Goal: Ask a question: Seek information or help from site administrators or community

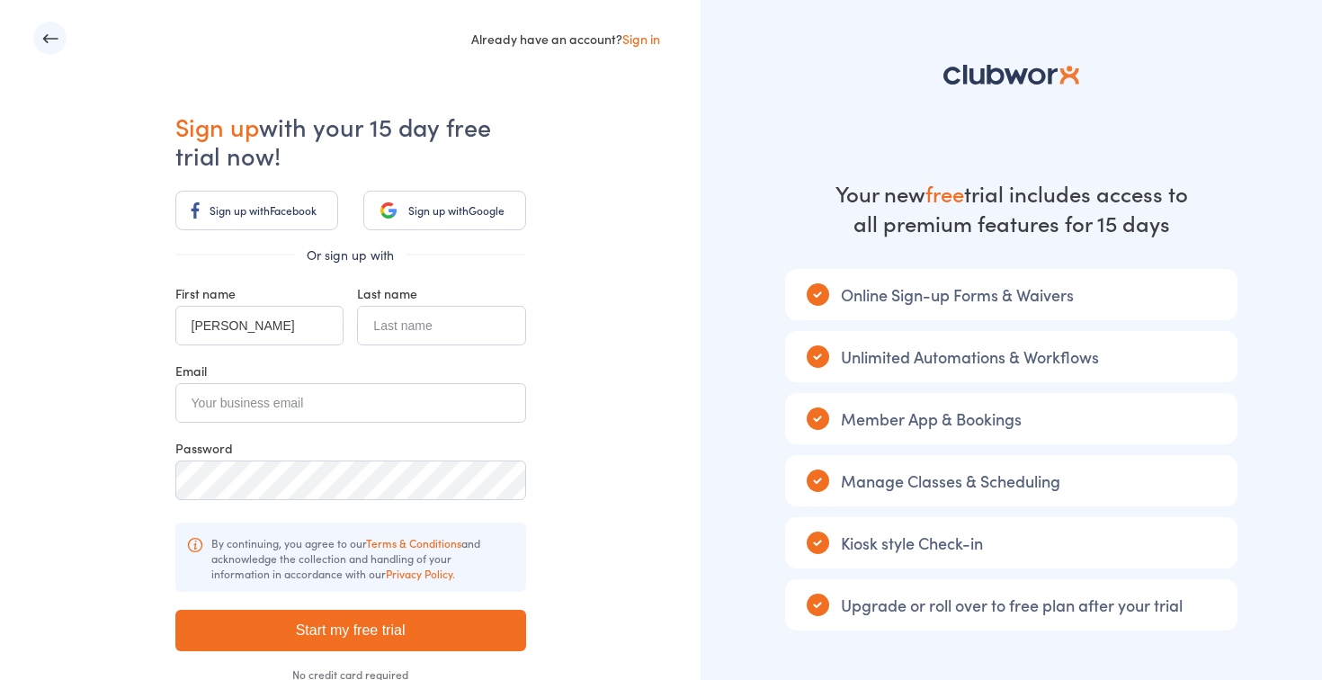
type input "Matthew"
type input "Ford"
type input "[EMAIL_ADDRESS][DOMAIN_NAME]"
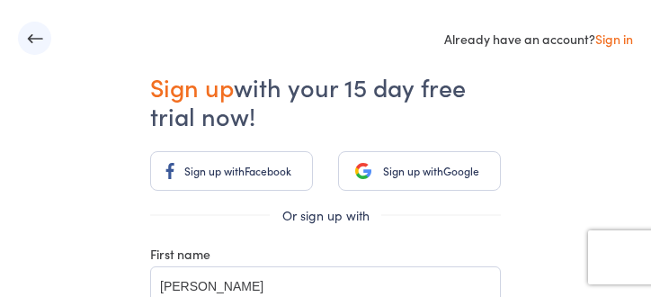
click at [130, 54] on div "Already have an account? Sign in" at bounding box center [325, 38] width 615 height 33
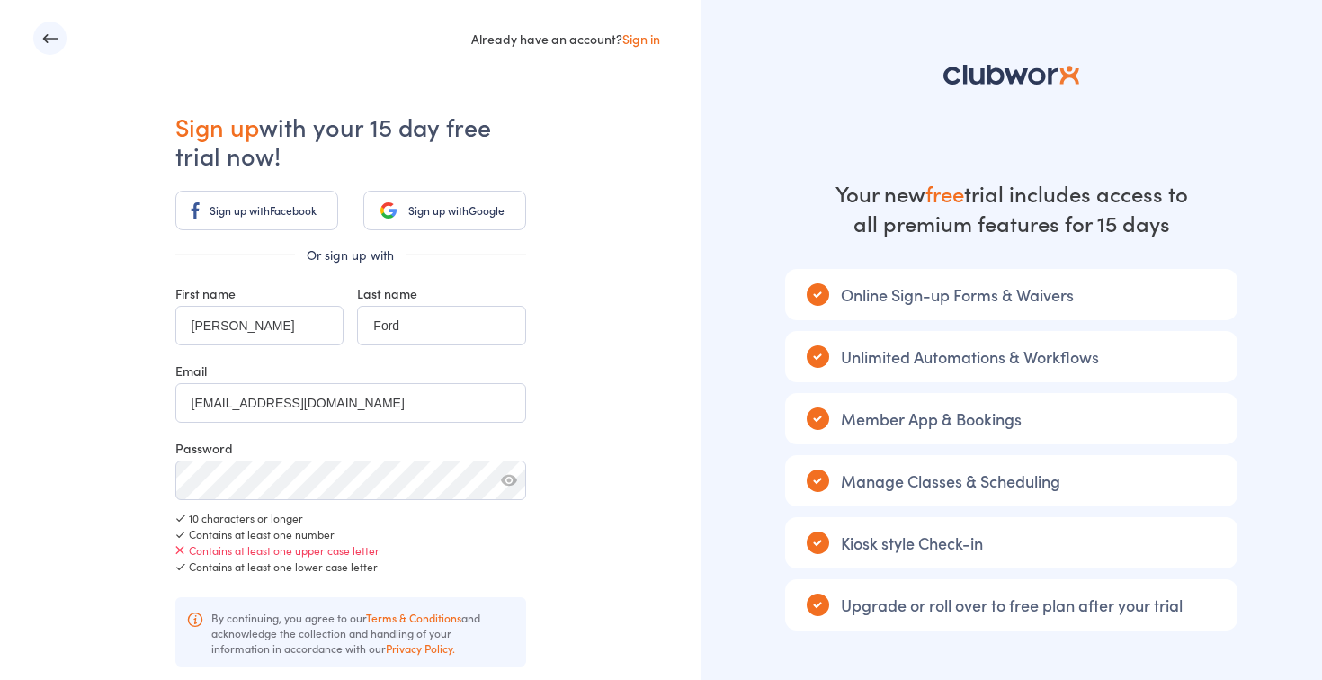
click at [514, 477] on button "button" at bounding box center [509, 480] width 16 height 16
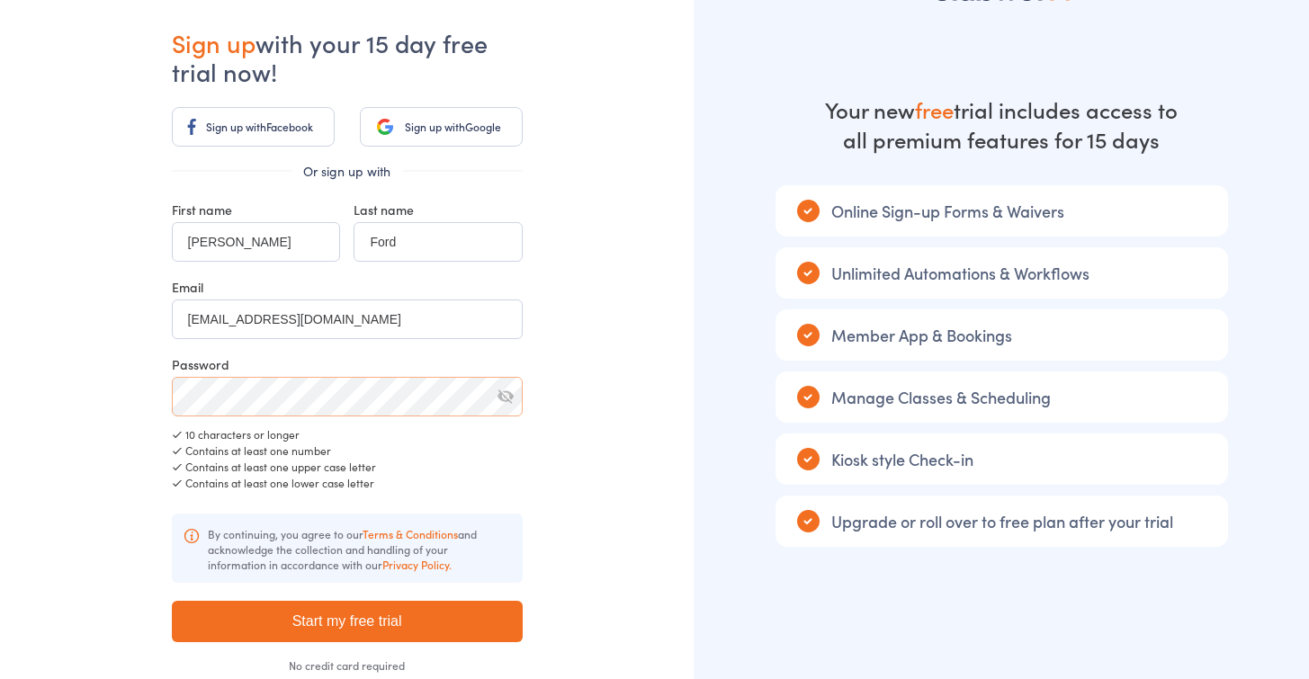
scroll to position [185, 0]
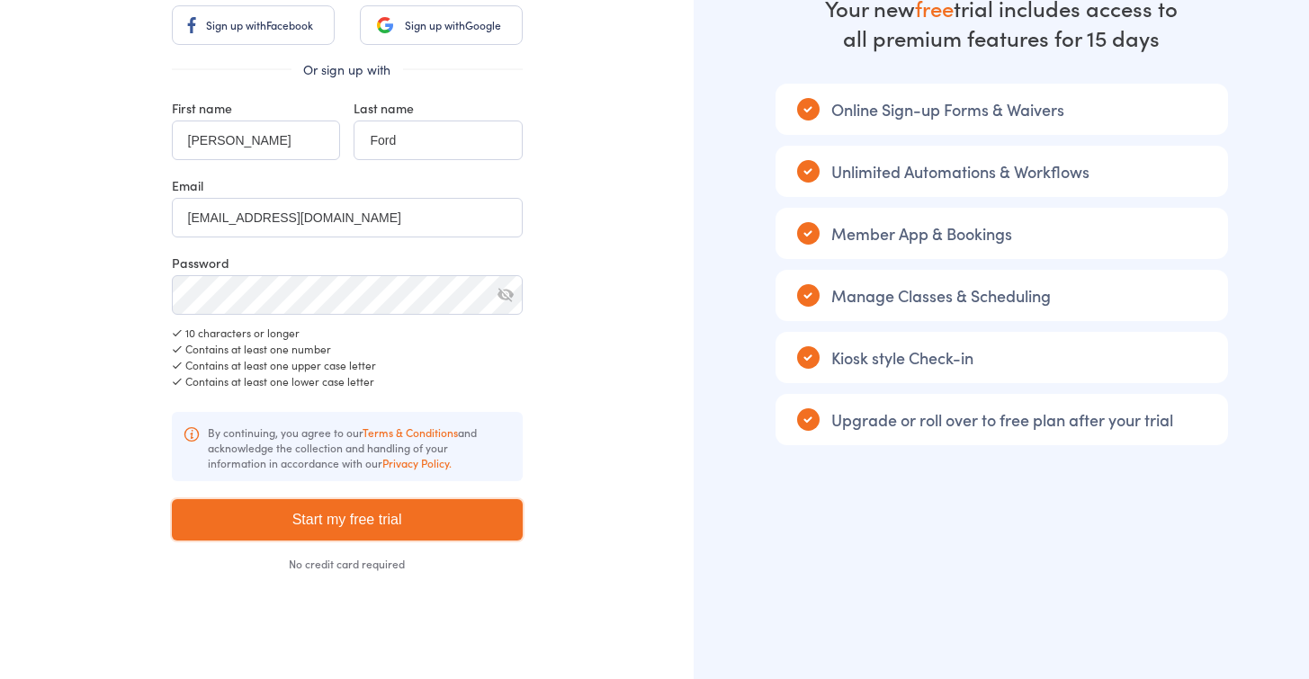
click at [352, 519] on input "Start my free trial" at bounding box center [347, 519] width 351 height 41
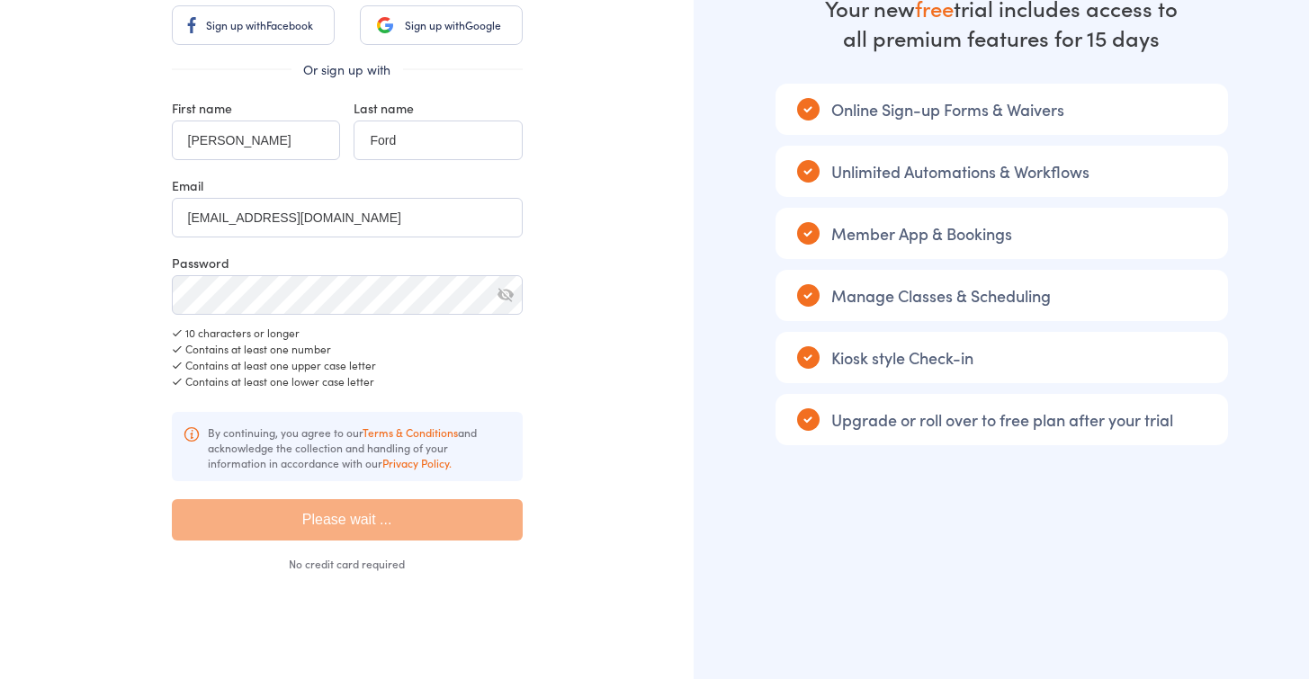
type input "Please wait ..."
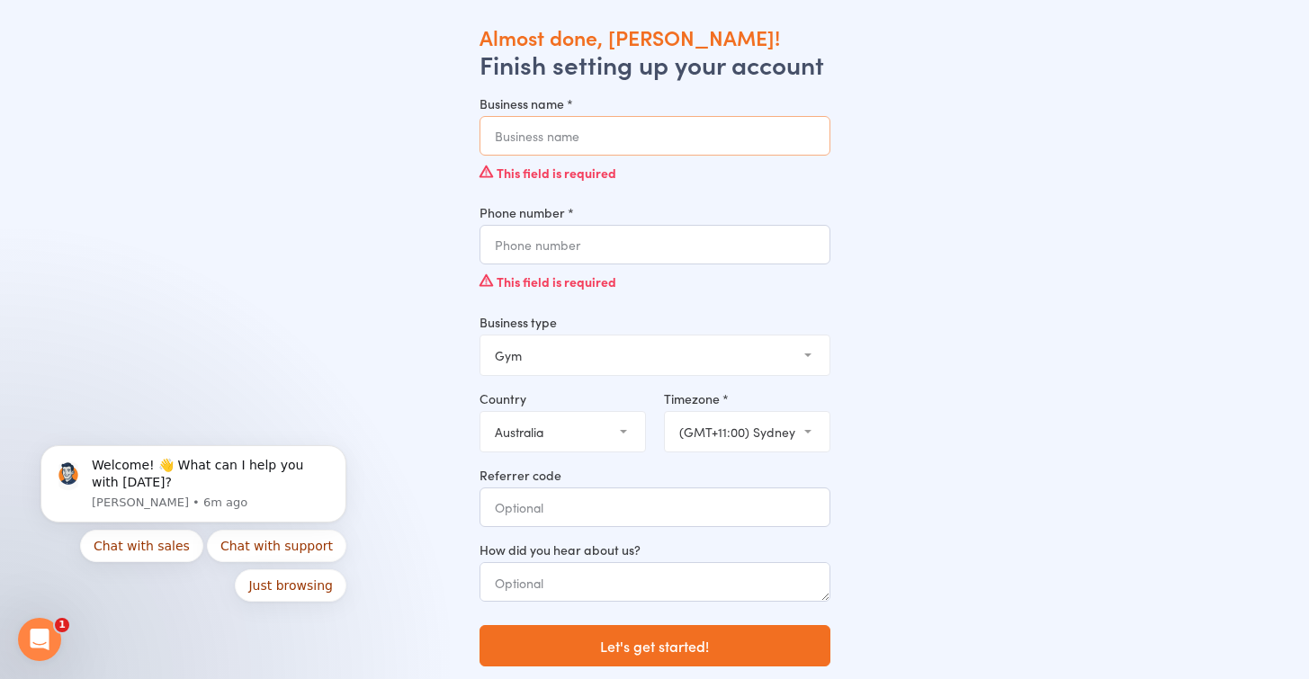
scroll to position [60, 0]
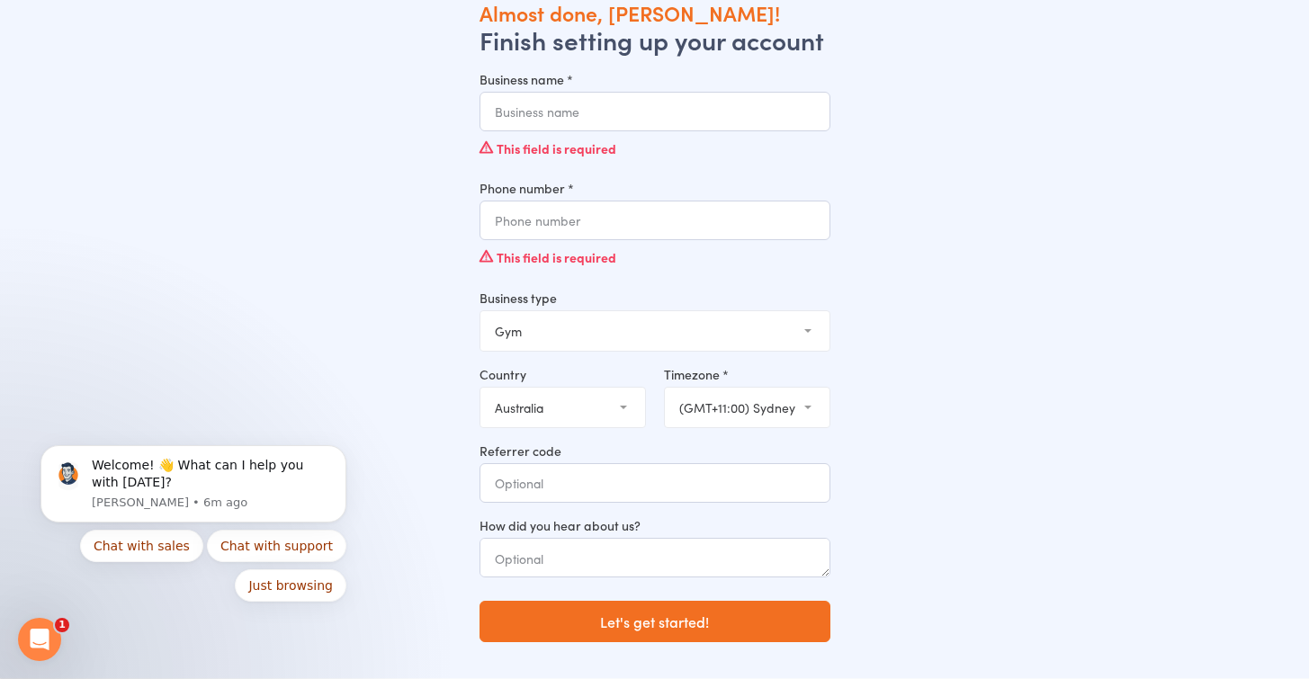
click at [624, 327] on select "Gym Studio Martial Arts Yoga School Dance School Pole Dance Personal Trainer Cr…" at bounding box center [654, 331] width 349 height 40
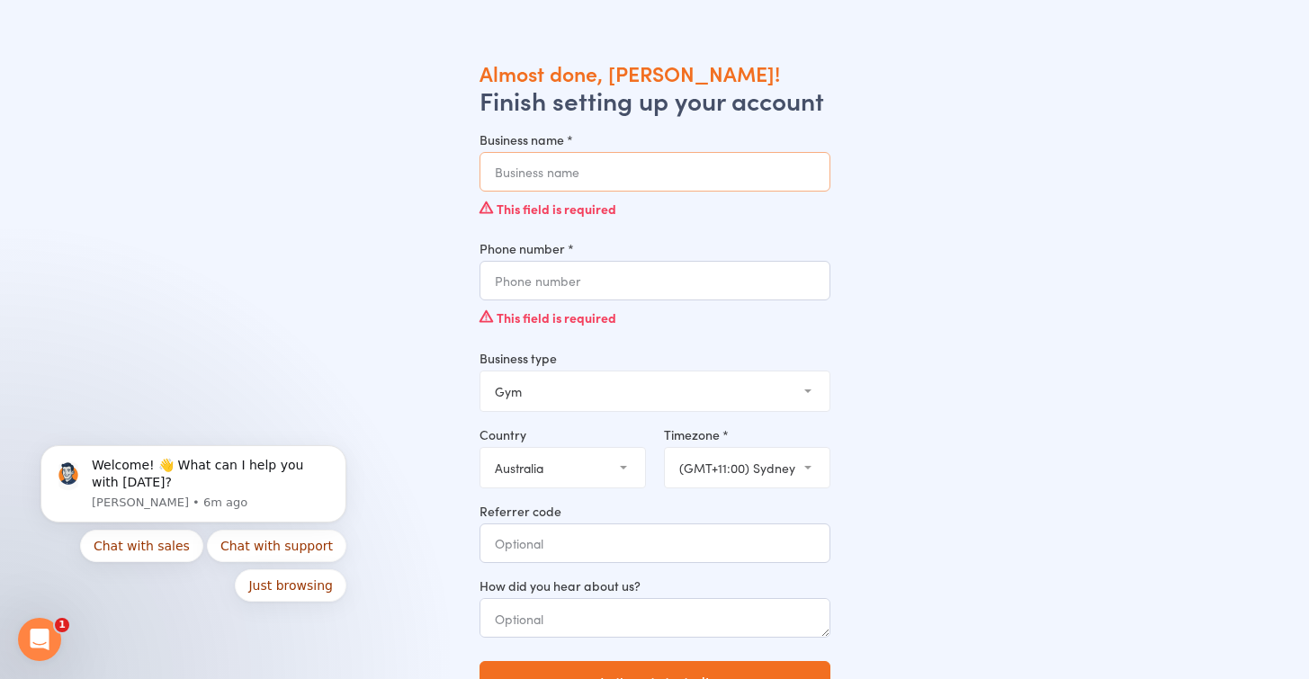
click at [611, 173] on input "Business name *" at bounding box center [655, 172] width 351 height 40
click at [961, 232] on div "Almost done, Matthew! Finish setting up your account Business name * This field…" at bounding box center [654, 398] width 1187 height 679
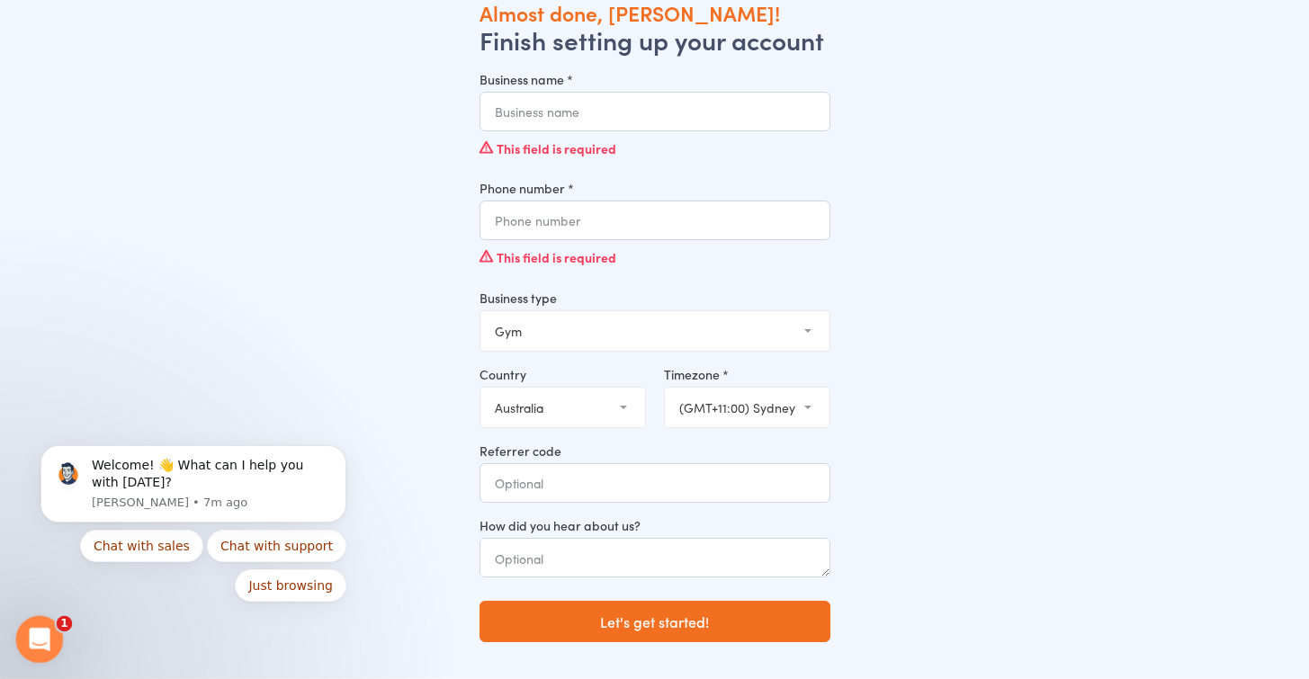
click at [42, 634] on icon "Open Intercom Messenger" at bounding box center [37, 638] width 30 height 30
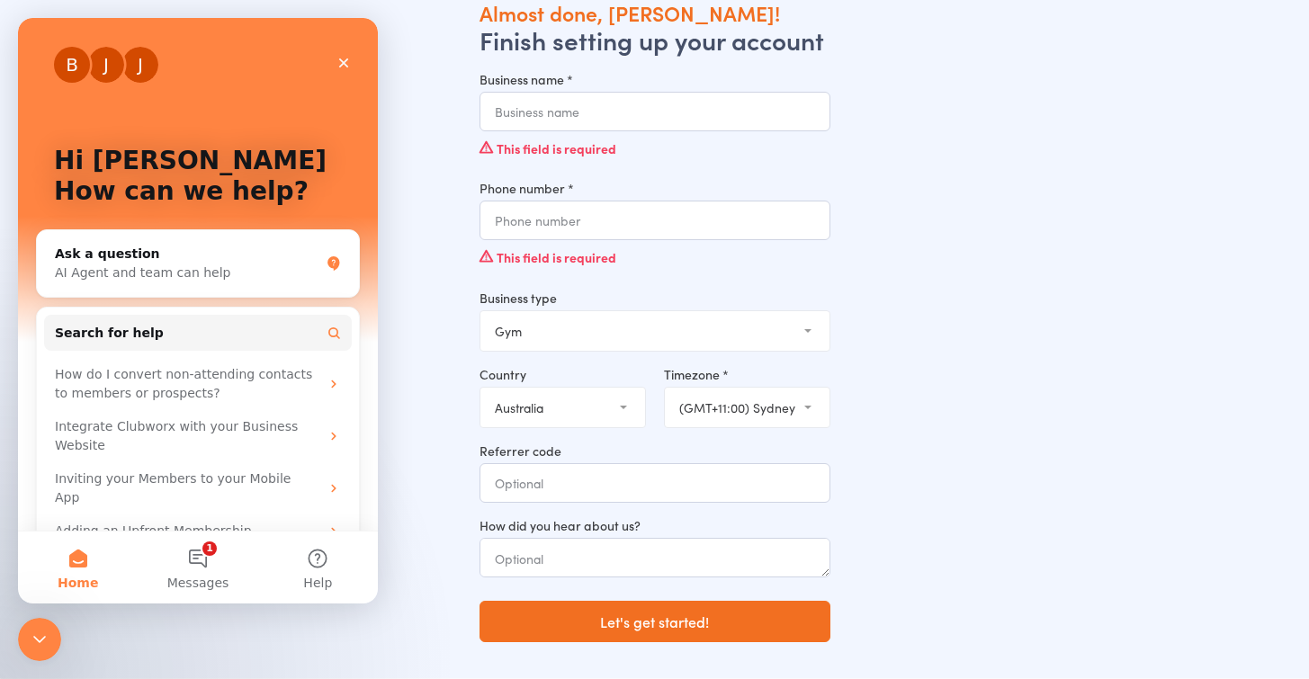
scroll to position [15, 0]
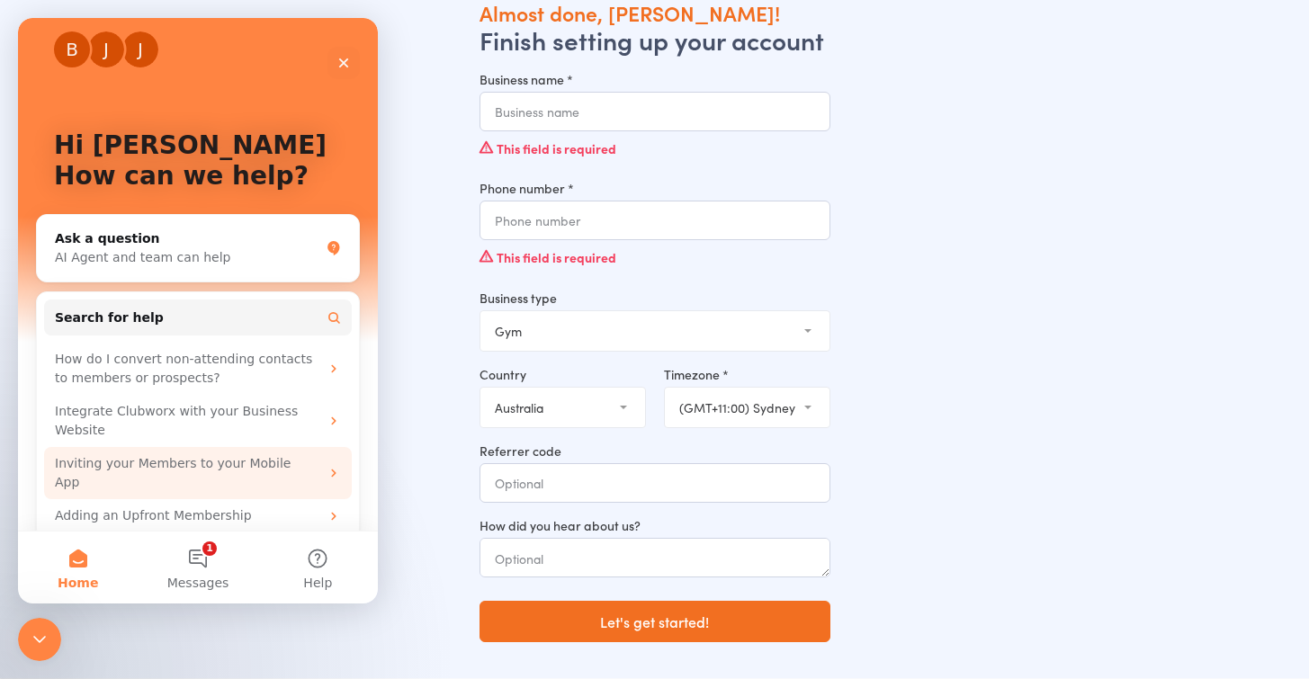
click at [240, 467] on div "Inviting your Members to your Mobile App" at bounding box center [187, 473] width 264 height 38
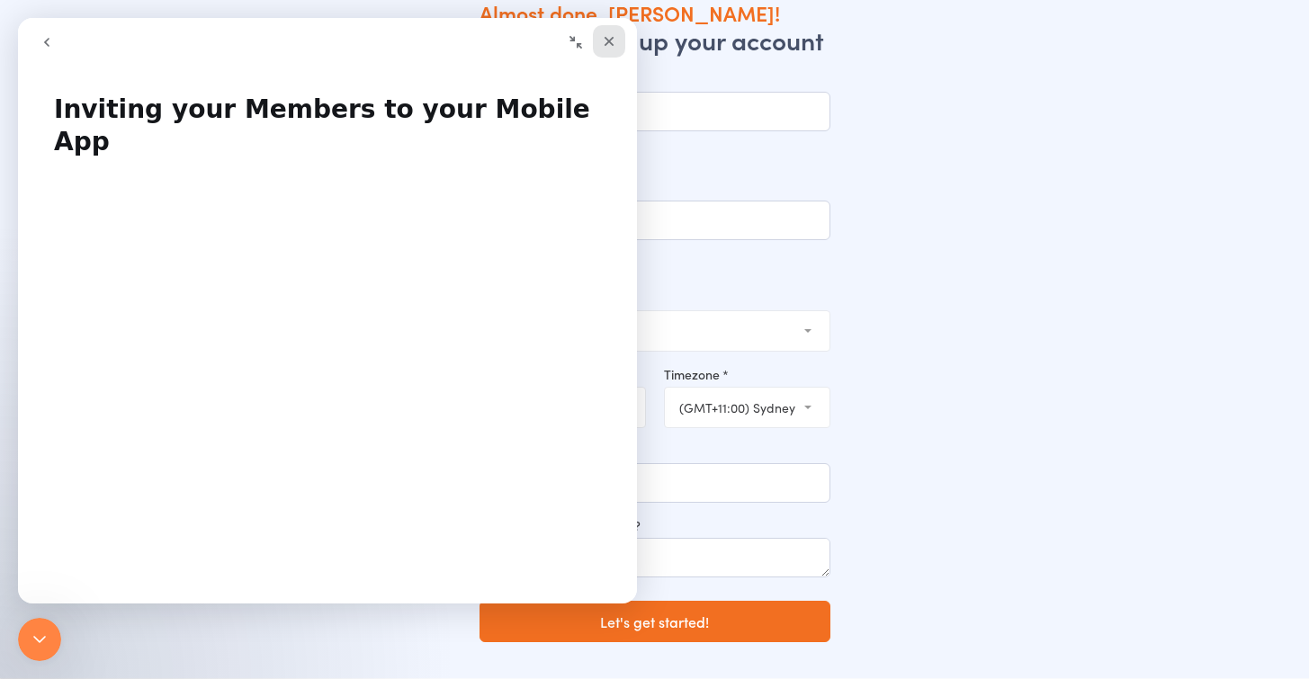
click at [614, 44] on icon "Close" at bounding box center [609, 41] width 14 height 14
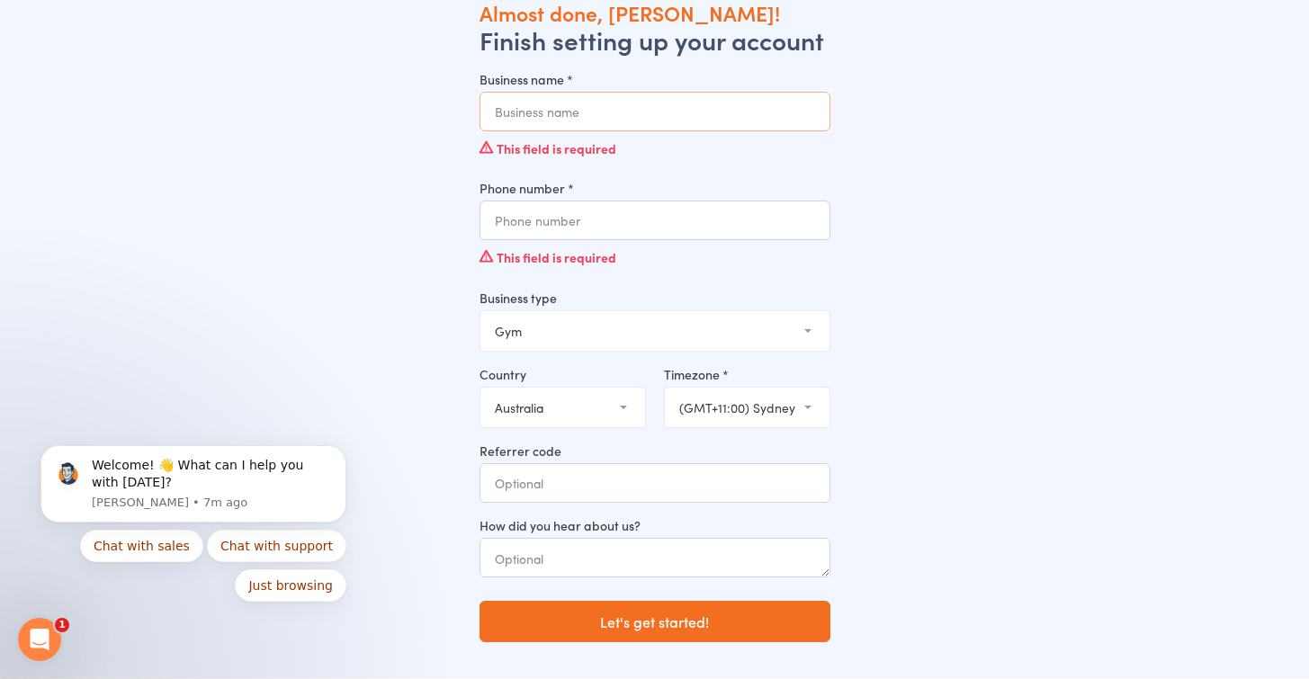
click at [614, 112] on input "Business name *" at bounding box center [655, 112] width 351 height 40
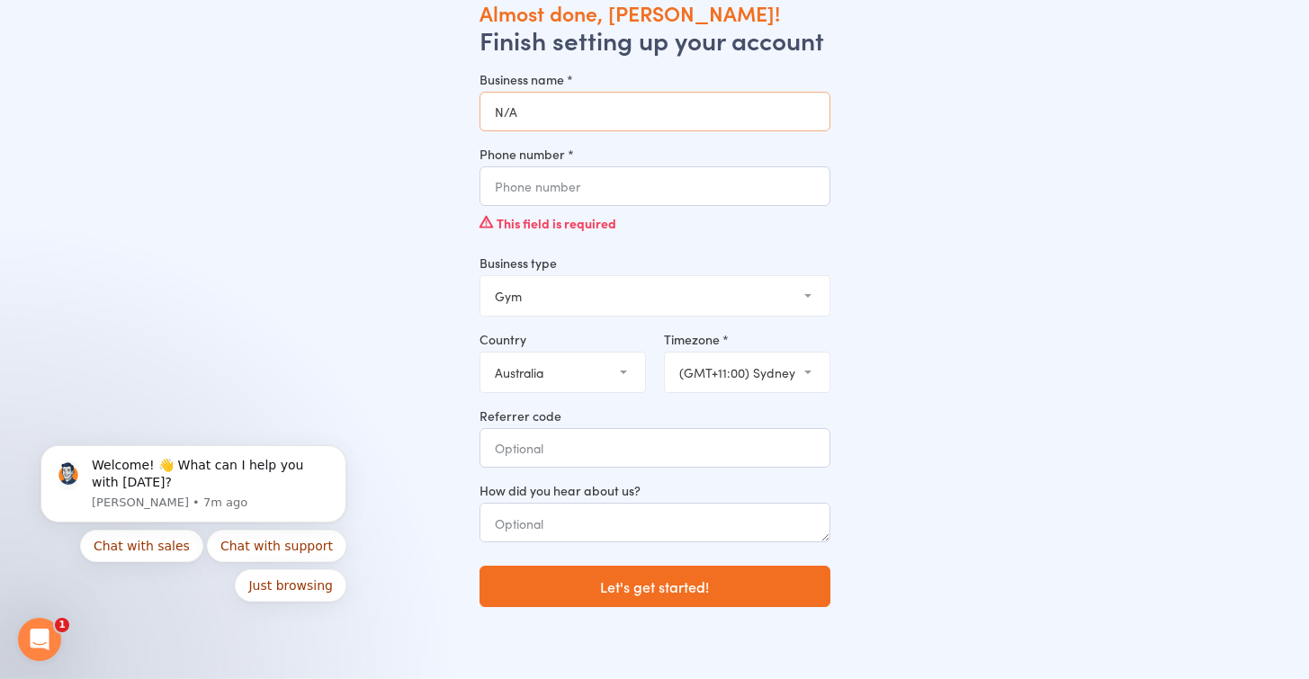
type input "N/A"
click at [638, 184] on input "Phone number *" at bounding box center [655, 186] width 351 height 40
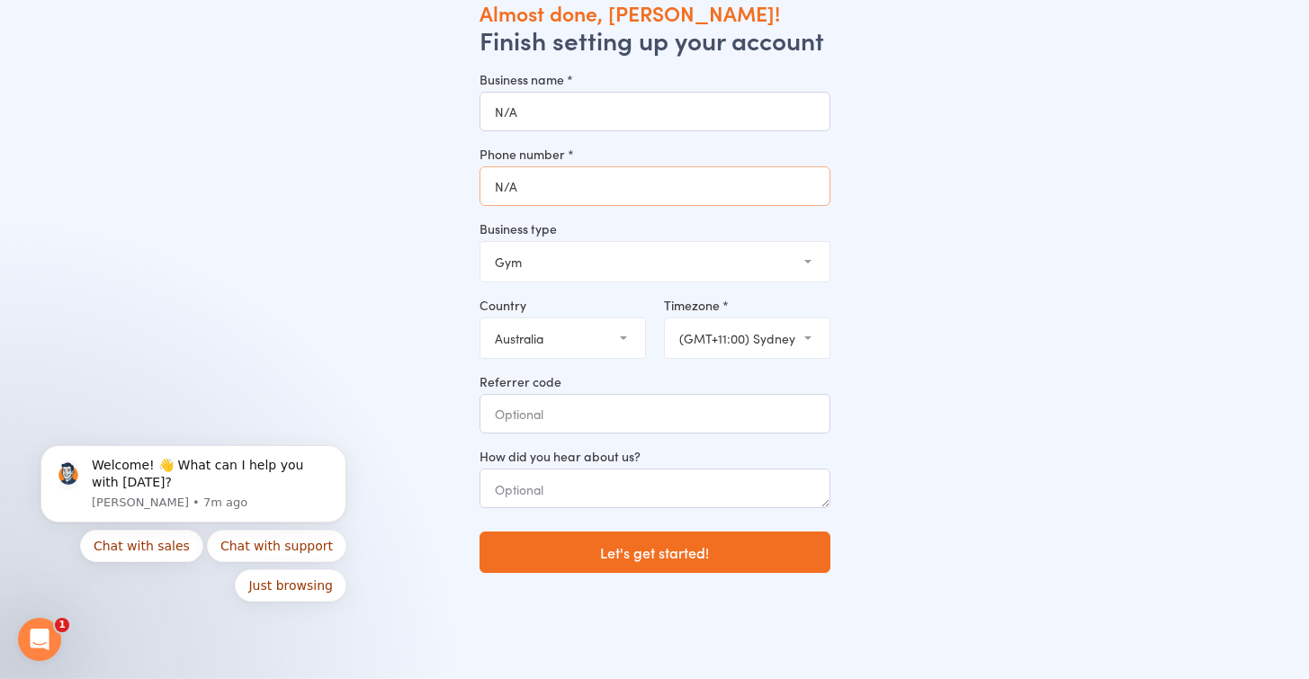
type input "N/A"
click at [665, 260] on select "Gym Studio Martial Arts Yoga School Dance School Pole Dance Personal Trainer Cr…" at bounding box center [654, 262] width 349 height 40
select select "9"
click at [480, 242] on select "Gym Studio Martial Arts Yoga School Dance School Pole Dance Personal Trainer Cr…" at bounding box center [654, 262] width 349 height 40
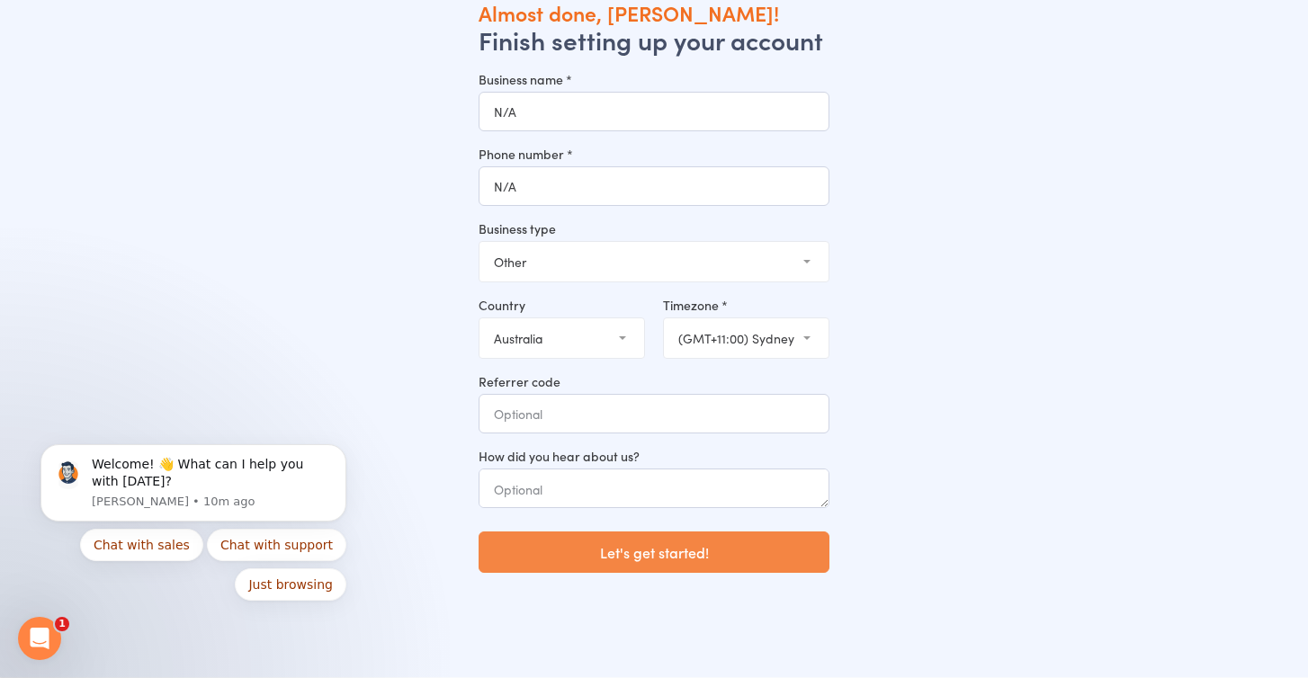
click at [637, 551] on button "Let's get started!" at bounding box center [654, 552] width 351 height 41
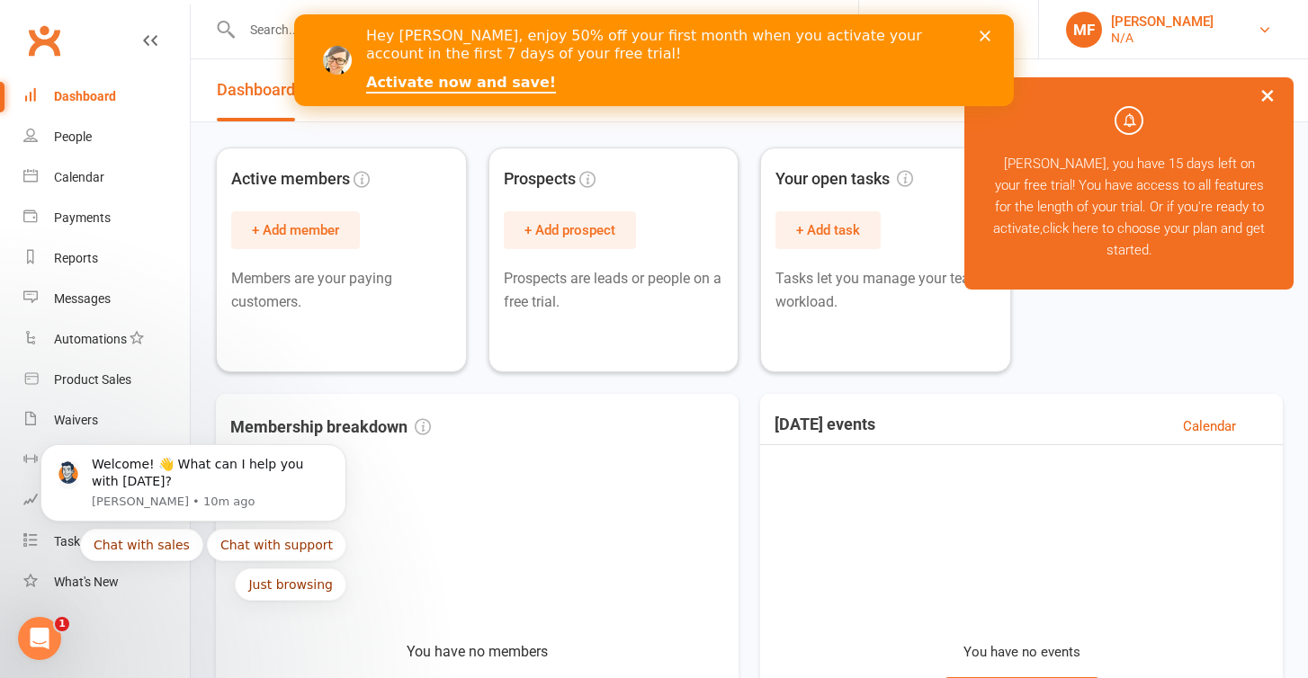
click at [1219, 38] on link "MF [PERSON_NAME] N/A" at bounding box center [1173, 30] width 215 height 36
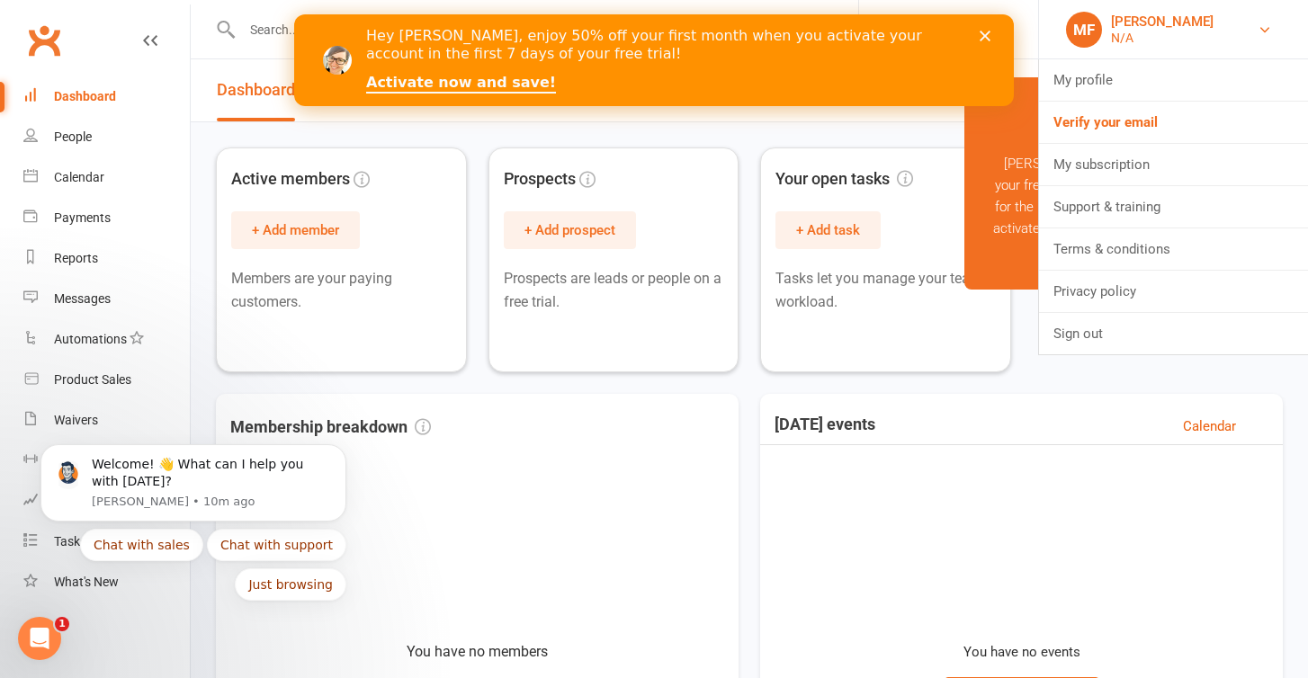
click at [1217, 31] on link "MF [PERSON_NAME] N/A" at bounding box center [1173, 30] width 215 height 36
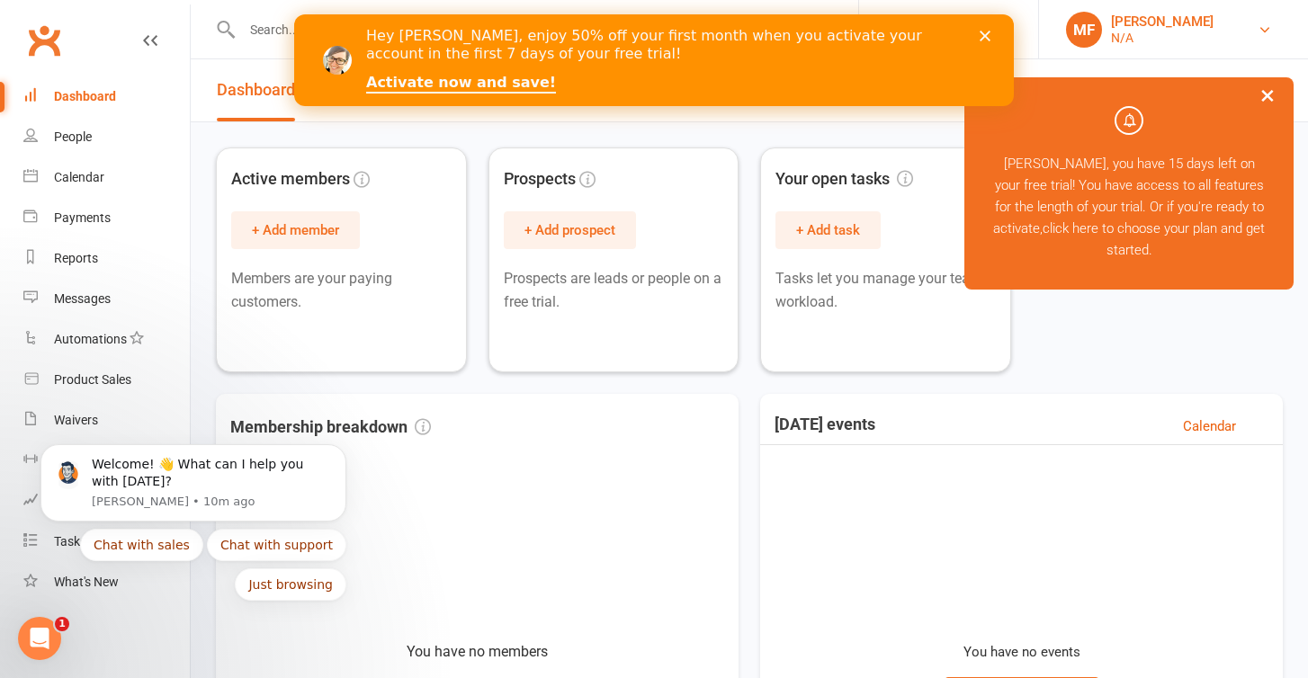
click at [1218, 31] on link "MF [PERSON_NAME] N/A" at bounding box center [1173, 30] width 215 height 36
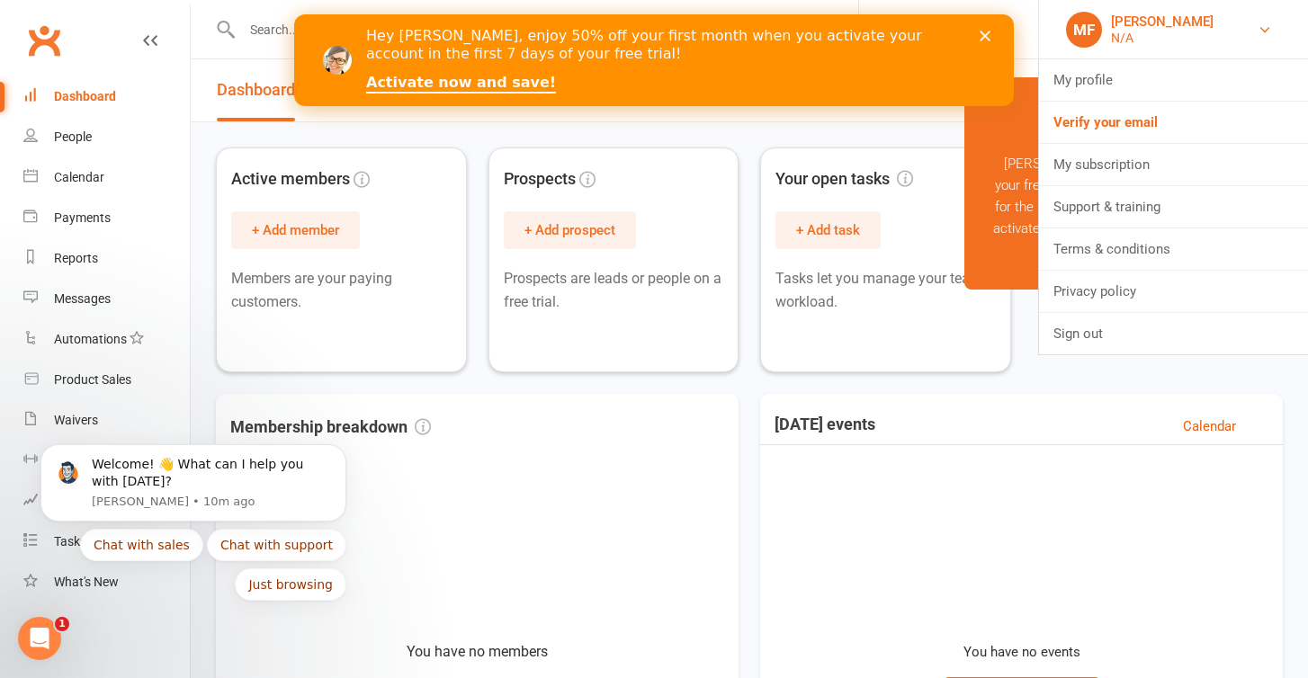
click at [1218, 31] on link "MF [PERSON_NAME] N/A" at bounding box center [1173, 30] width 215 height 36
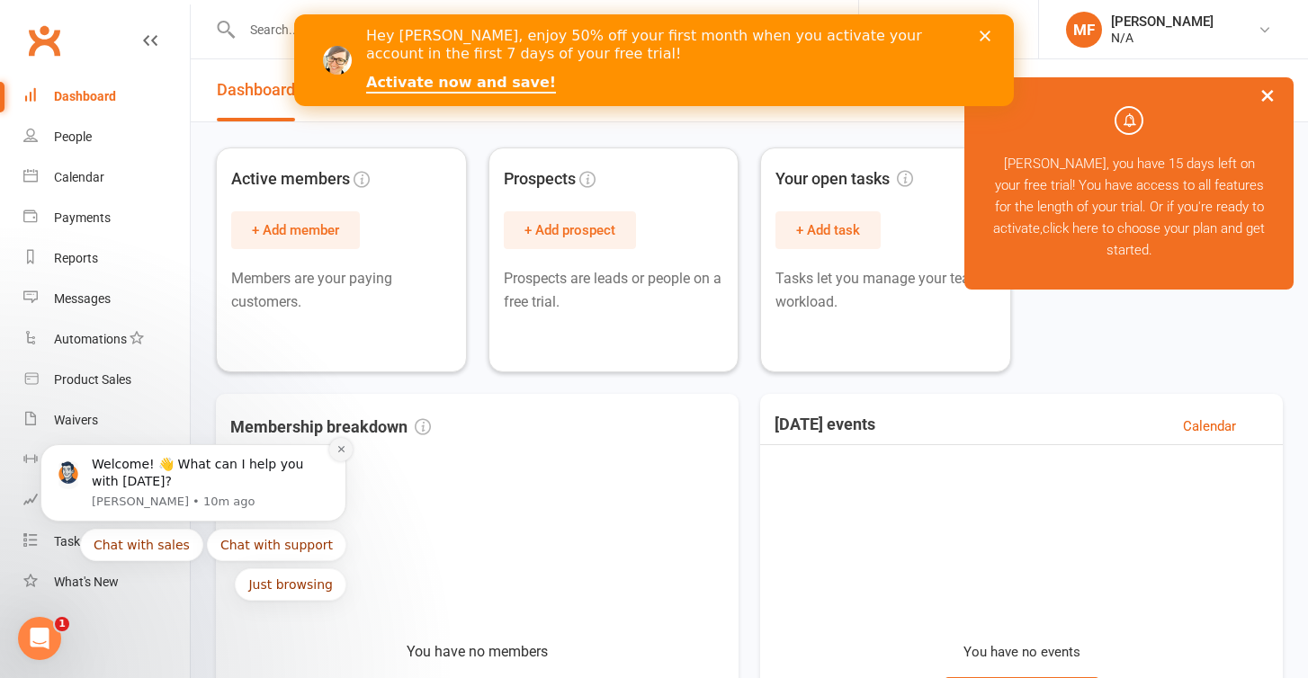
click at [343, 453] on icon "Dismiss notification" at bounding box center [341, 449] width 10 height 10
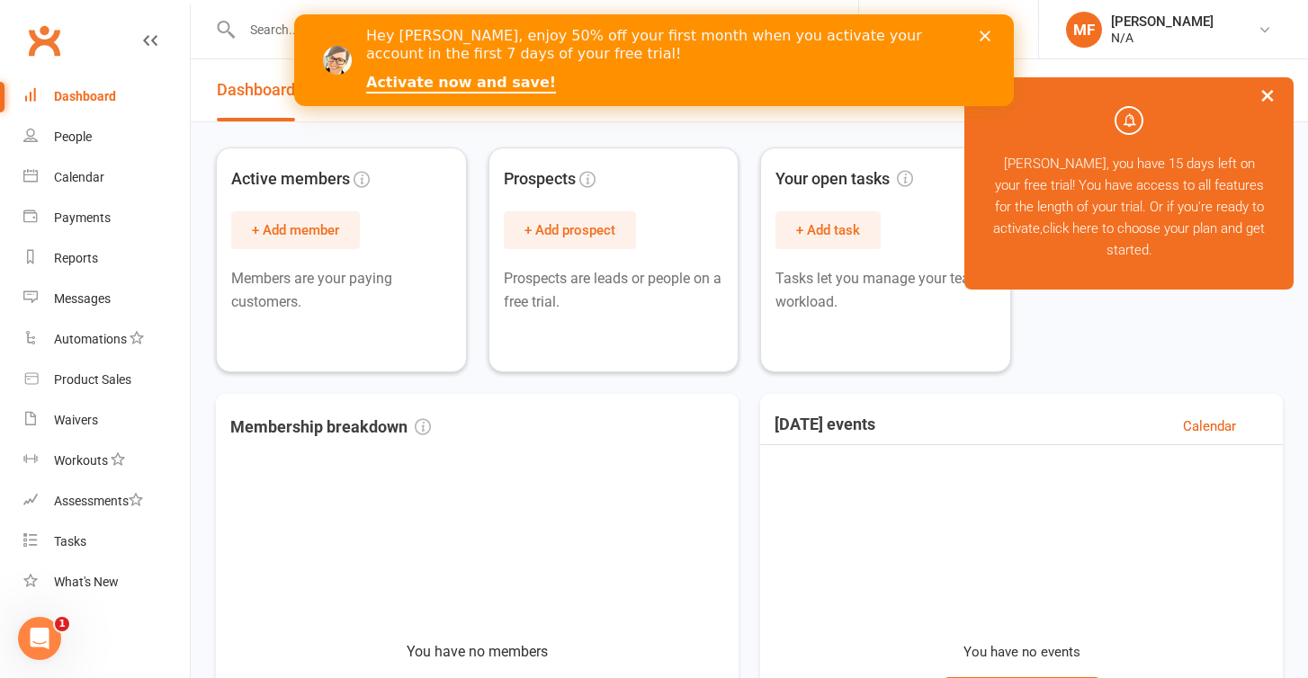
click at [982, 33] on polygon "Close" at bounding box center [985, 36] width 11 height 11
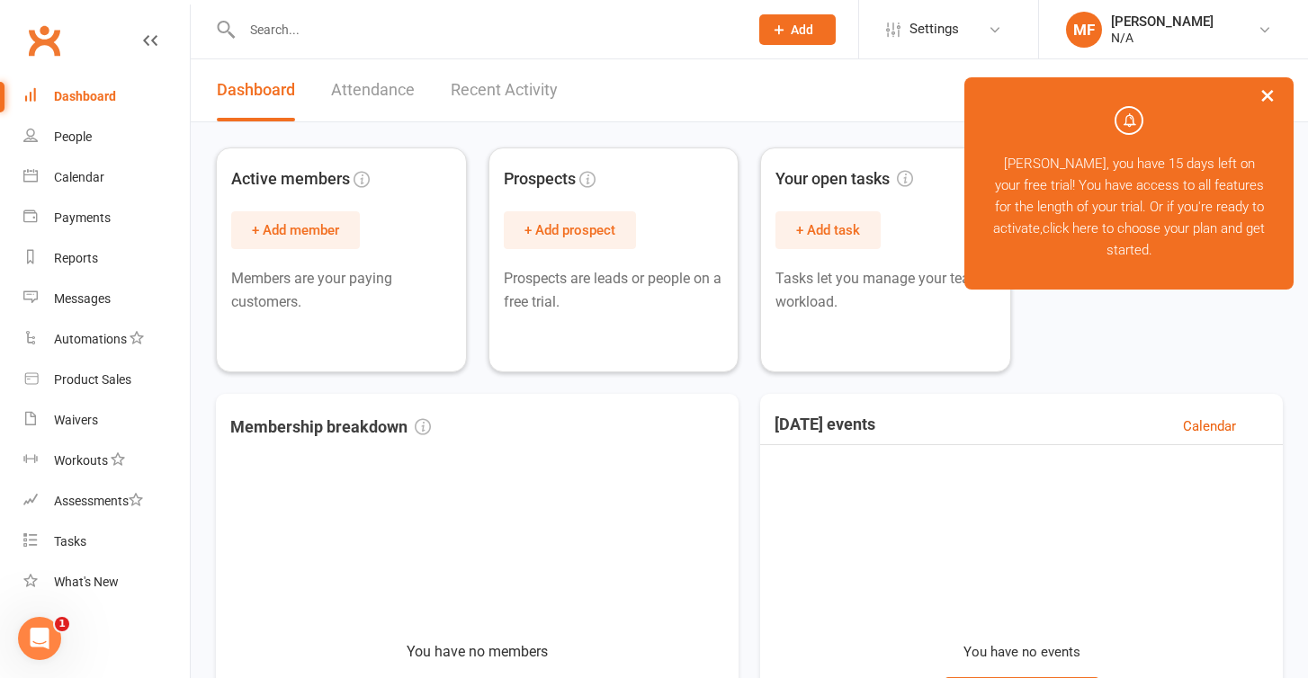
click at [1276, 98] on button "×" at bounding box center [1267, 95] width 32 height 39
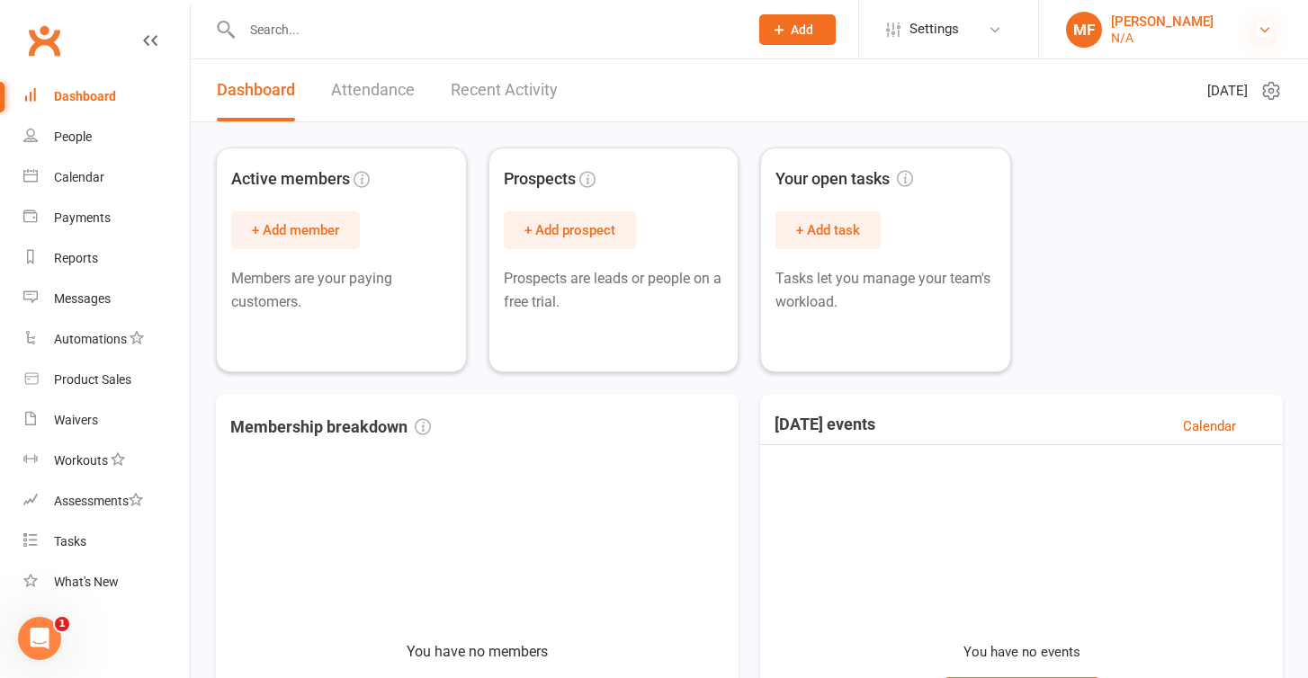
click at [1269, 30] on icon at bounding box center [1265, 29] width 14 height 14
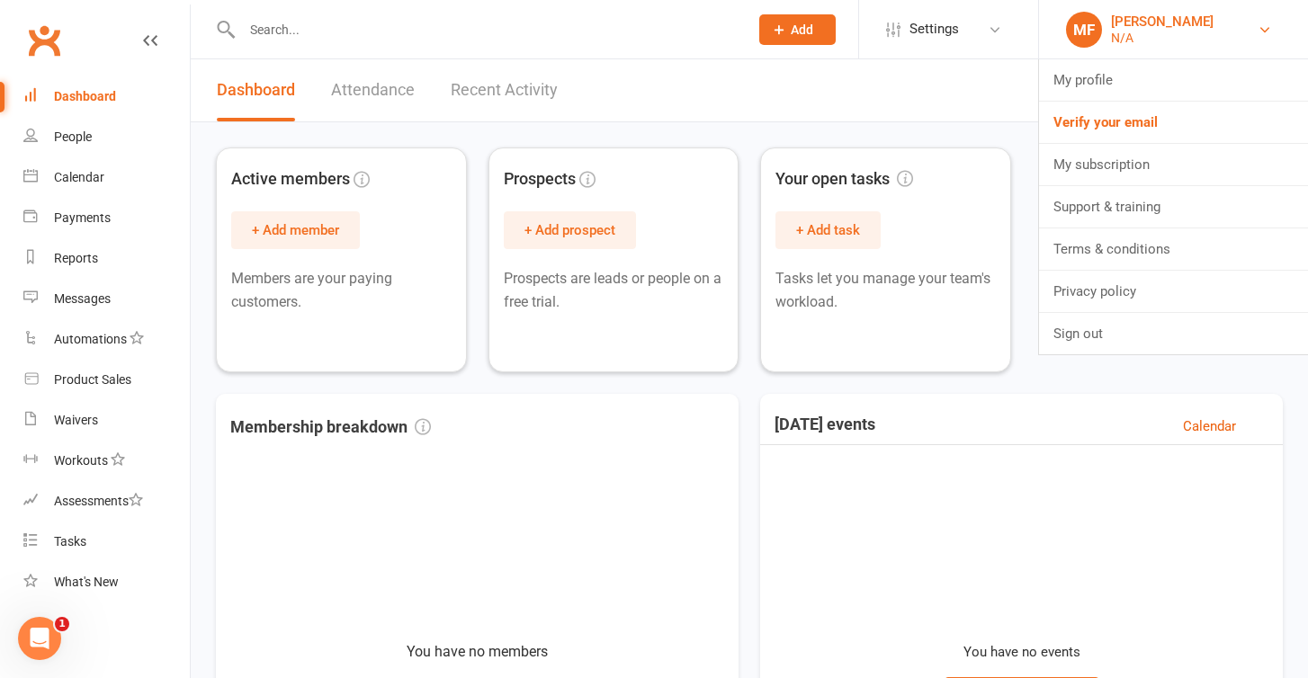
click at [1209, 16] on link "MF [PERSON_NAME] N/A" at bounding box center [1173, 30] width 215 height 36
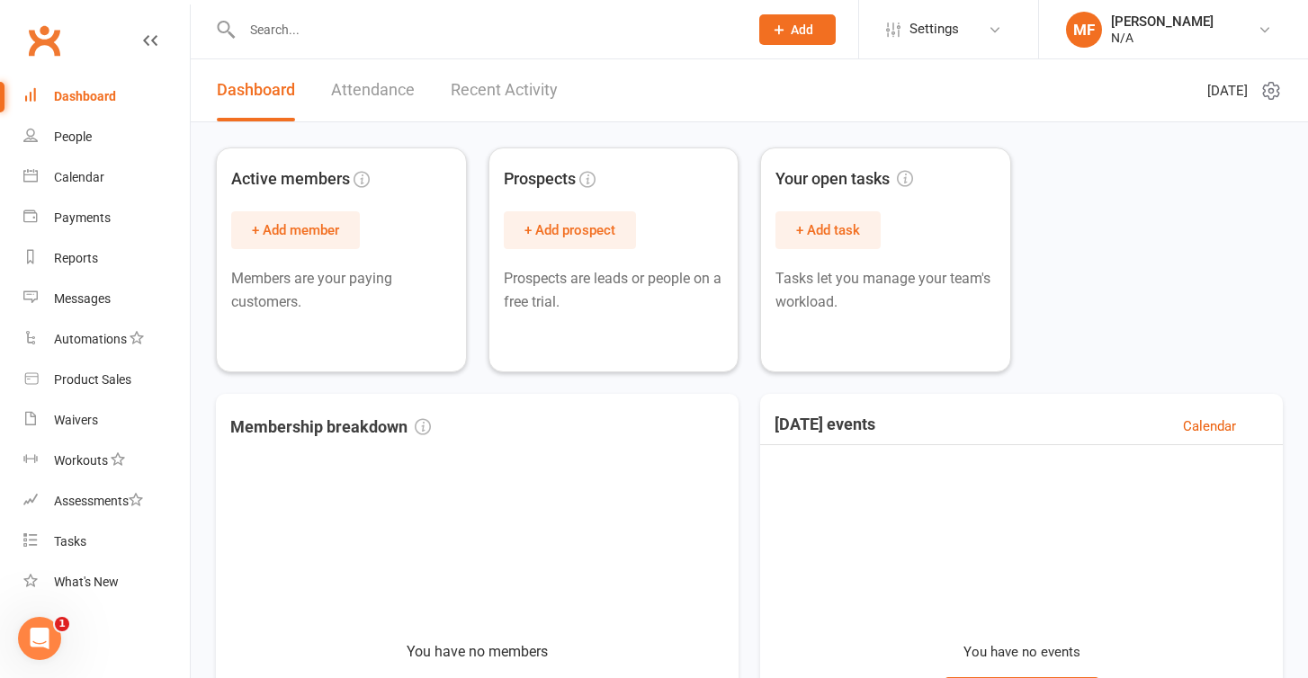
click at [1280, 89] on icon at bounding box center [1271, 91] width 22 height 22
click at [1220, 15] on link "MF Matthew Ford N/A" at bounding box center [1173, 30] width 215 height 36
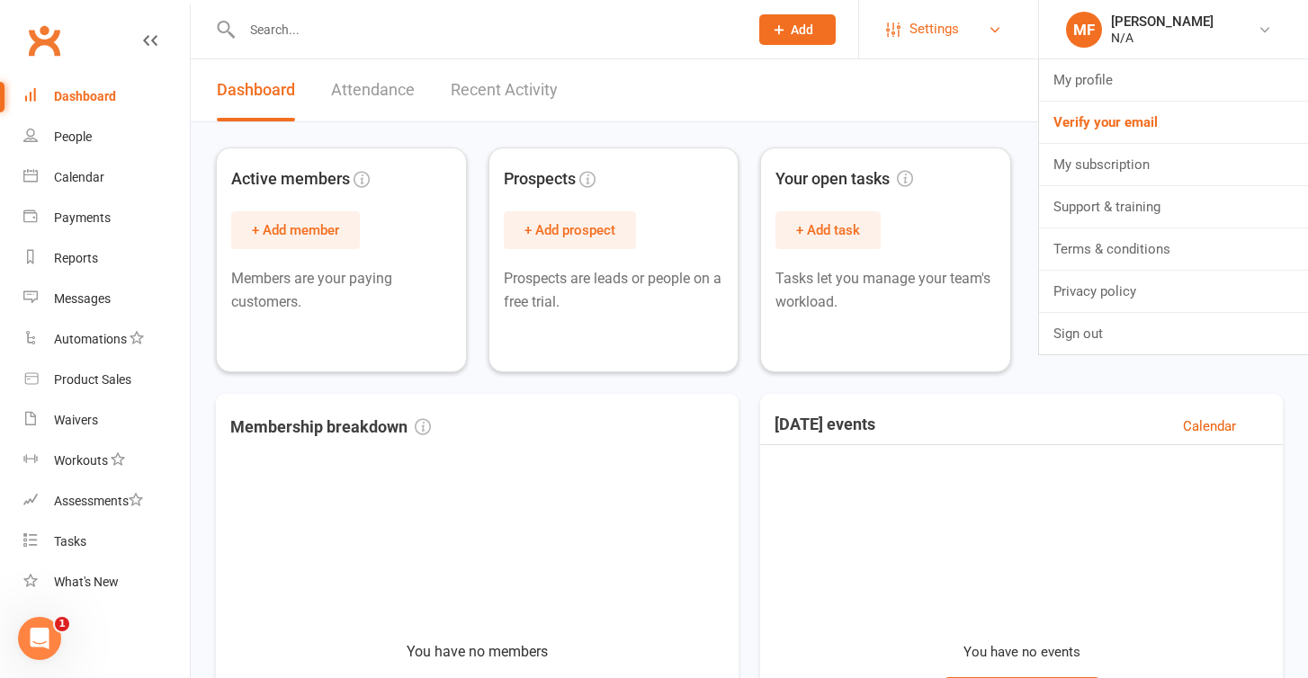
click at [968, 31] on link "Settings" at bounding box center [948, 29] width 125 height 40
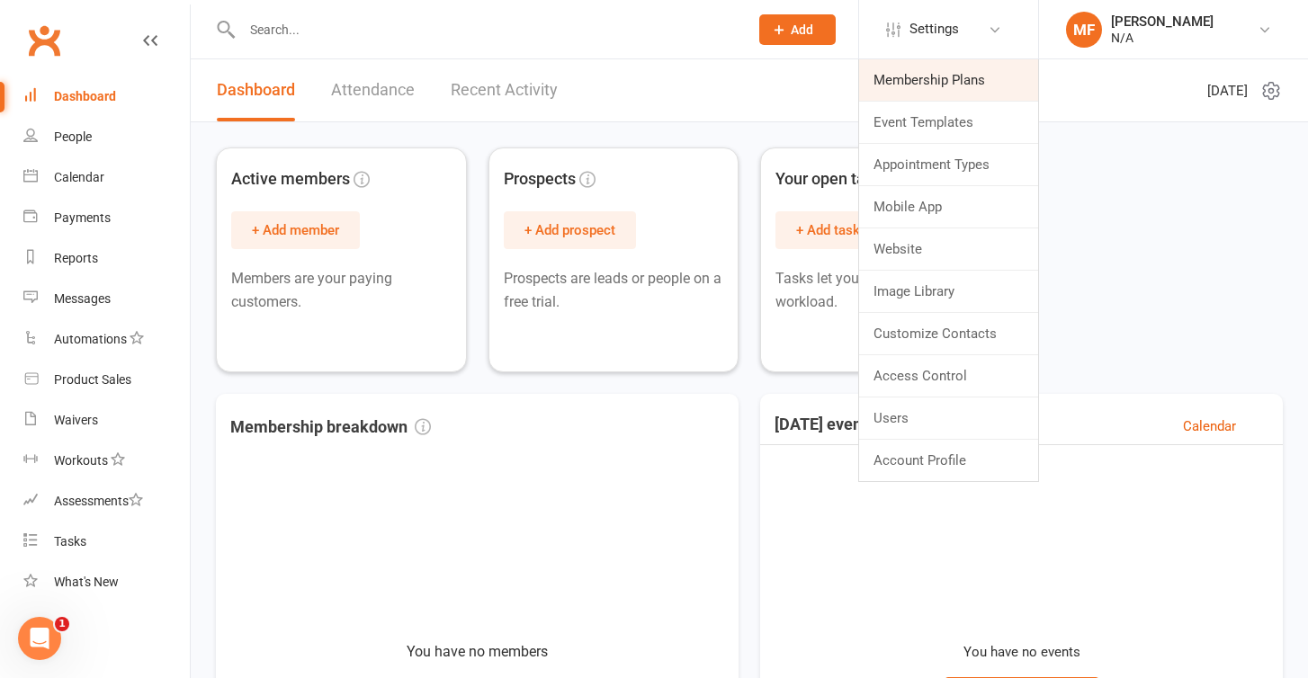
click at [971, 76] on link "Membership Plans" at bounding box center [948, 79] width 179 height 41
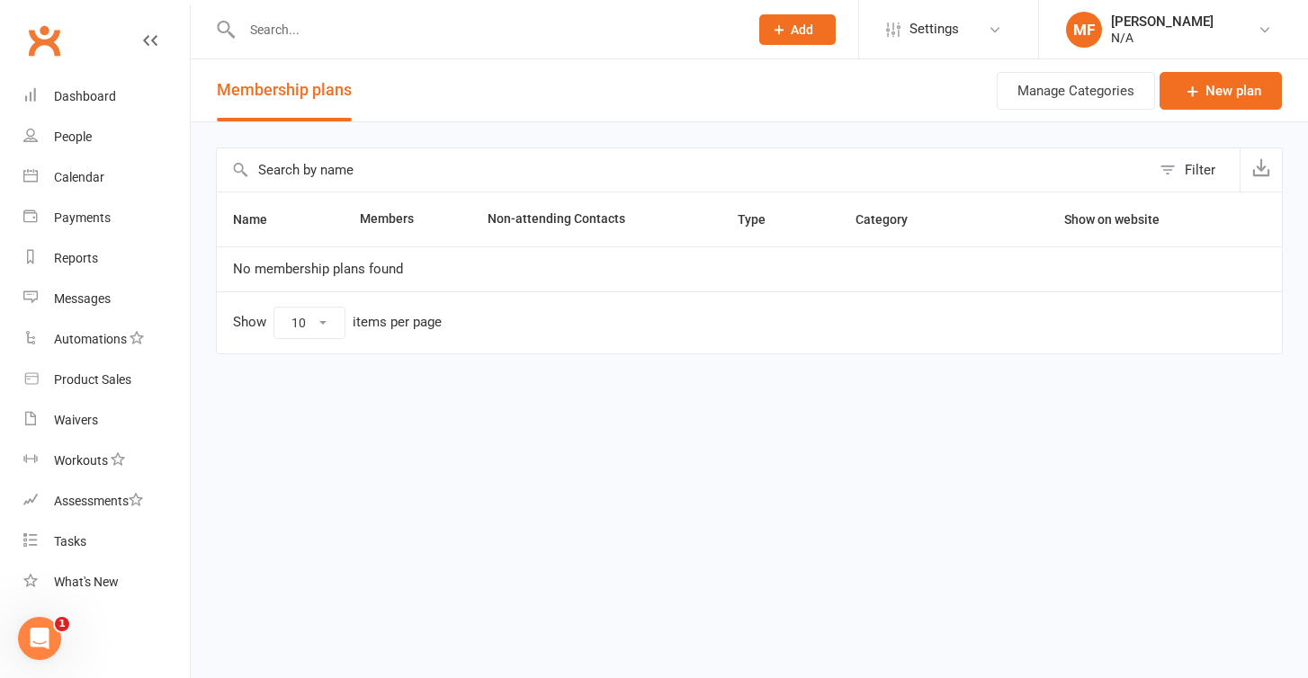
click at [966, 49] on li "Settings Membership Plans Event Templates Appointment Types Mobile App Website …" at bounding box center [948, 29] width 180 height 58
click at [969, 16] on link "Settings" at bounding box center [948, 29] width 125 height 40
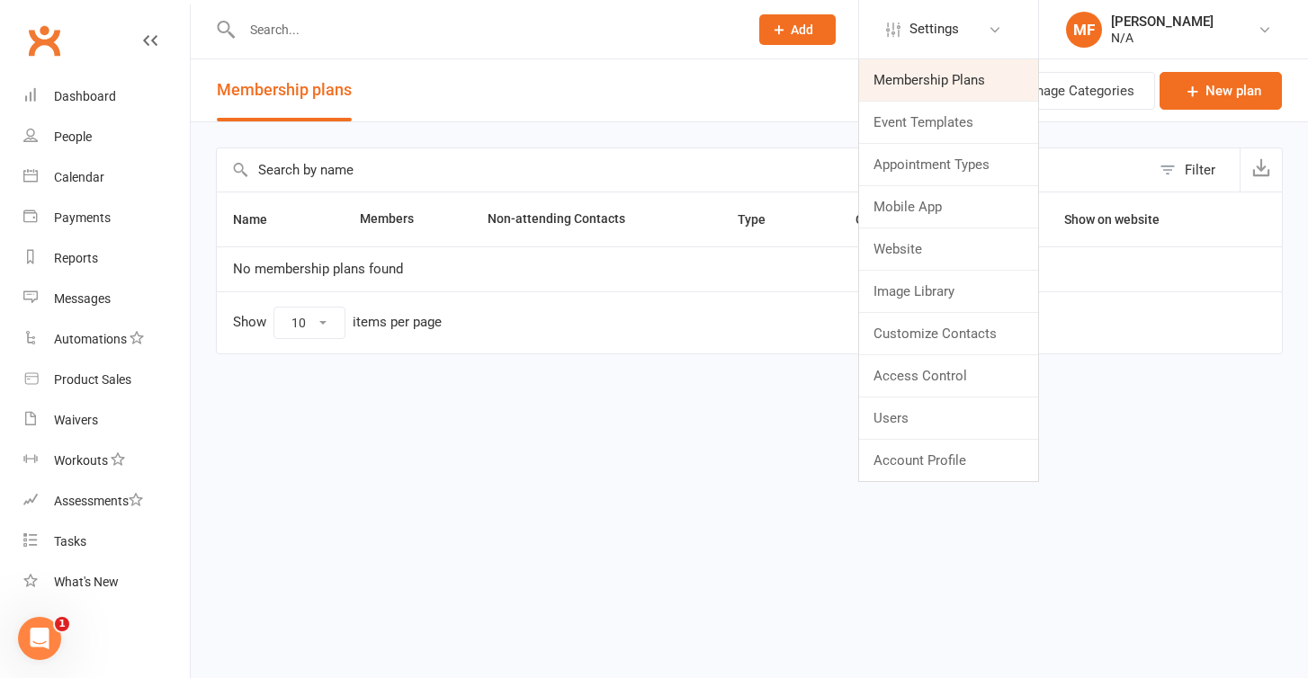
click at [964, 86] on link "Membership Plans" at bounding box center [948, 79] width 179 height 41
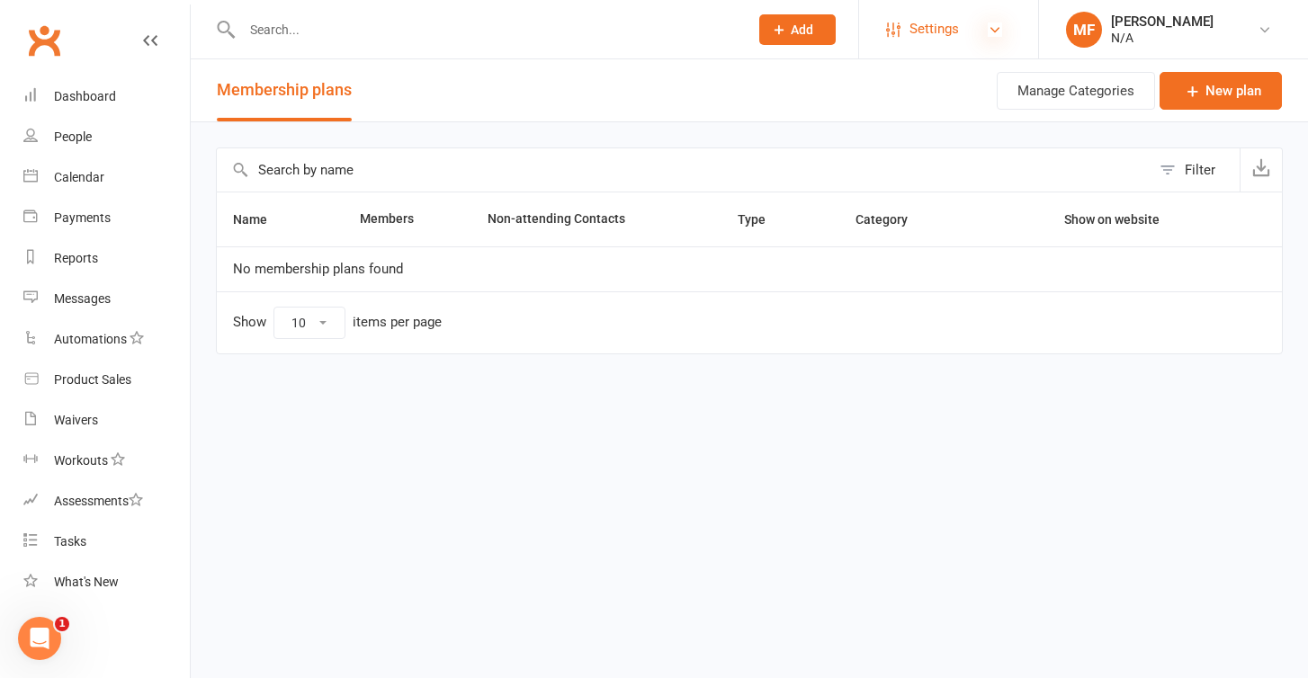
click at [994, 23] on icon at bounding box center [995, 29] width 14 height 14
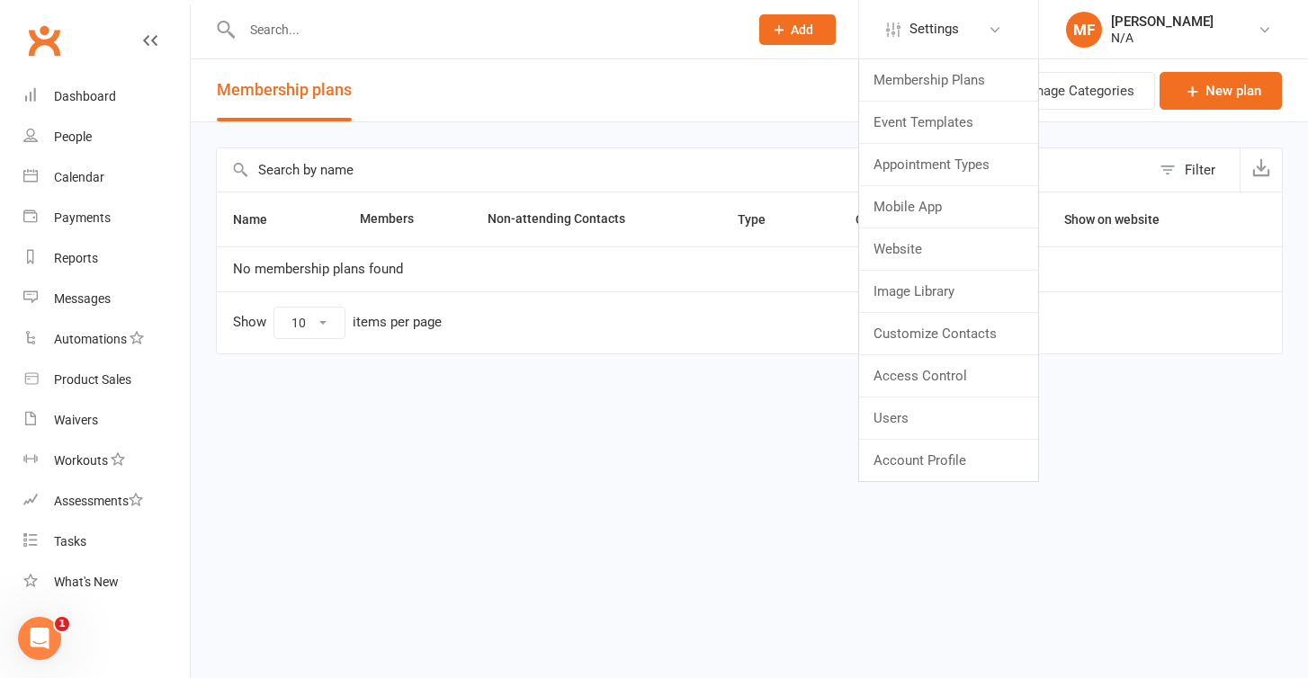
click at [573, 374] on div "Name Members Non-attending Contacts Type Category Show on website No membership…" at bounding box center [749, 286] width 1067 height 188
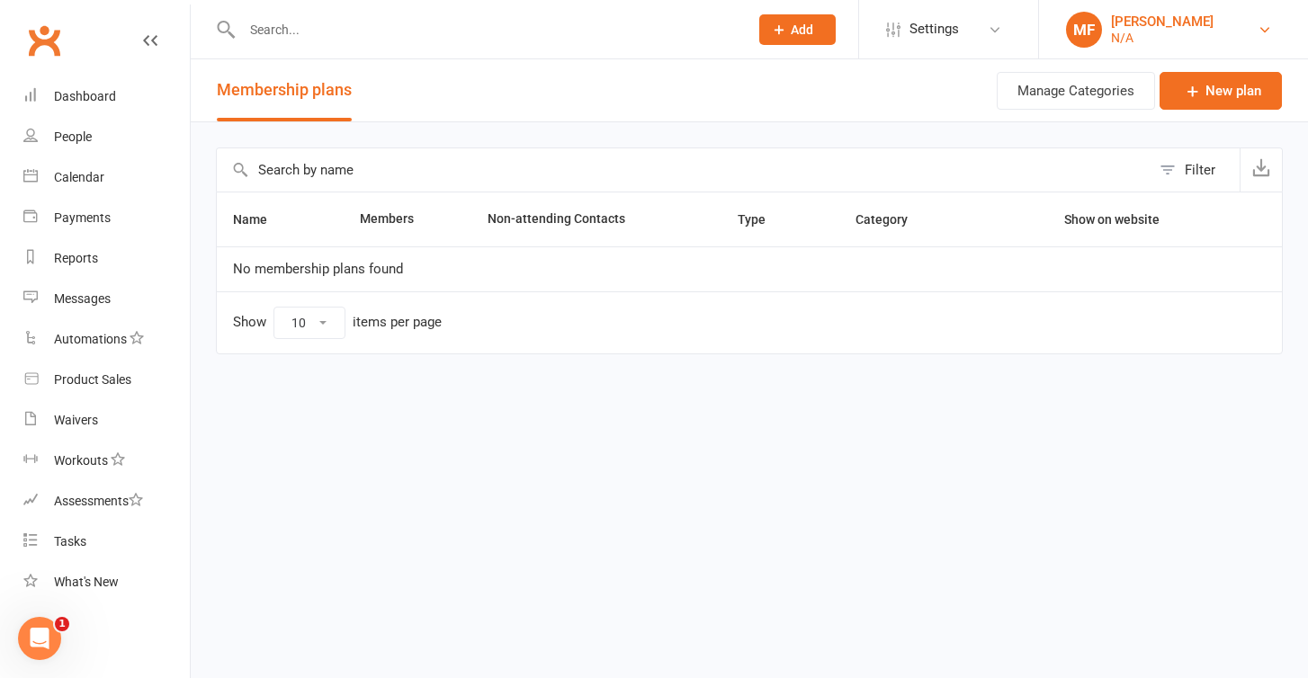
click at [1227, 27] on link "MF Matthew Ford N/A" at bounding box center [1173, 30] width 215 height 36
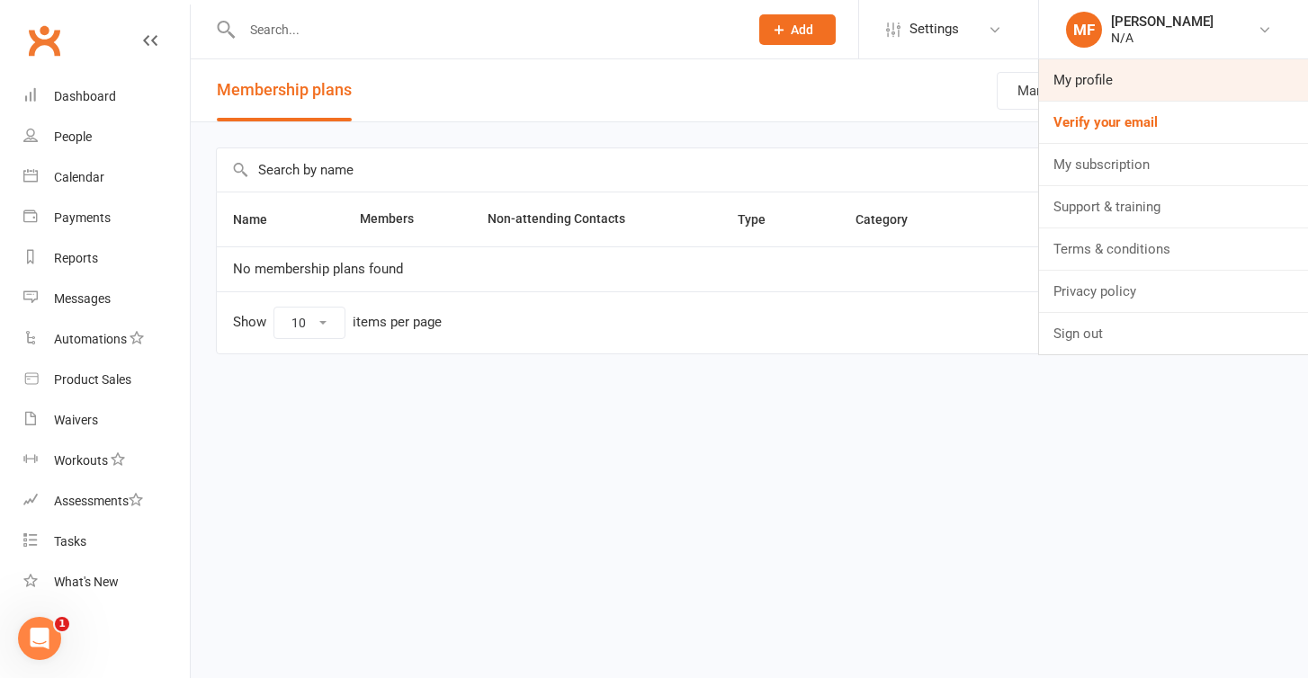
click at [1169, 88] on link "My profile" at bounding box center [1173, 79] width 269 height 41
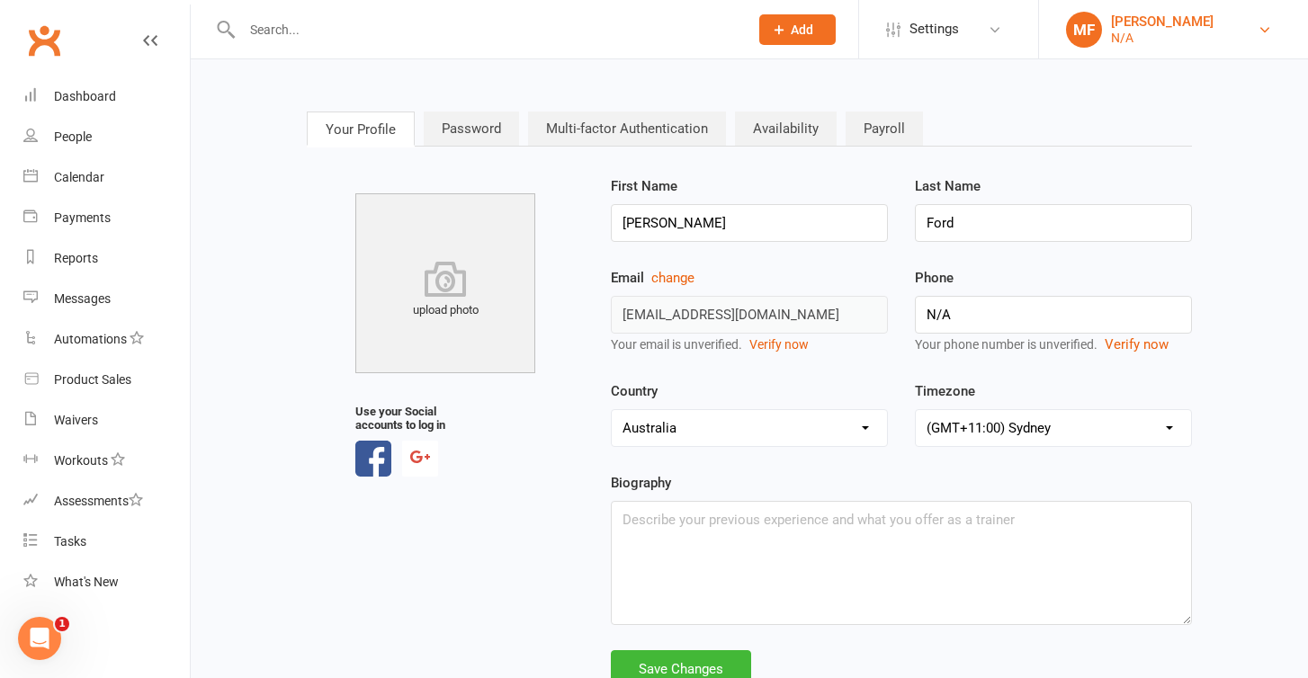
click at [1235, 17] on link "MF Matthew Ford N/A" at bounding box center [1173, 30] width 215 height 36
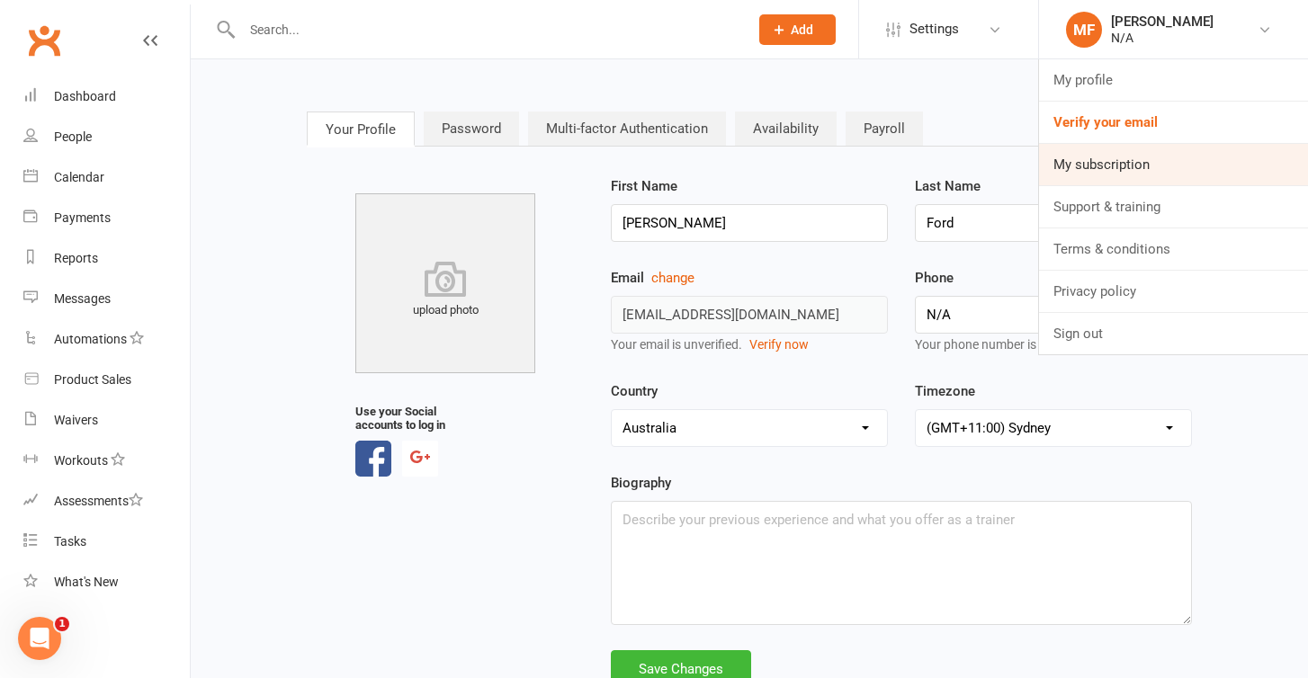
click at [1210, 159] on link "My subscription" at bounding box center [1173, 164] width 269 height 41
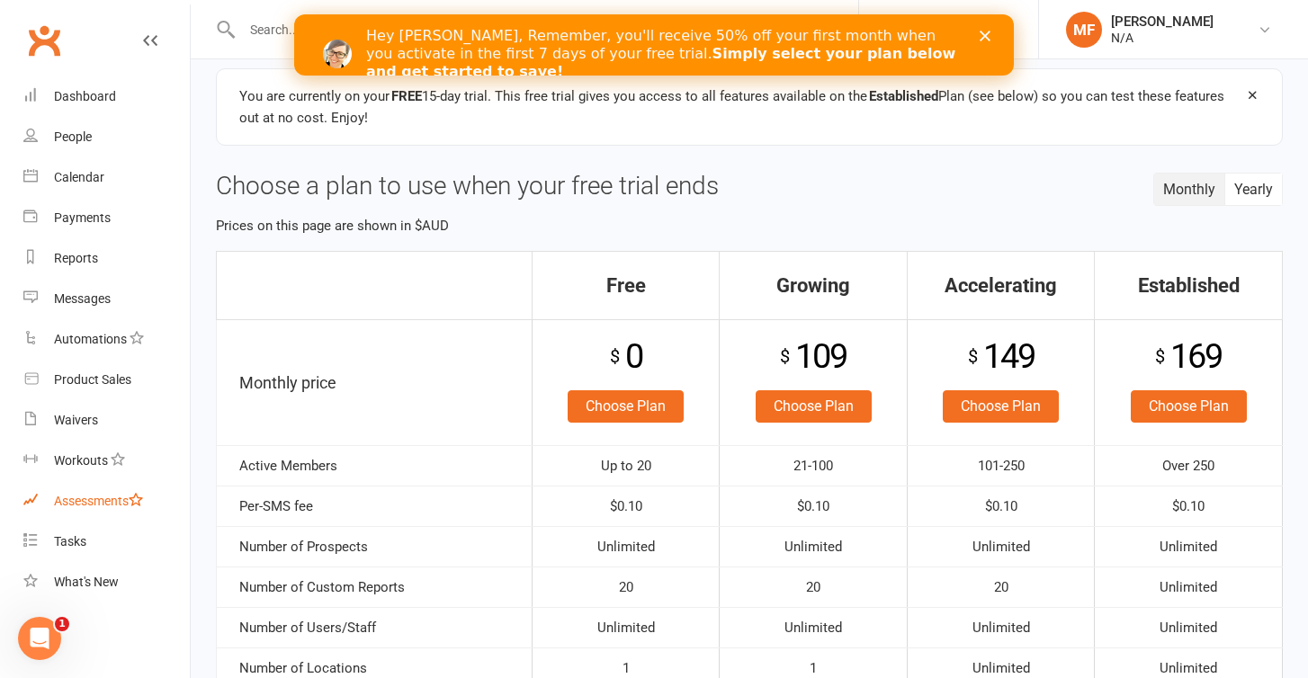
scroll to position [33, 0]
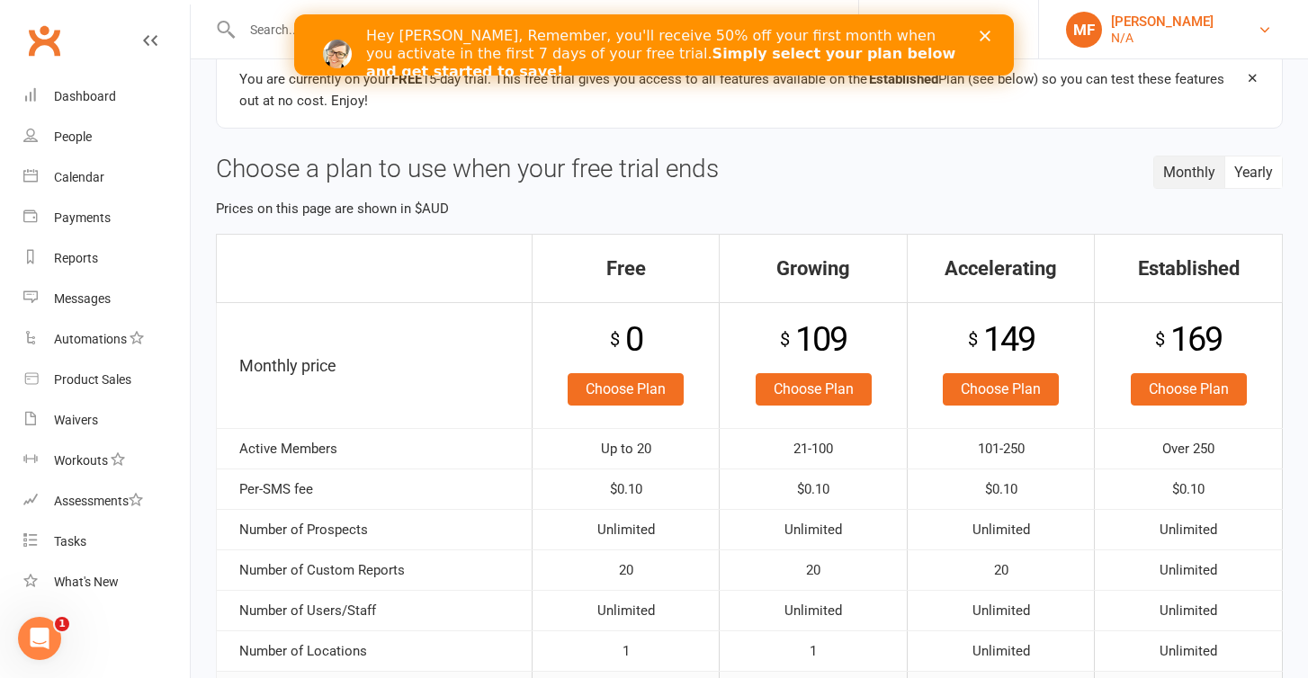
click at [1256, 28] on link "MF [PERSON_NAME] N/A" at bounding box center [1173, 30] width 215 height 36
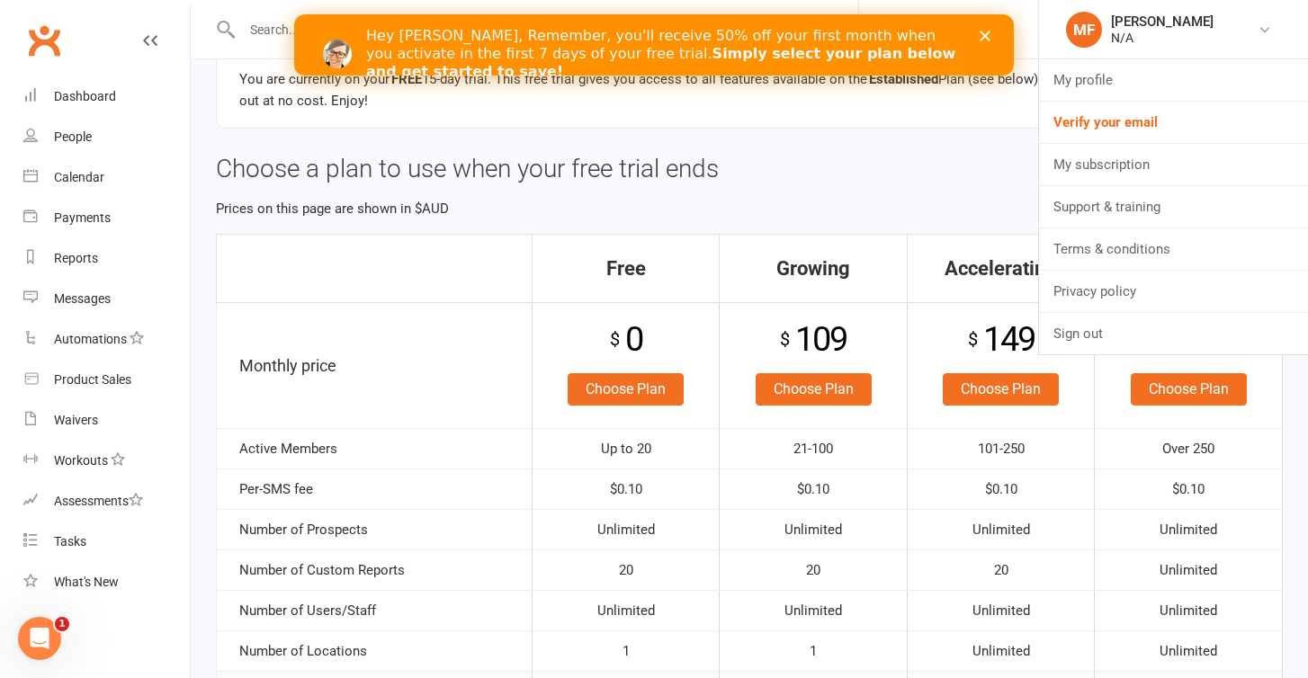
click at [874, 165] on h3 "Choose a plan to use when your free trial ends" at bounding box center [749, 170] width 1067 height 28
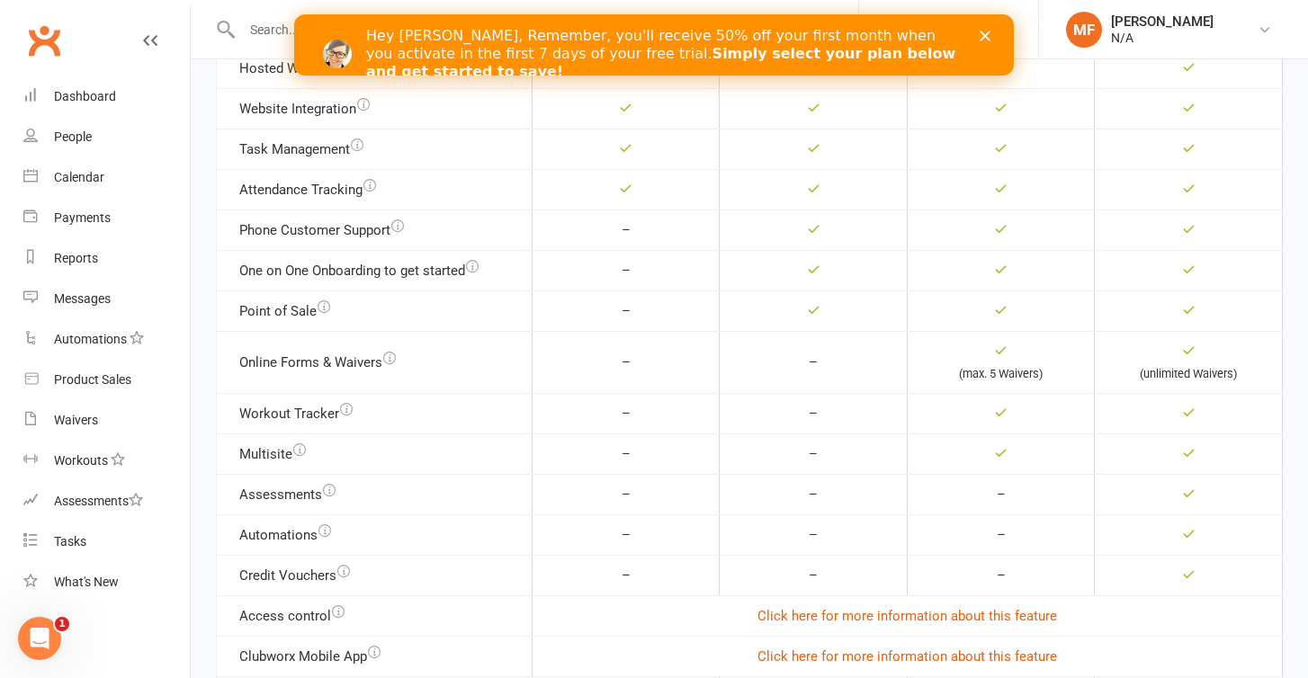
scroll to position [844, 0]
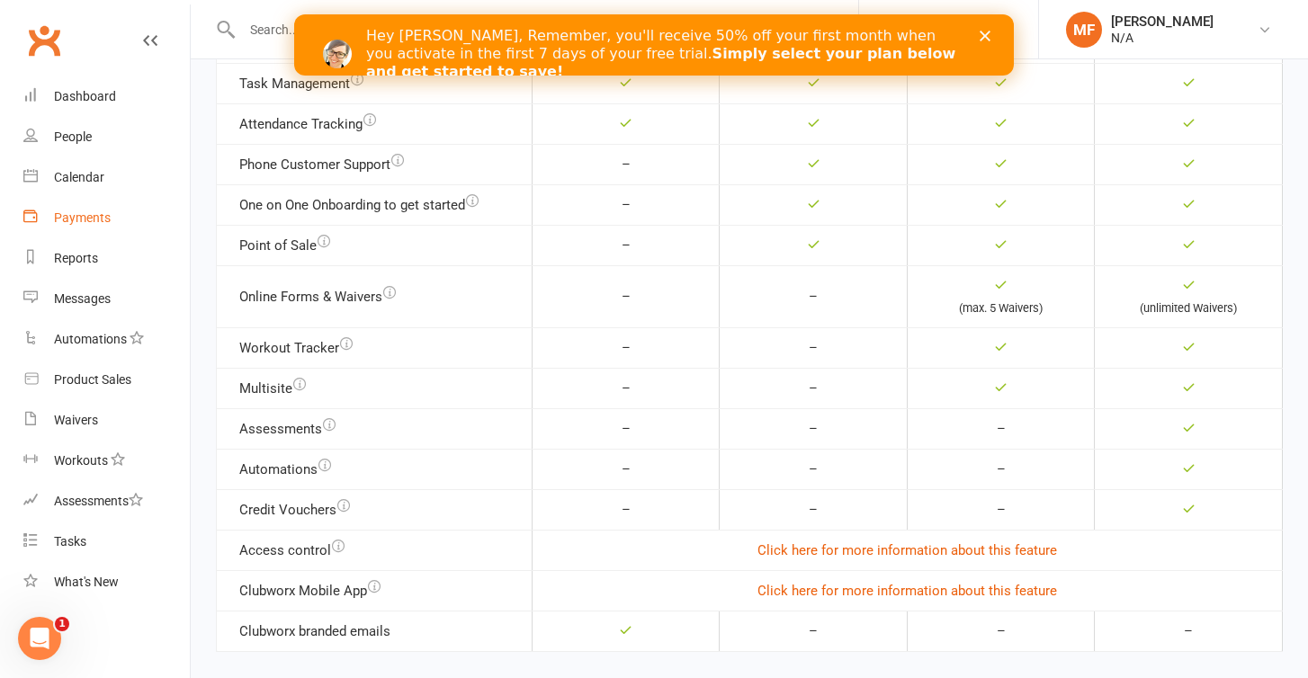
click at [87, 216] on div "Payments" at bounding box center [82, 218] width 57 height 14
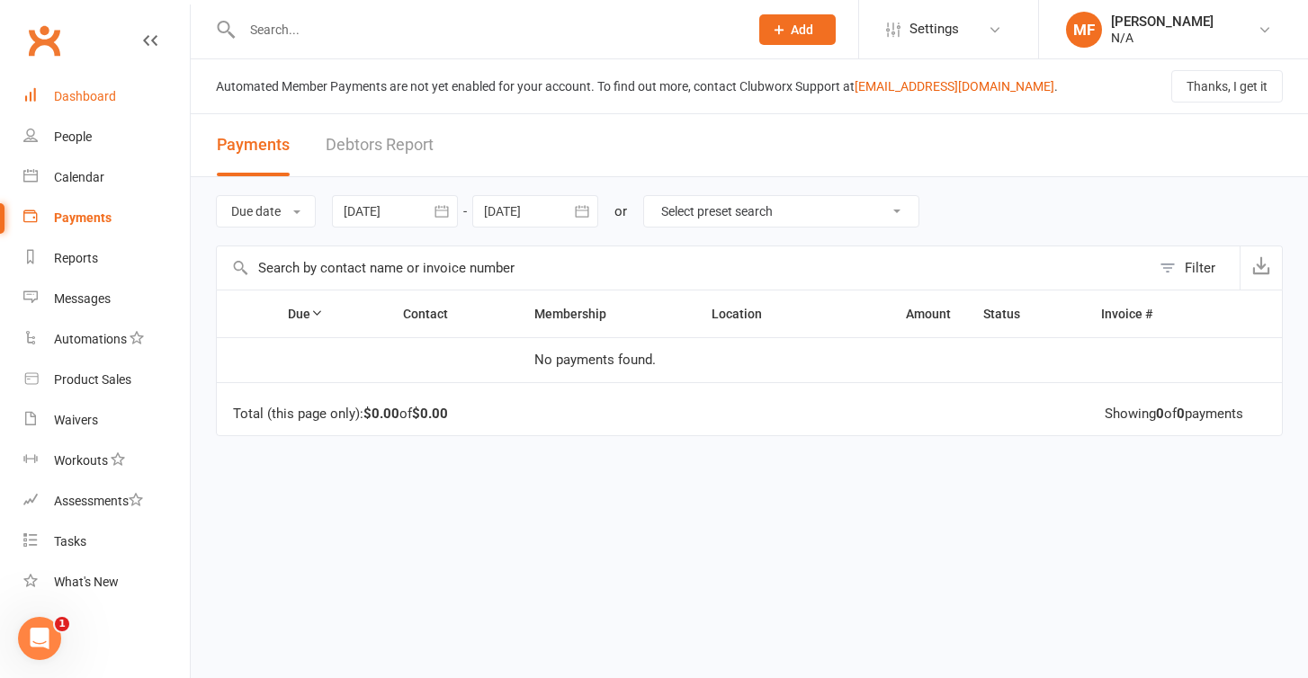
click at [85, 102] on div "Dashboard" at bounding box center [85, 96] width 62 height 14
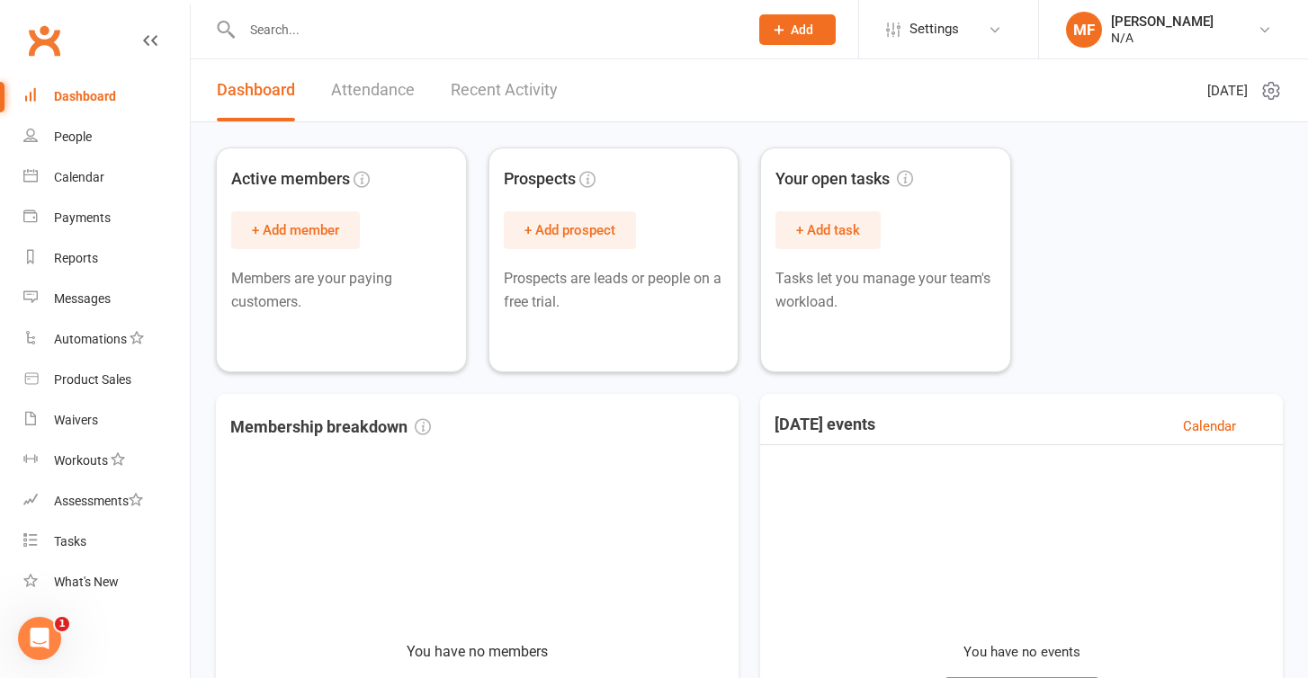
click at [1277, 89] on icon at bounding box center [1271, 91] width 22 height 22
click at [1267, 26] on icon at bounding box center [1265, 29] width 14 height 14
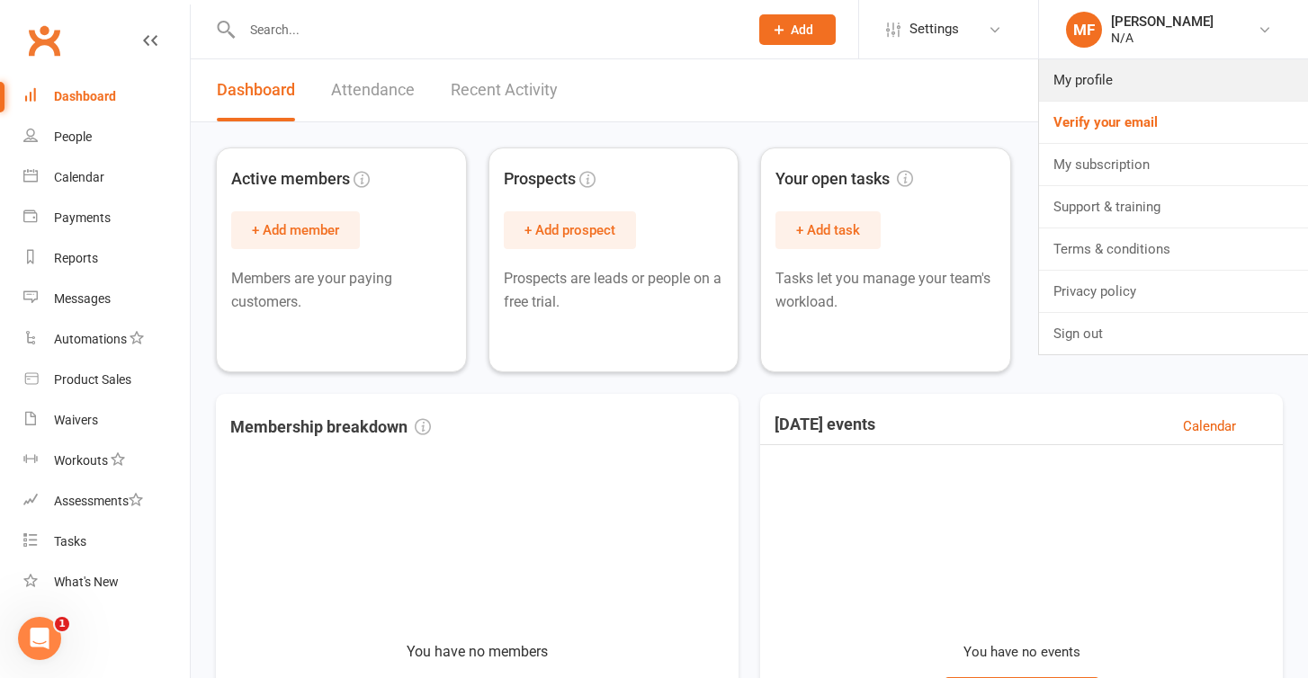
click at [1161, 76] on link "My profile" at bounding box center [1173, 79] width 269 height 41
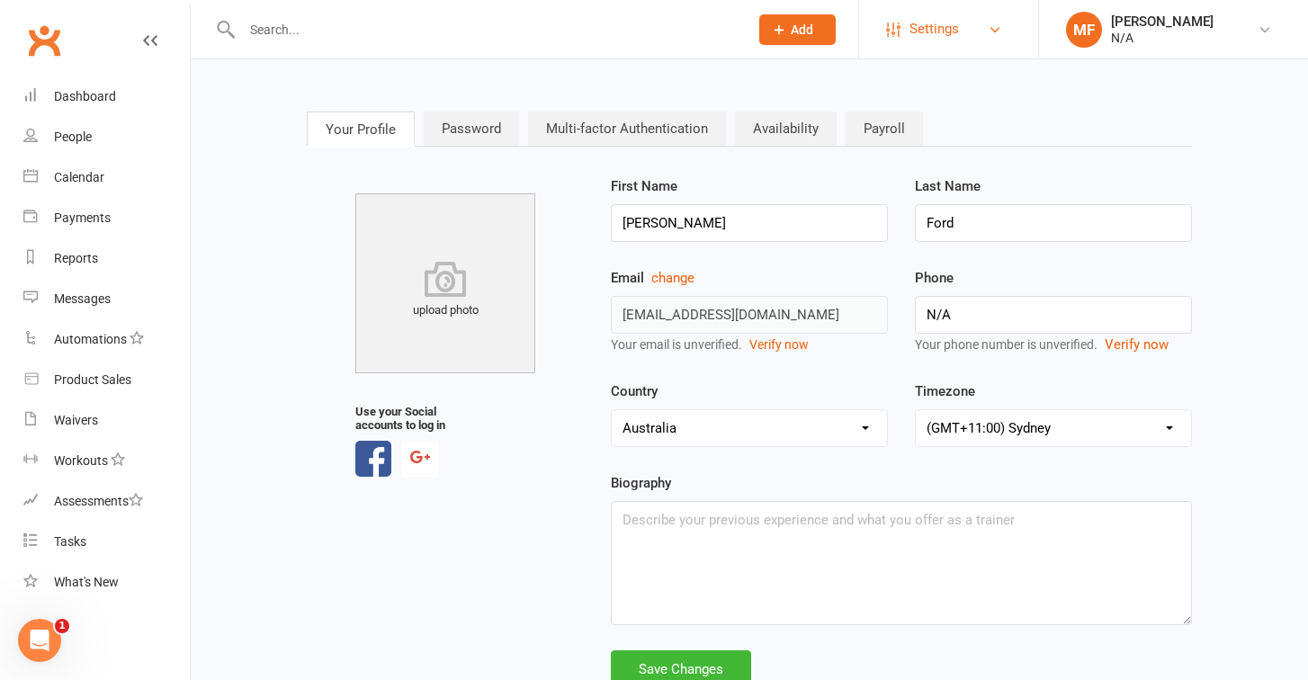
click at [961, 40] on link "Settings" at bounding box center [948, 29] width 125 height 40
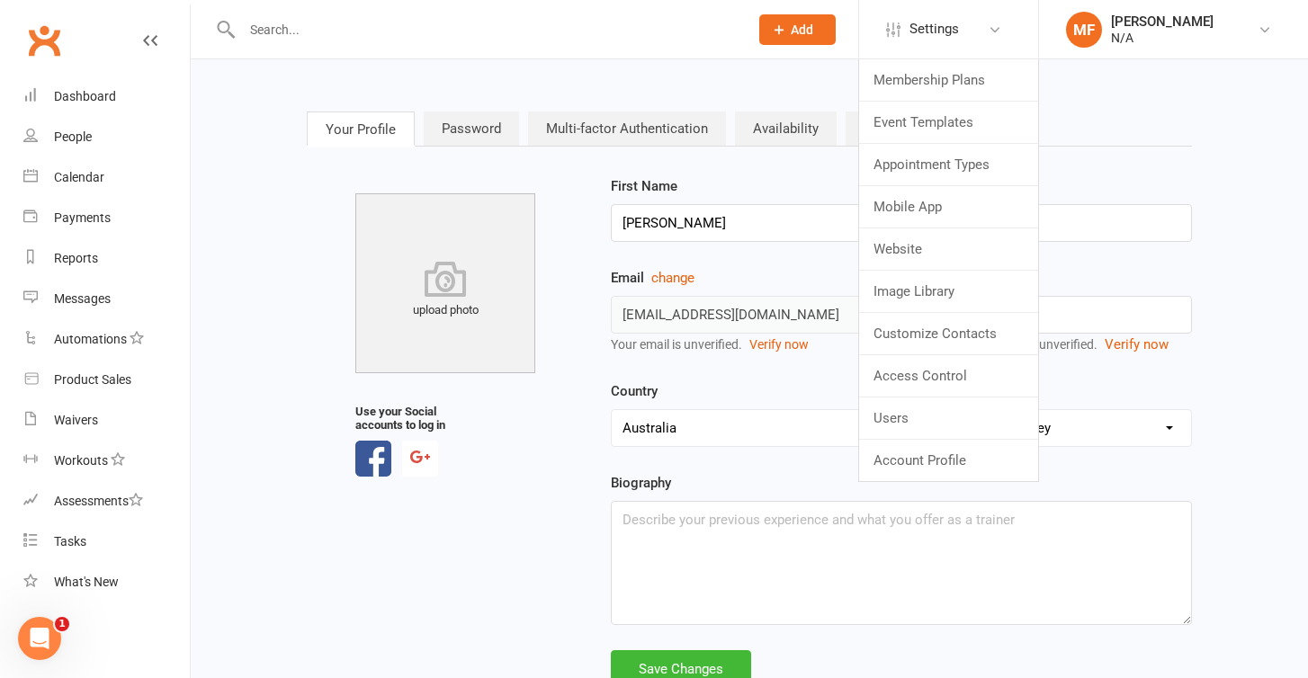
click at [1150, 167] on div "Your Profile Password Multi-factor Authentication Availability Payroll upload p…" at bounding box center [748, 401] width 911 height 632
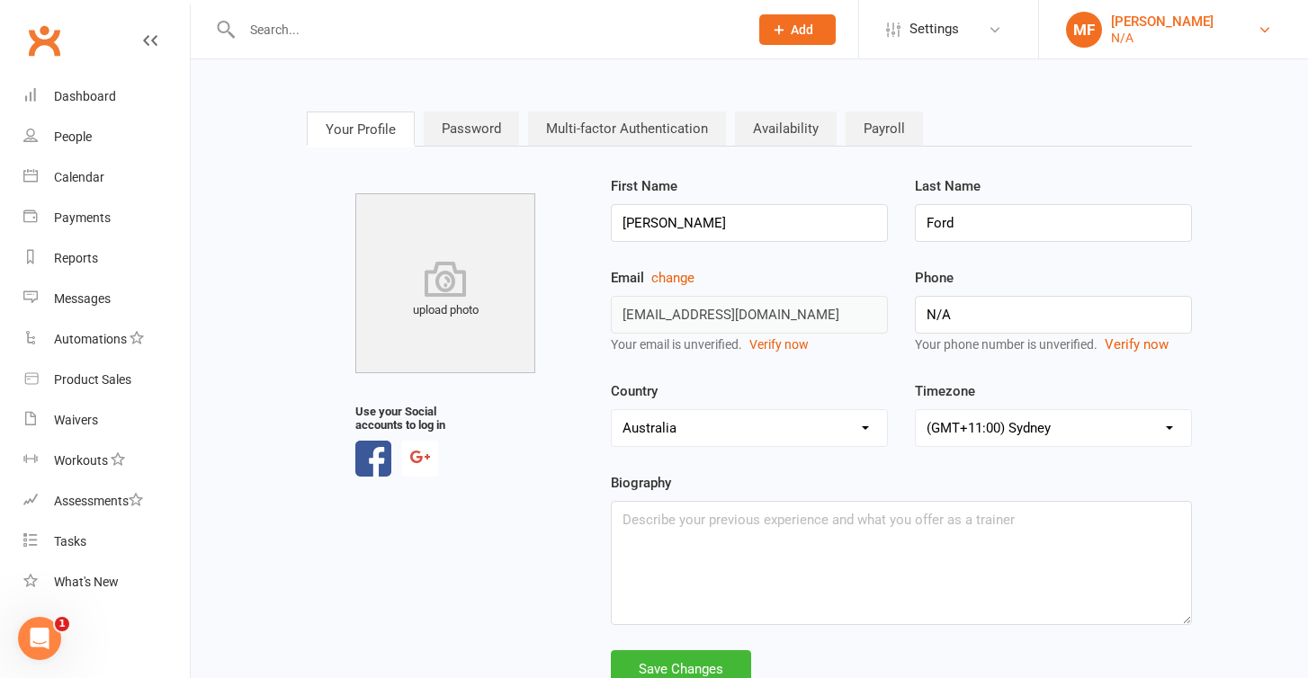
click at [1240, 19] on link "MF [PERSON_NAME] N/A" at bounding box center [1173, 30] width 215 height 36
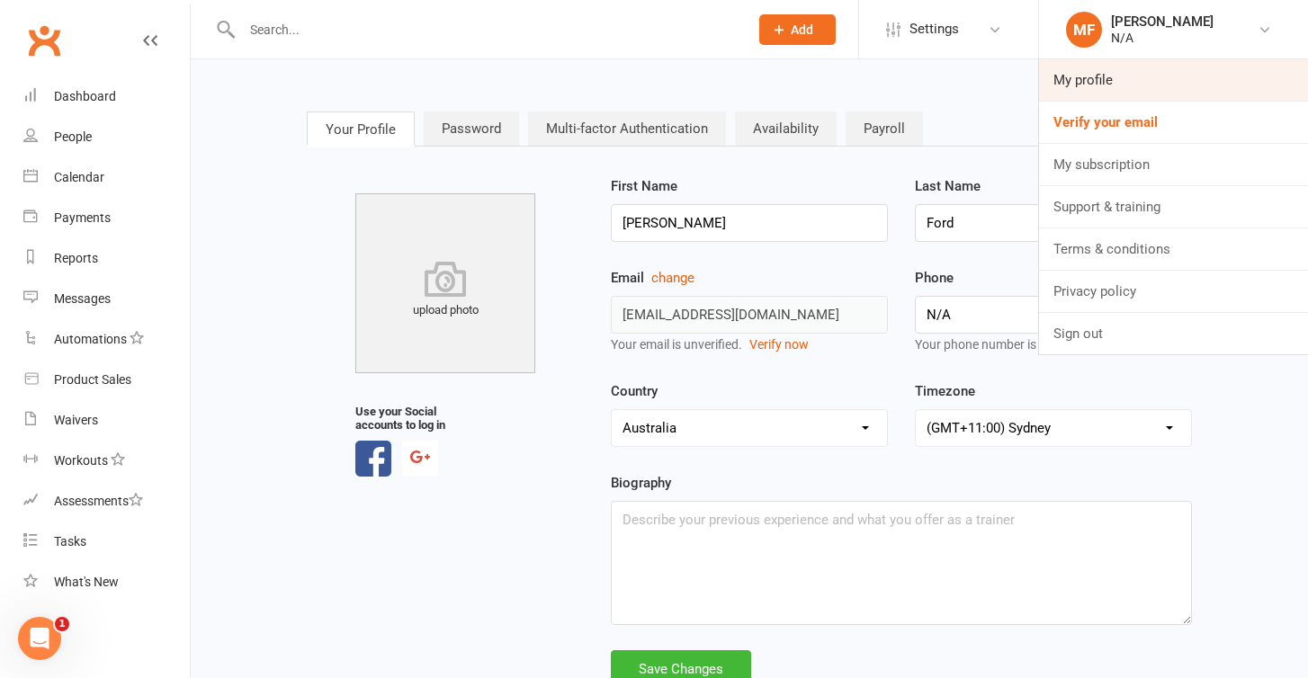
click at [1218, 94] on link "My profile" at bounding box center [1173, 79] width 269 height 41
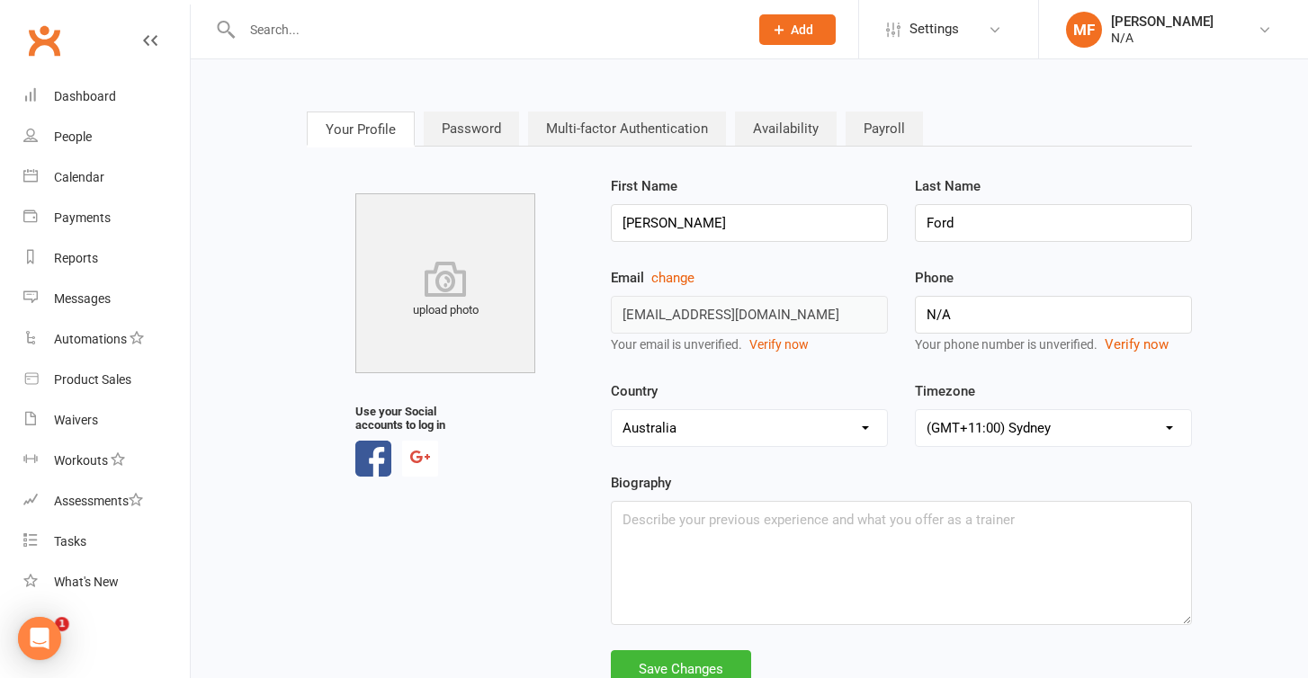
scroll to position [65, 0]
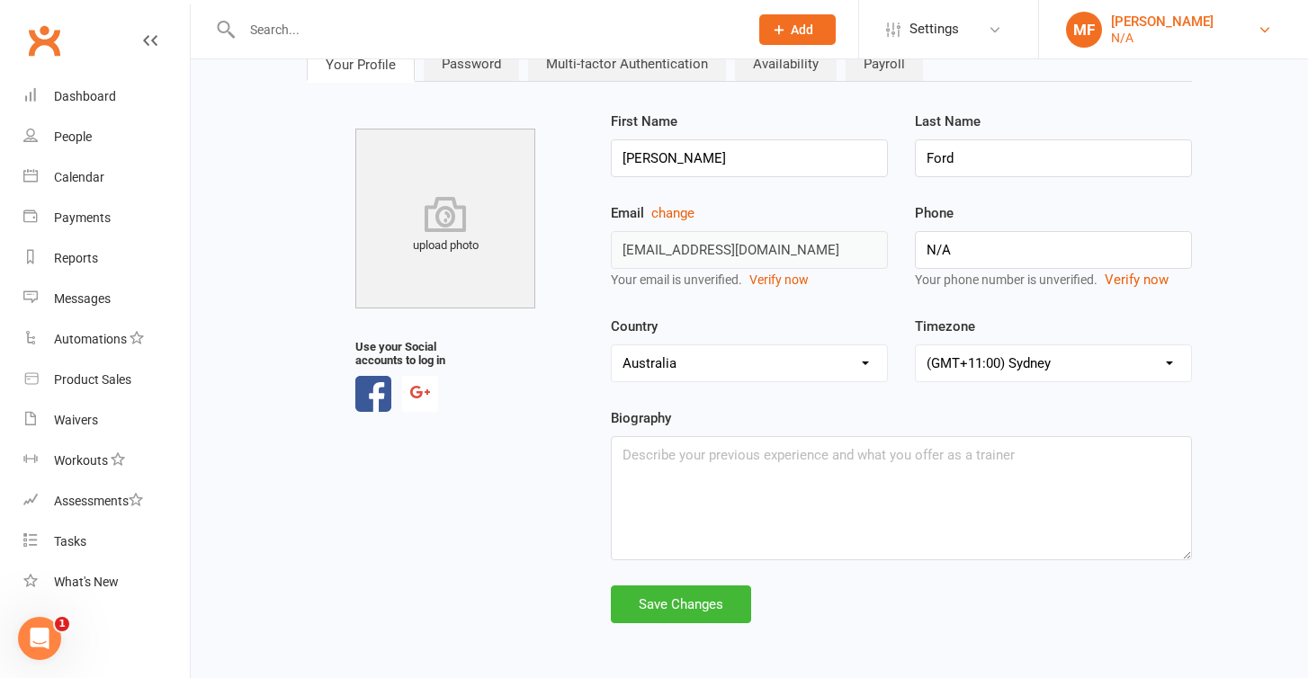
click at [1204, 31] on link "MF [PERSON_NAME] N/A" at bounding box center [1173, 30] width 215 height 36
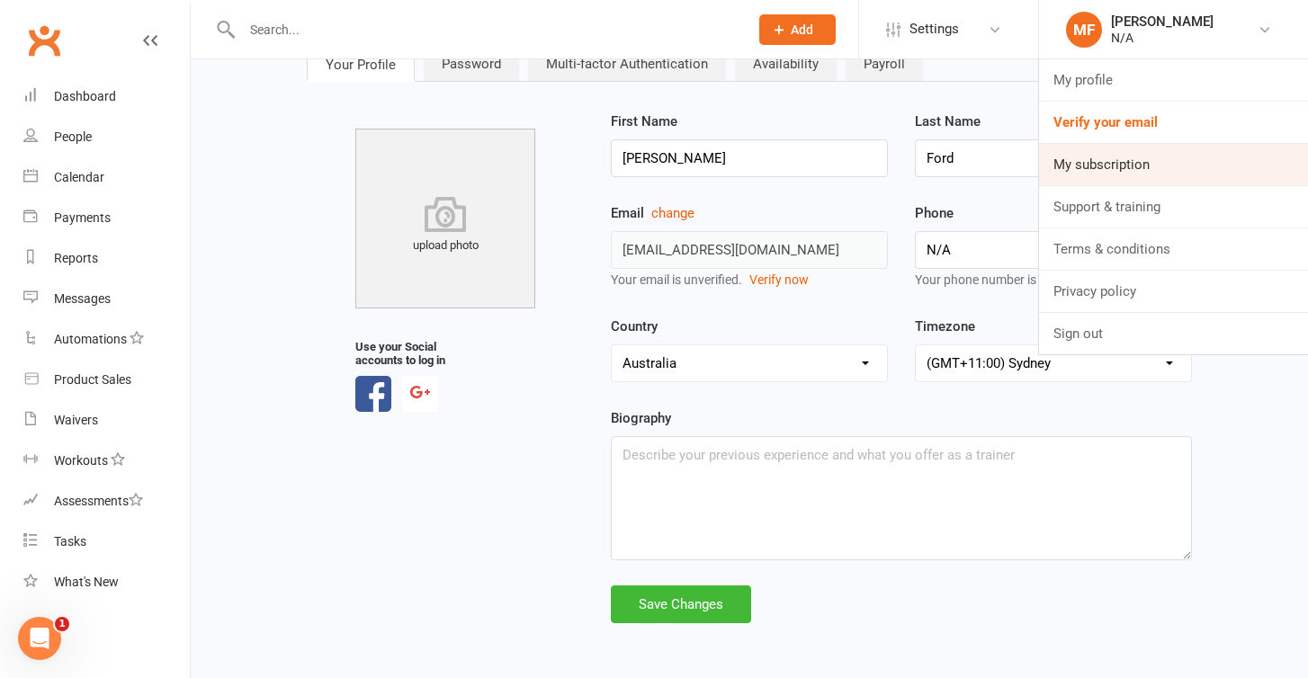
click at [1163, 163] on link "My subscription" at bounding box center [1173, 164] width 269 height 41
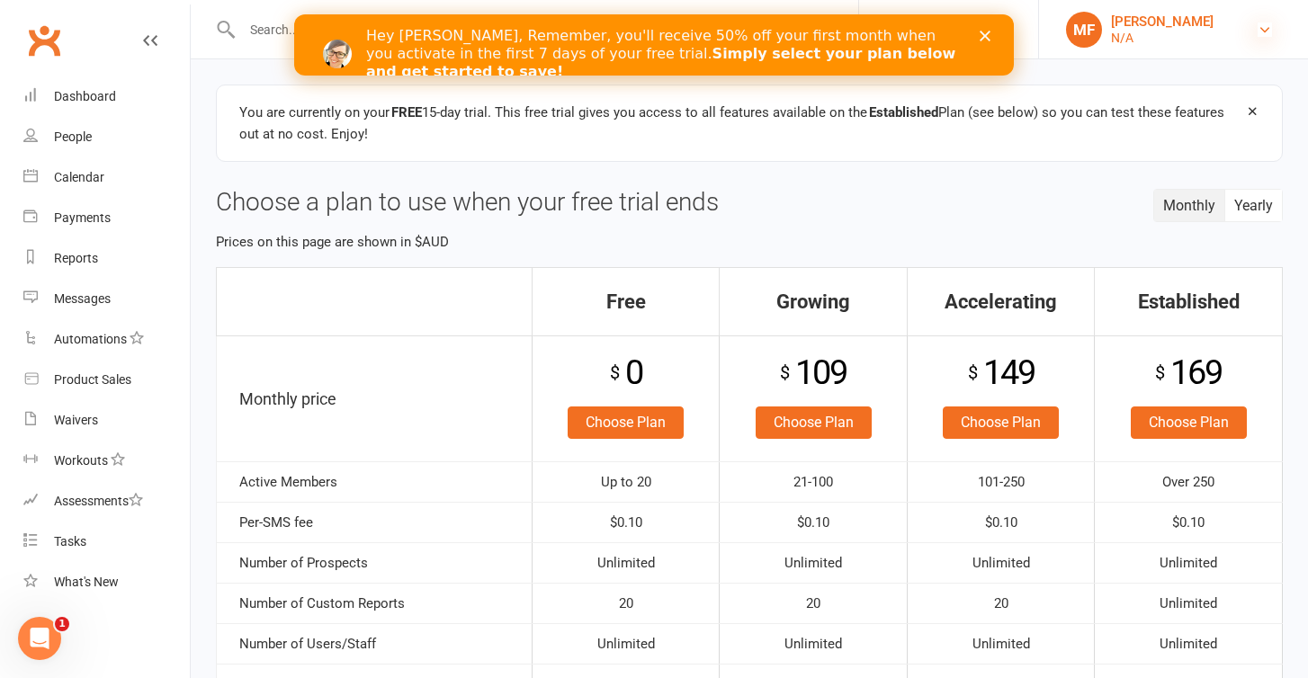
click at [1266, 23] on icon at bounding box center [1265, 29] width 14 height 14
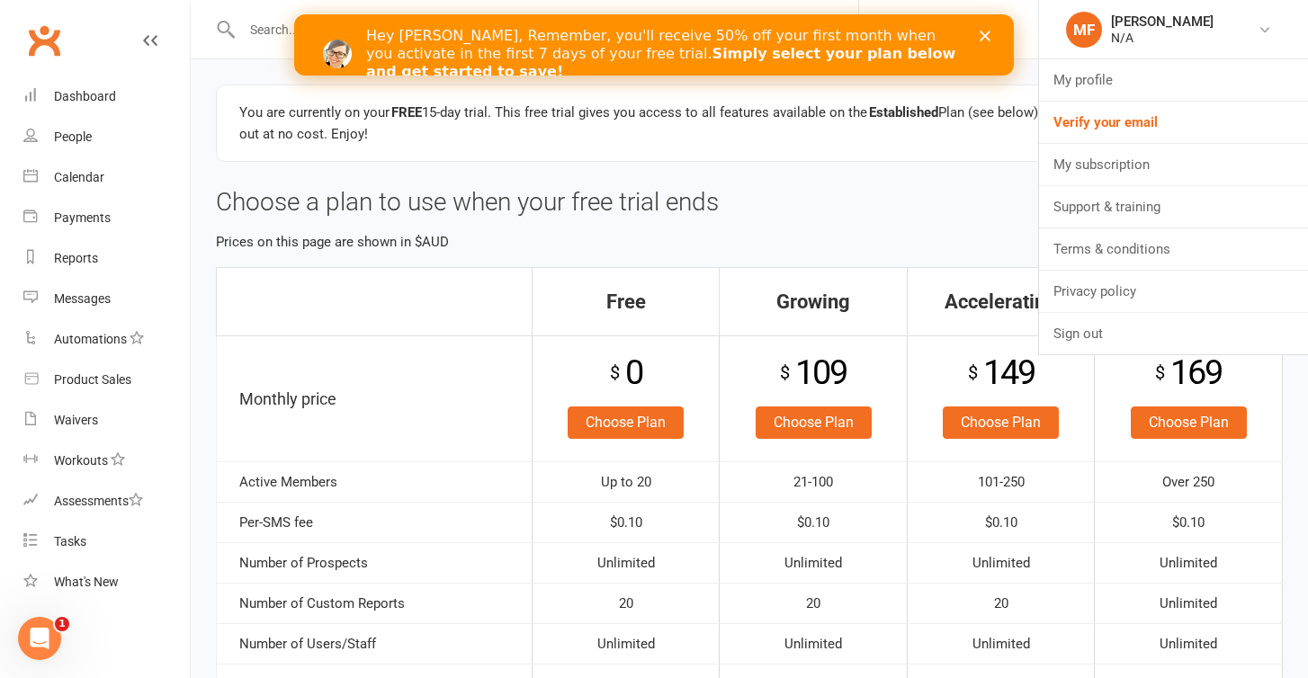
click at [992, 38] on div "Close" at bounding box center [989, 36] width 18 height 11
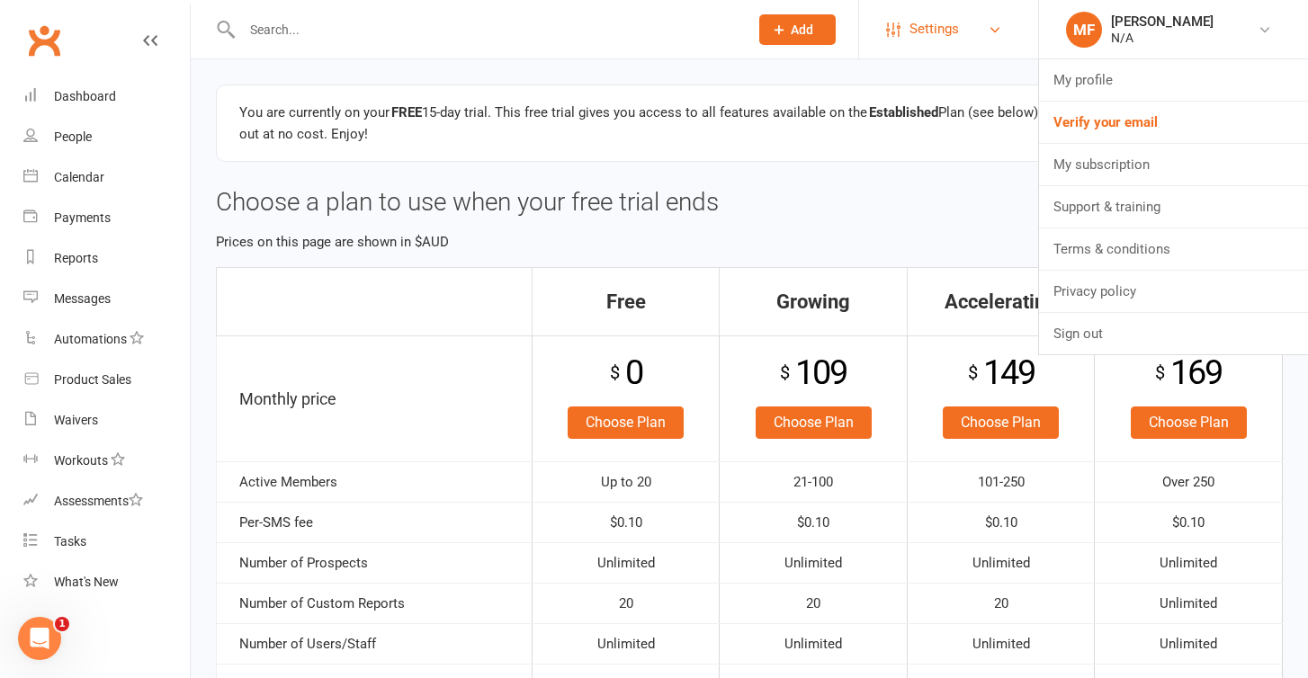
click at [1004, 23] on link "Settings" at bounding box center [948, 29] width 125 height 40
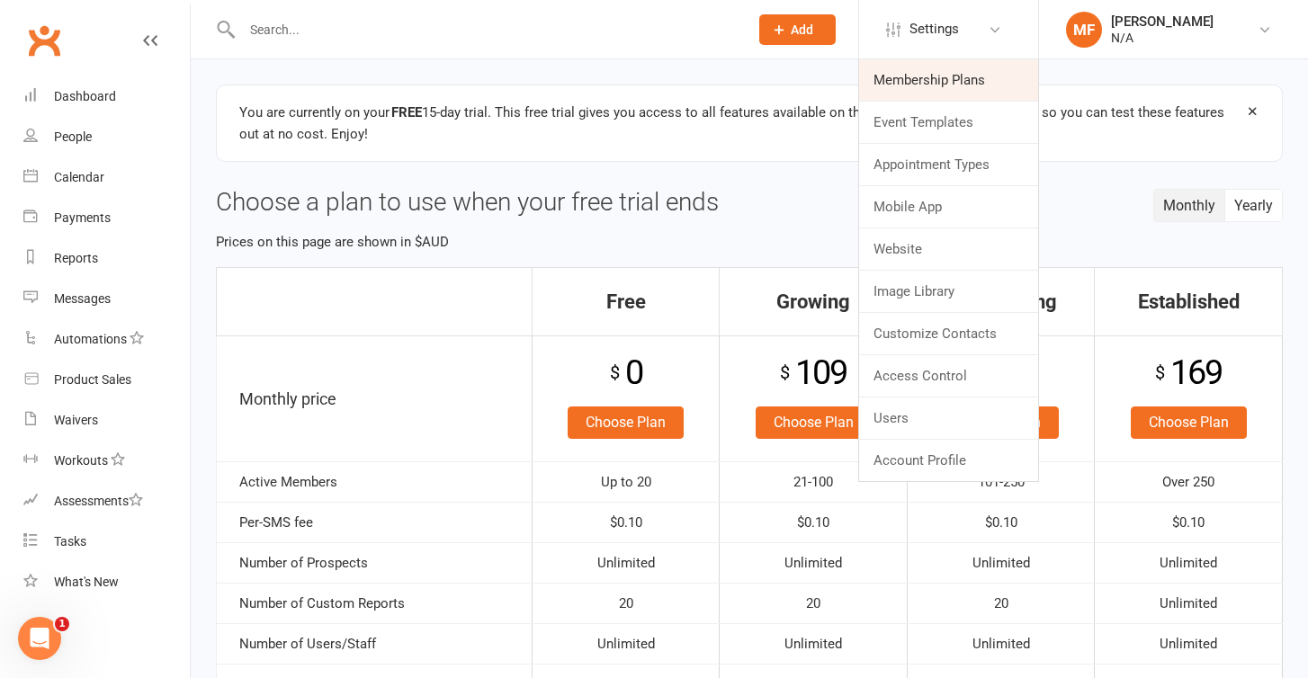
click at [977, 69] on link "Membership Plans" at bounding box center [948, 79] width 179 height 41
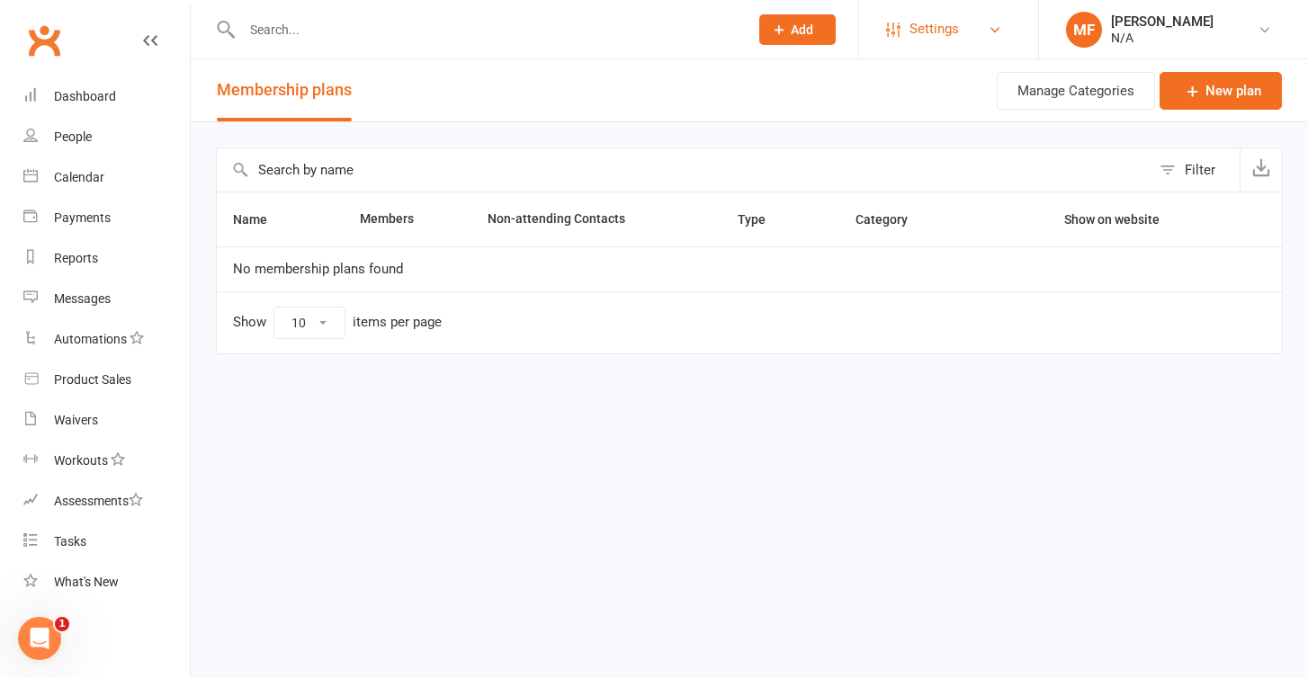
click at [908, 30] on link "Settings" at bounding box center [948, 29] width 125 height 40
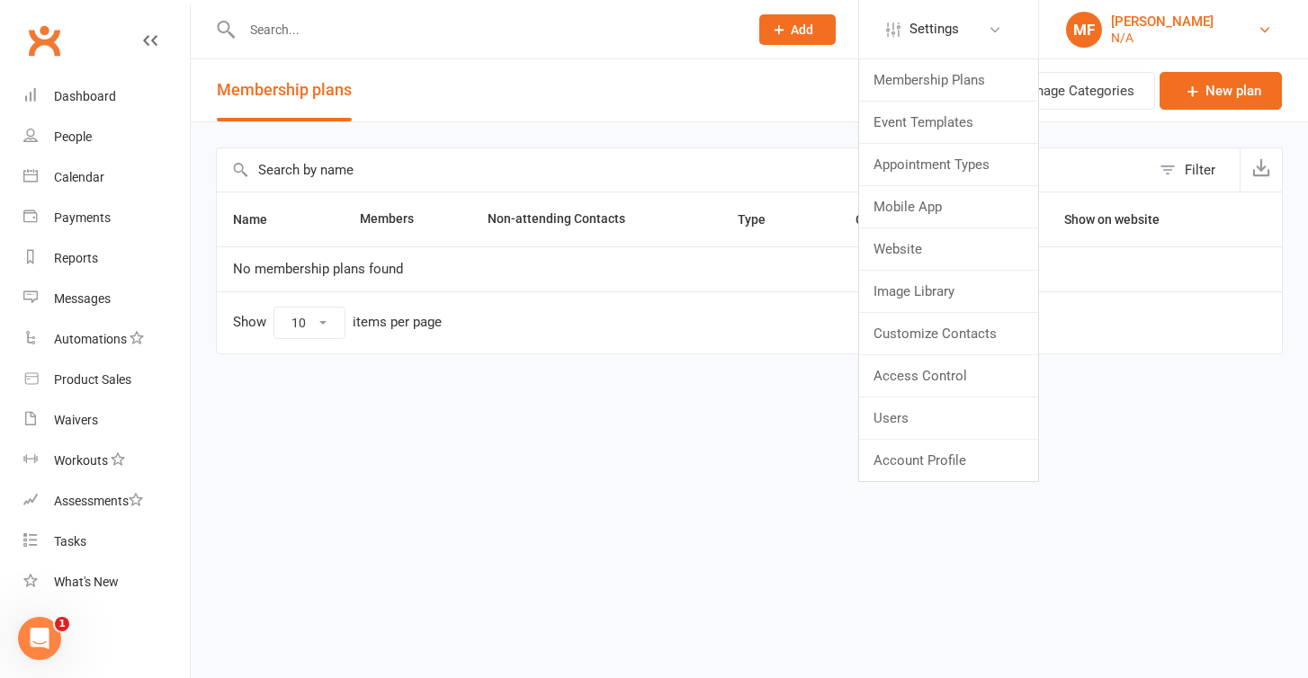
click at [1251, 31] on link "MF Matthew Ford N/A" at bounding box center [1173, 30] width 215 height 36
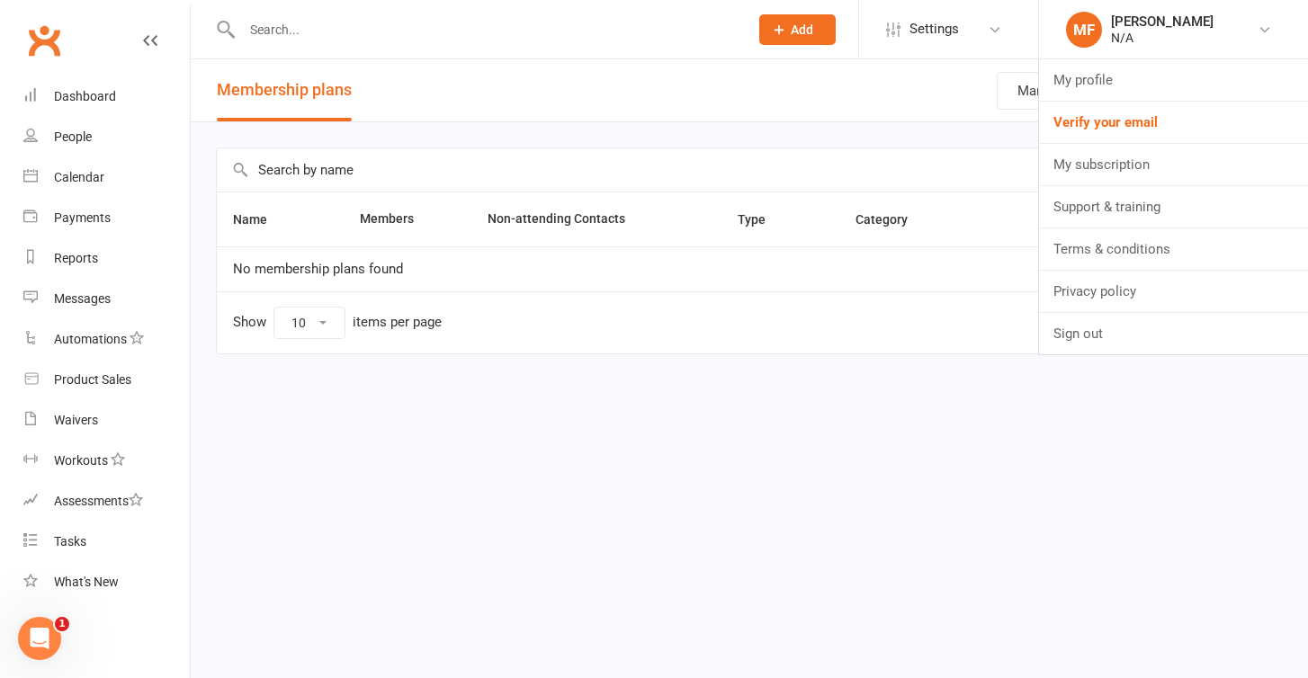
click at [357, 25] on input "text" at bounding box center [486, 29] width 499 height 25
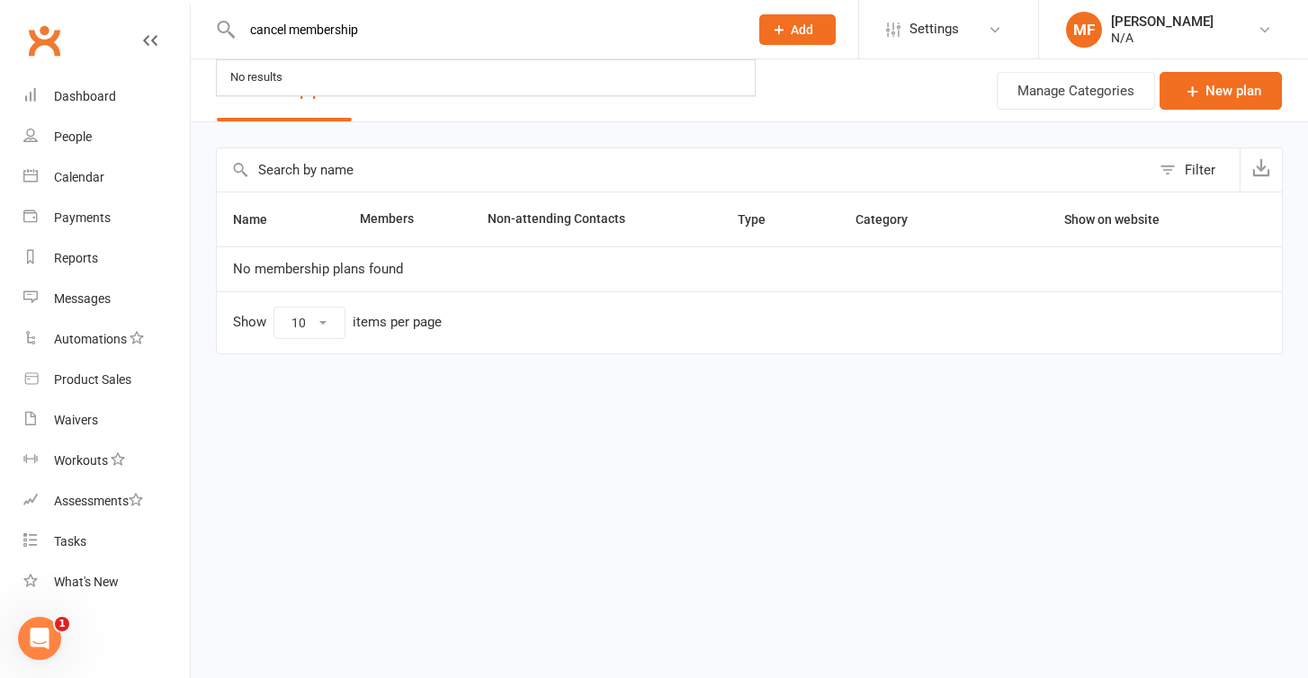
type input "cancel membership"
click at [81, 36] on div "Clubworx" at bounding box center [95, 51] width 190 height 67
click at [53, 41] on link "Clubworx" at bounding box center [44, 40] width 45 height 45
click at [158, 36] on div "Clubworx" at bounding box center [95, 51] width 190 height 67
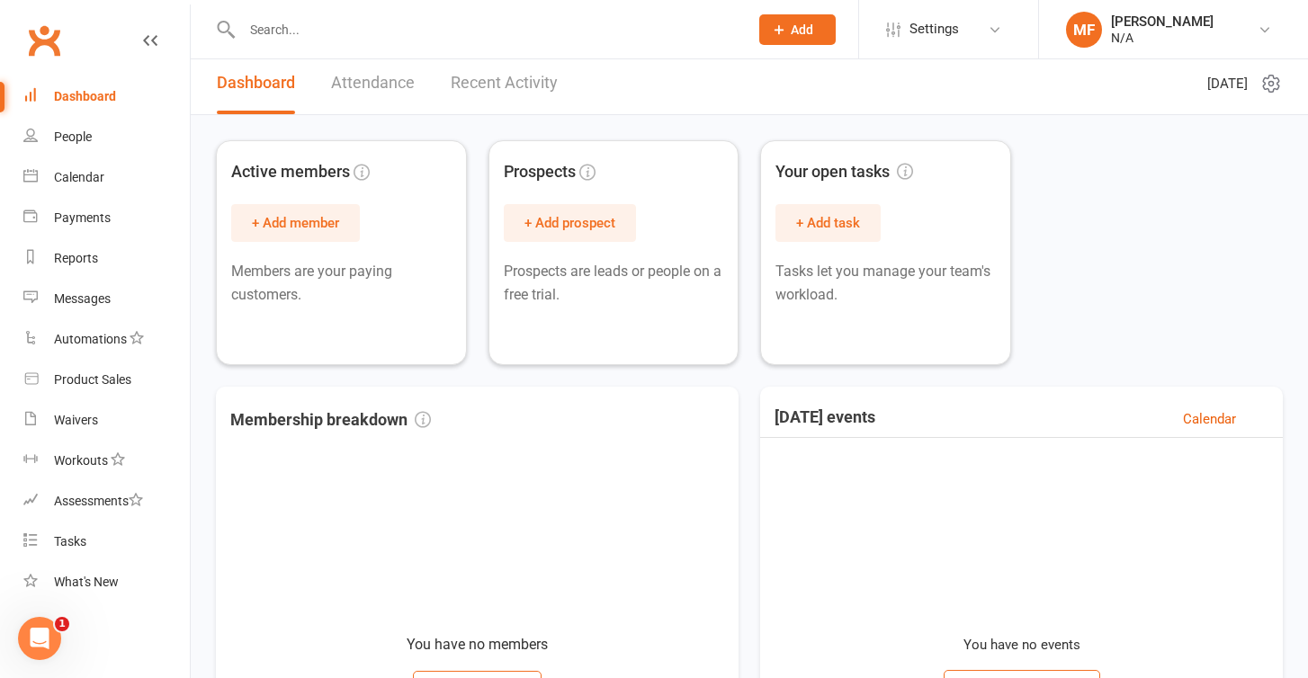
scroll to position [8, 0]
click at [470, 38] on input "text" at bounding box center [486, 29] width 499 height 25
click at [1225, 20] on link "MF Matthew Ford N/A" at bounding box center [1173, 30] width 215 height 36
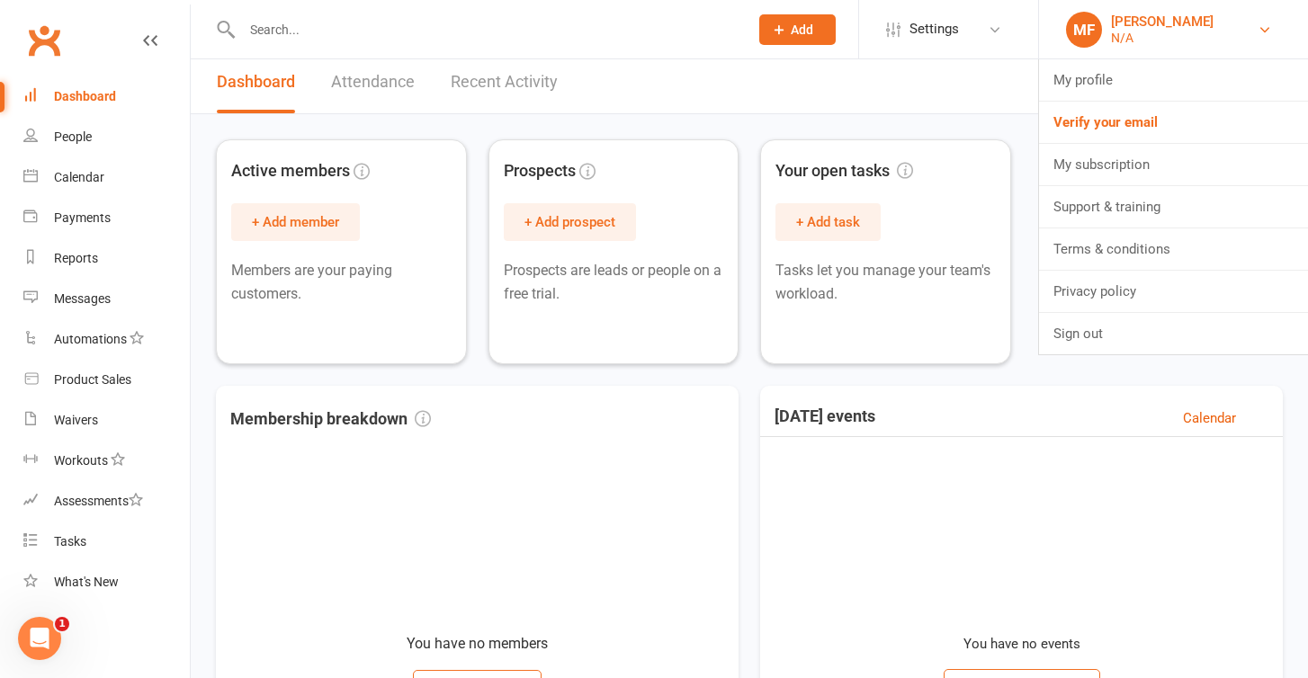
click at [1225, 20] on link "MF Matthew Ford N/A" at bounding box center [1173, 30] width 215 height 36
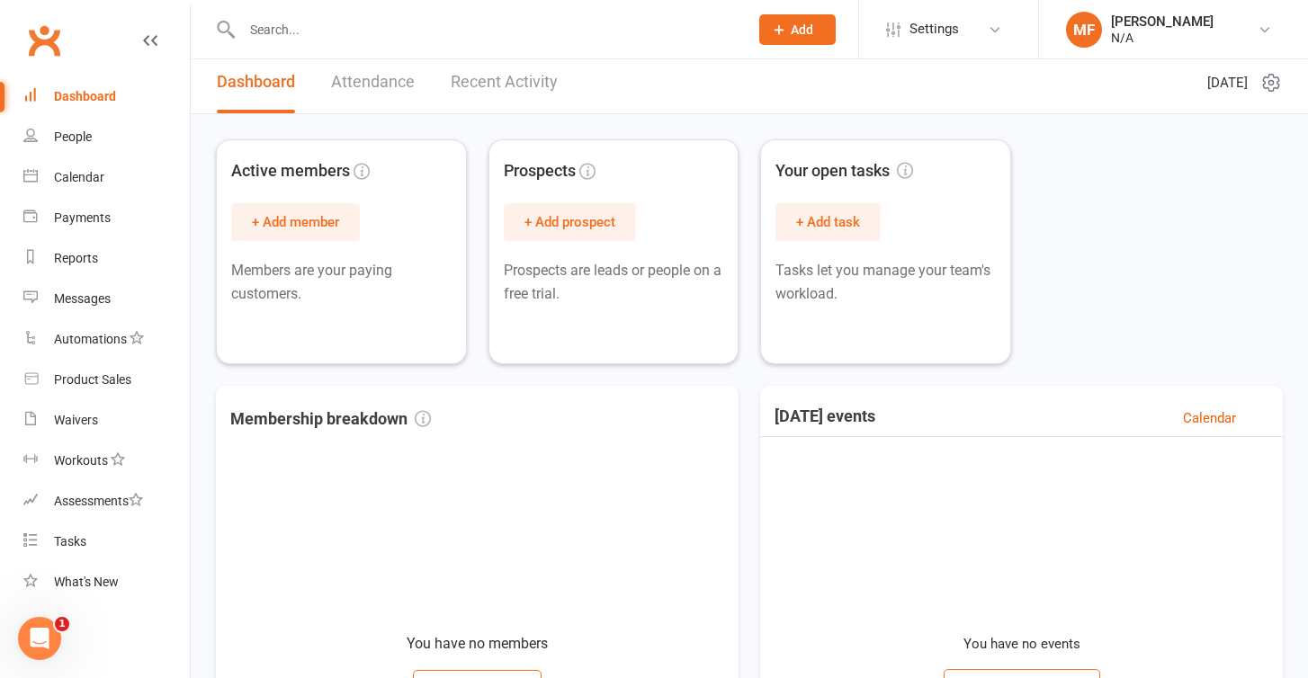
click at [1263, 77] on icon at bounding box center [1271, 83] width 22 height 22
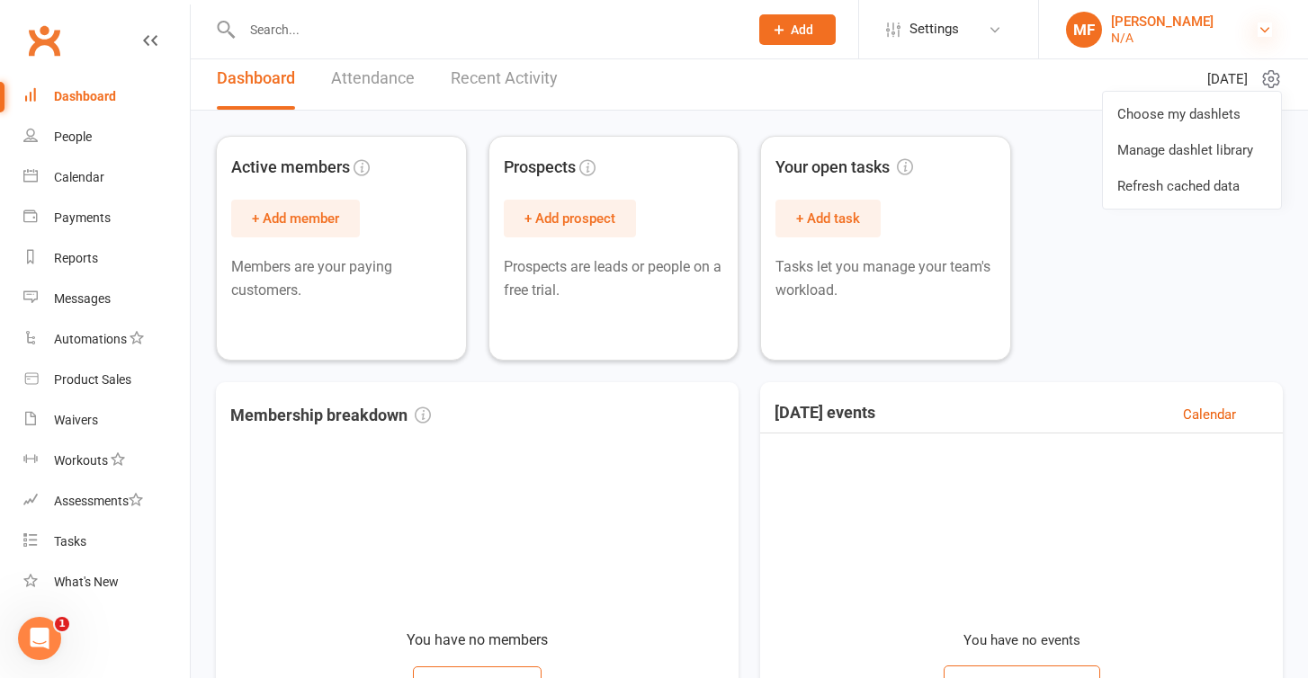
click at [1268, 22] on icon at bounding box center [1265, 29] width 14 height 14
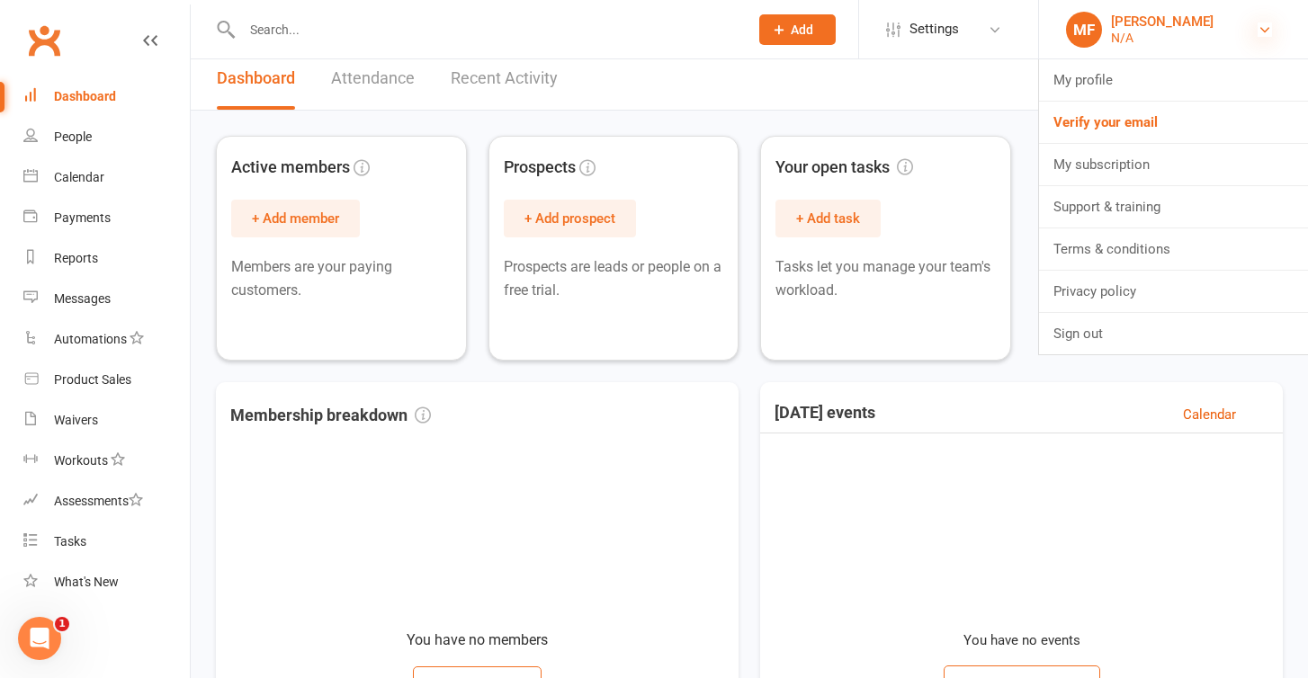
scroll to position [16, 0]
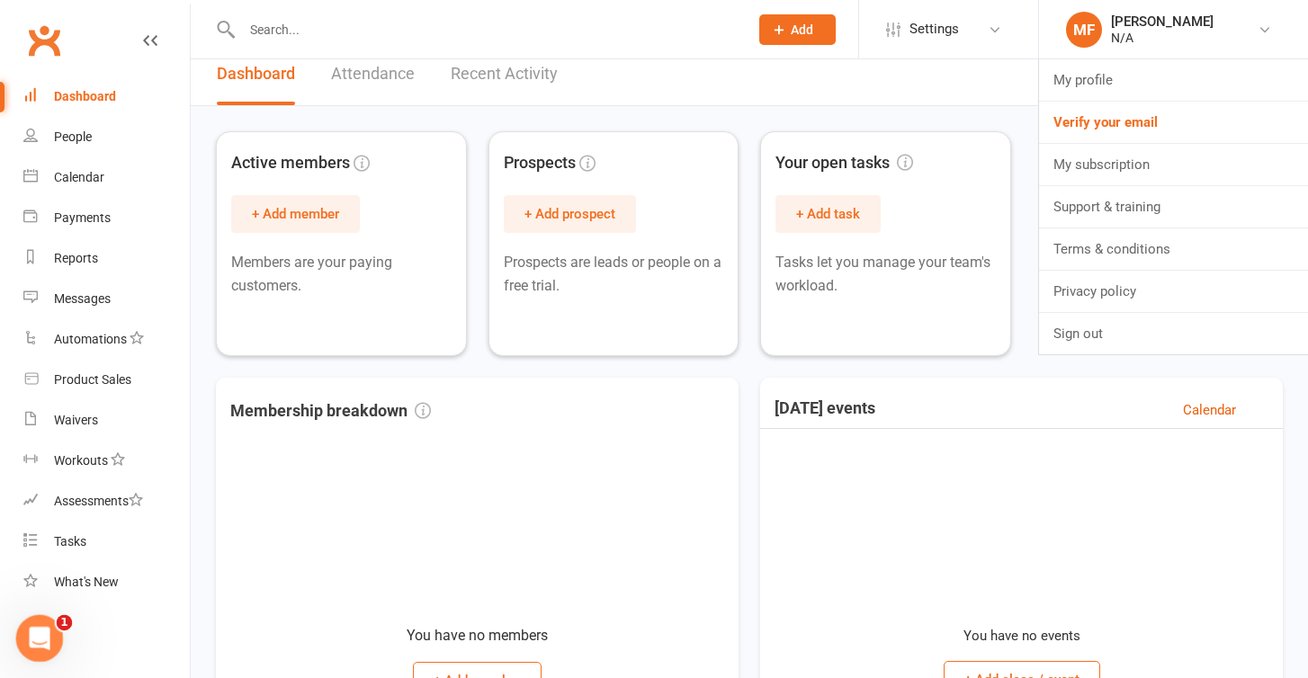
click at [49, 642] on div "Open Intercom Messenger" at bounding box center [36, 635] width 59 height 59
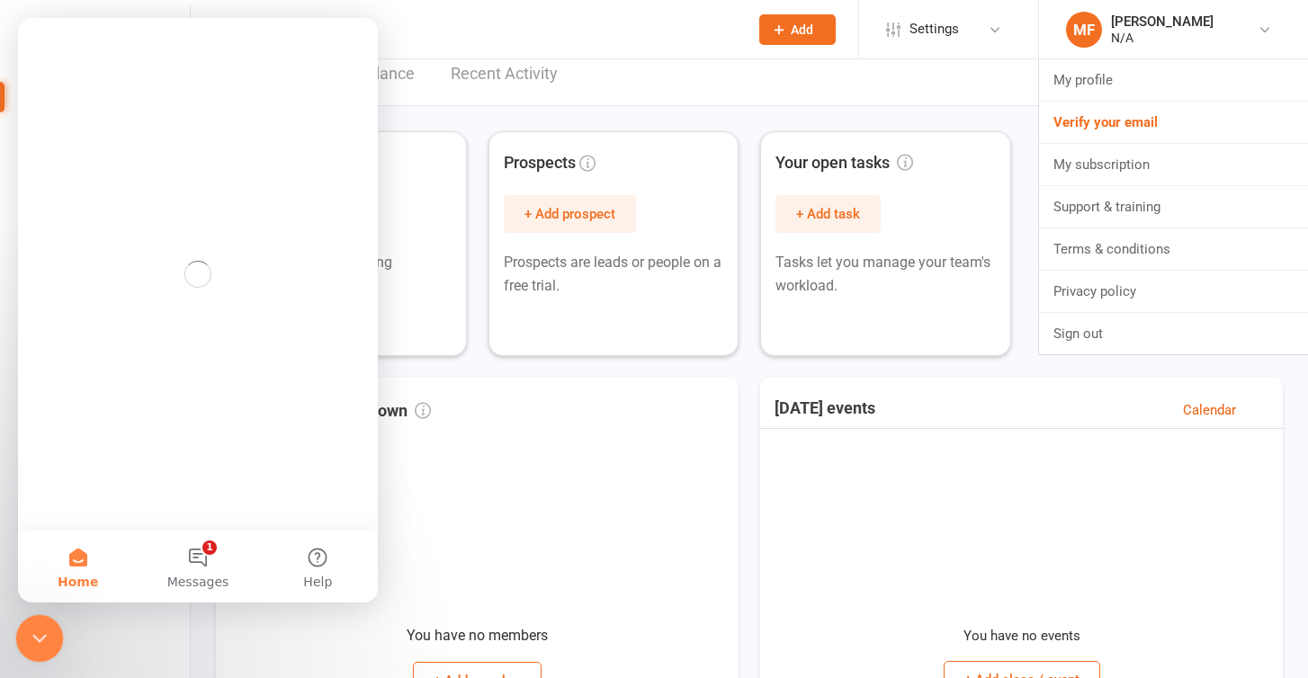
scroll to position [0, 0]
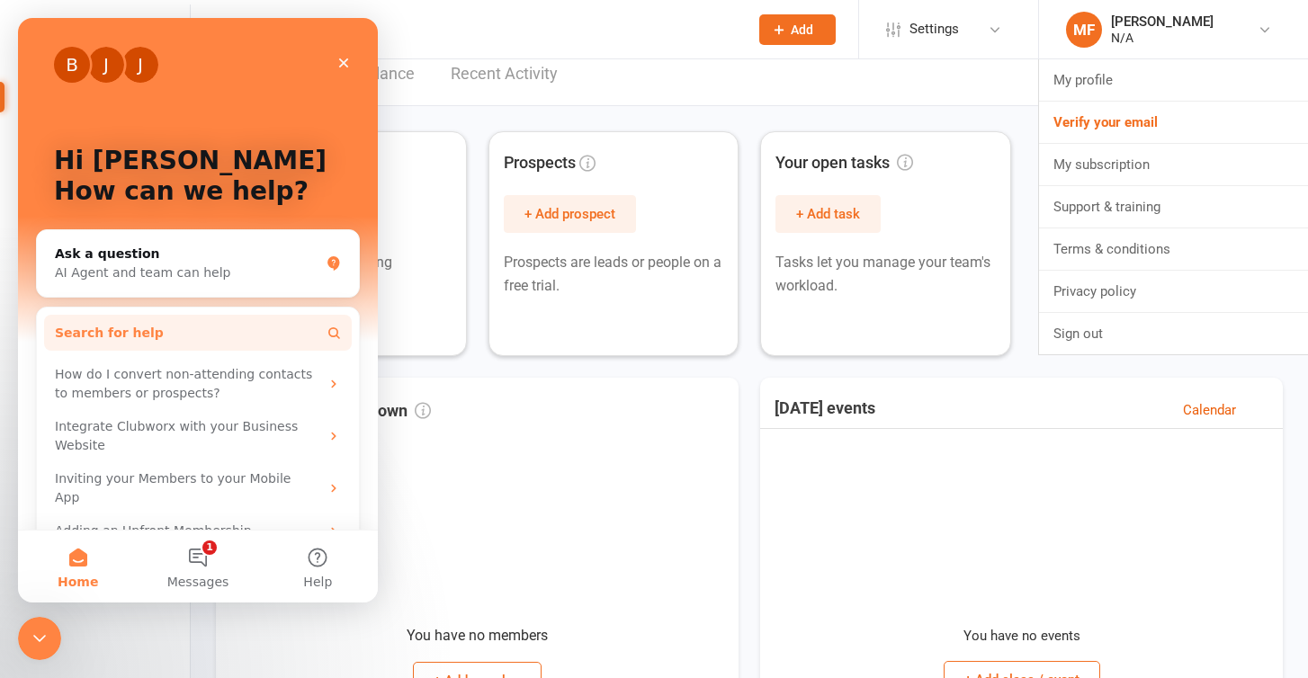
click at [214, 333] on button "Search for help" at bounding box center [198, 333] width 308 height 36
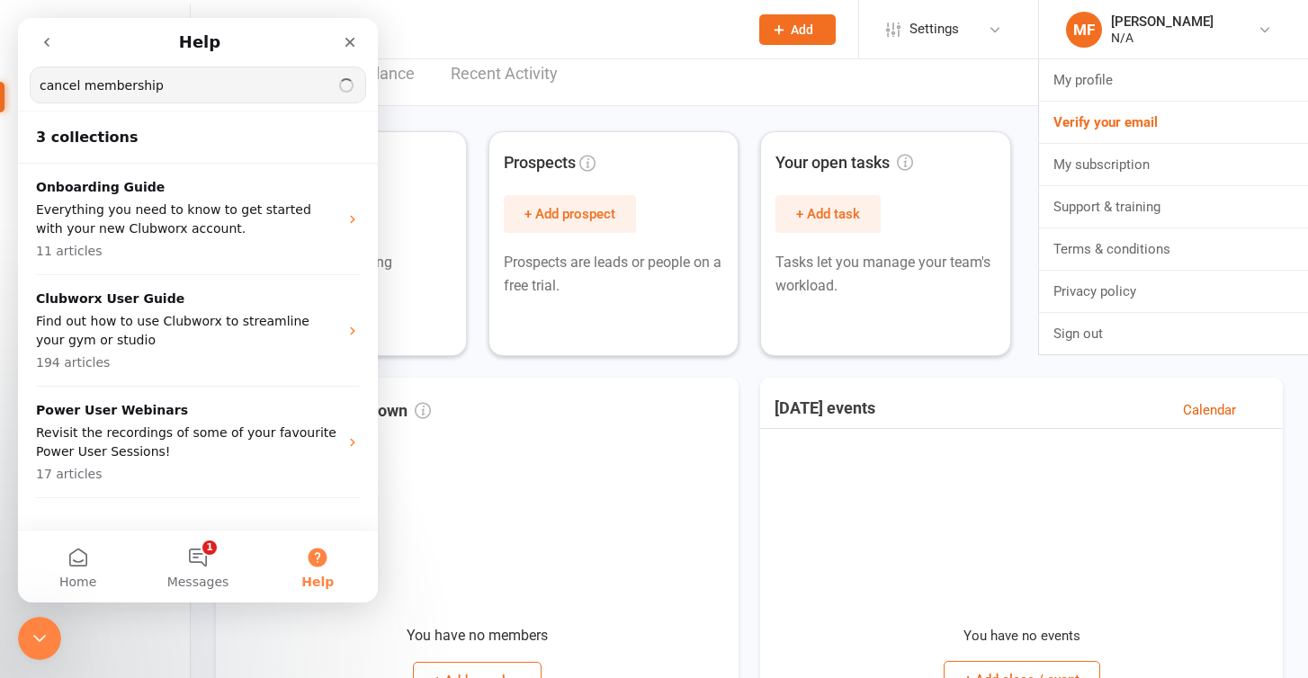
type input "cancel membership"
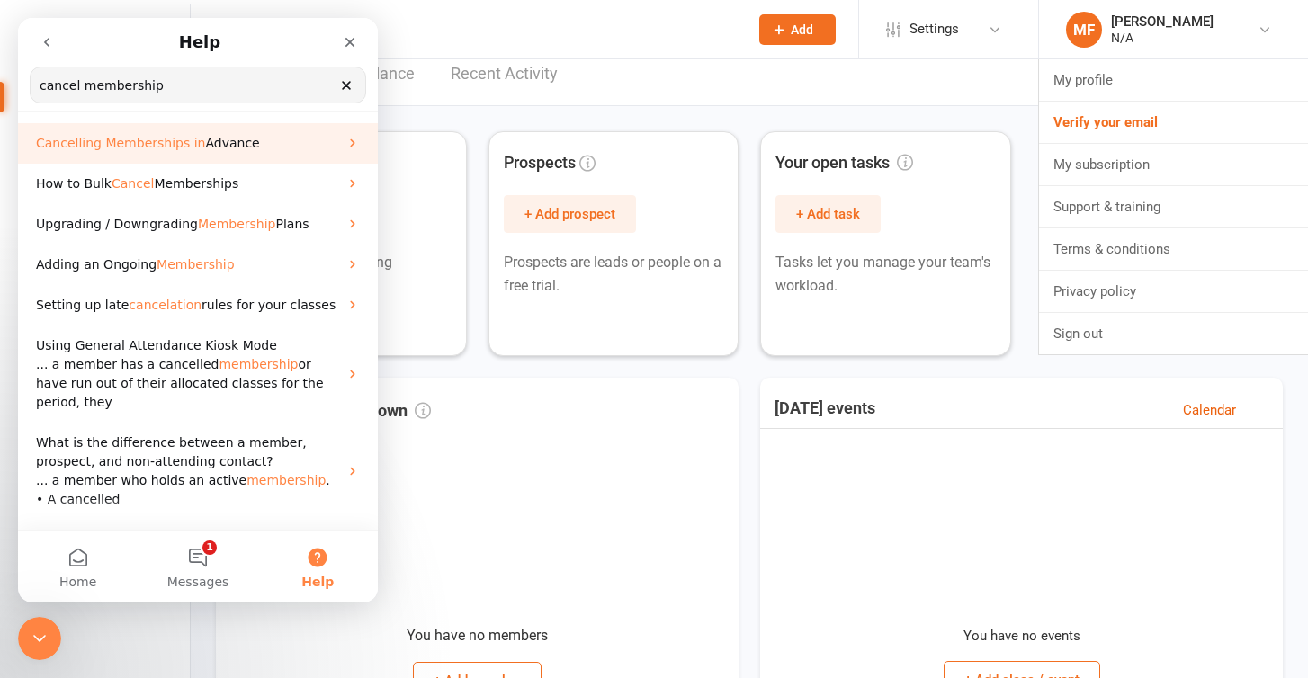
click at [291, 137] on p "Cancelling Memberships in Advance" at bounding box center [187, 143] width 302 height 19
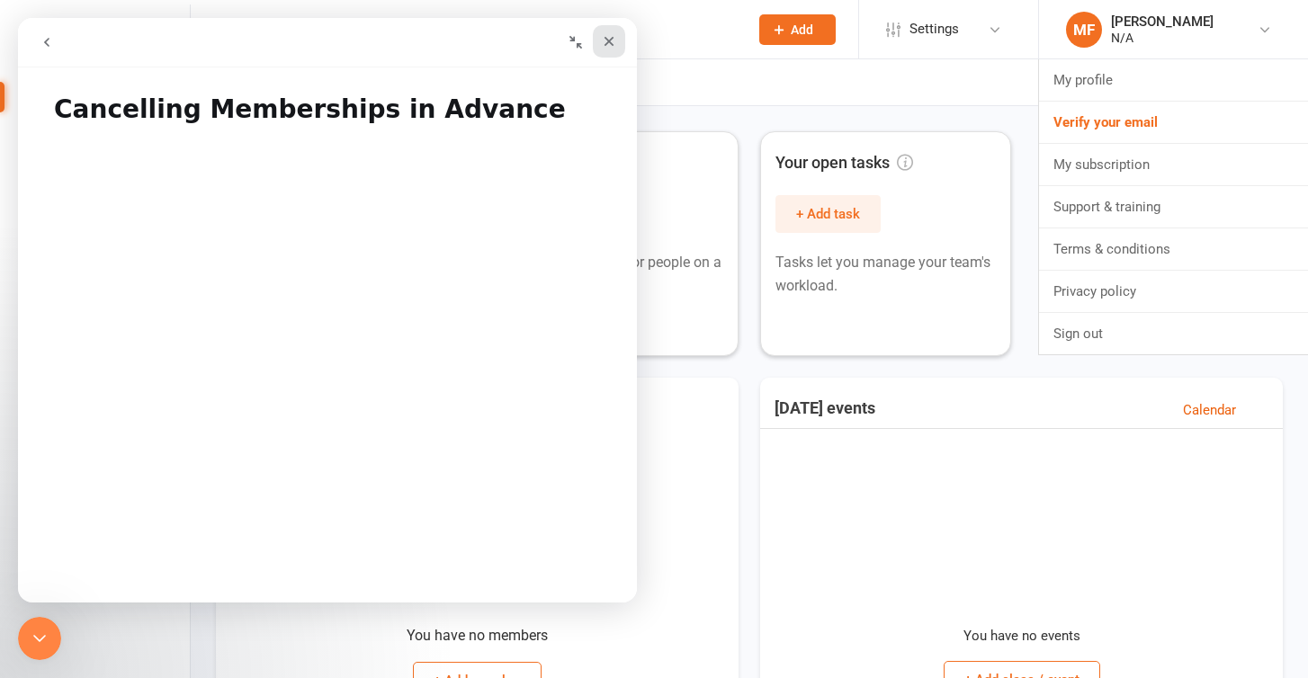
click at [607, 45] on icon "Close" at bounding box center [609, 41] width 14 height 14
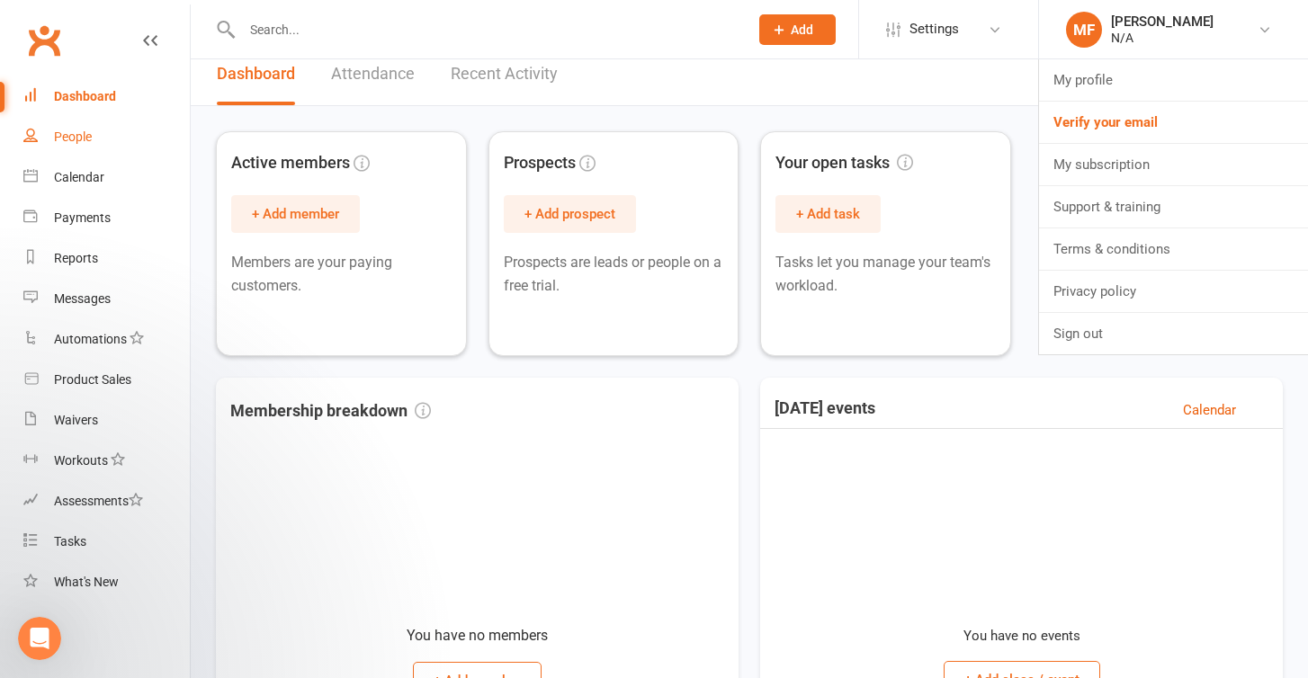
click at [86, 140] on div "People" at bounding box center [73, 137] width 38 height 14
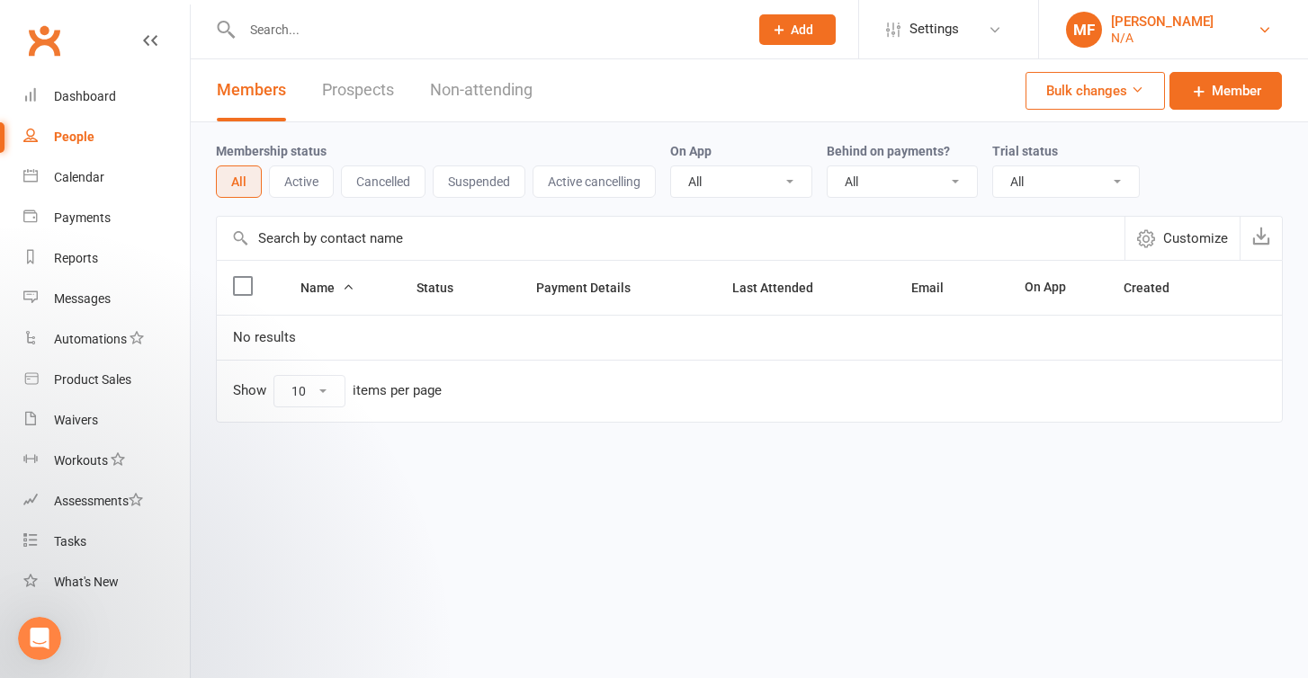
click at [1242, 34] on link "MF Matthew Ford N/A" at bounding box center [1173, 30] width 215 height 36
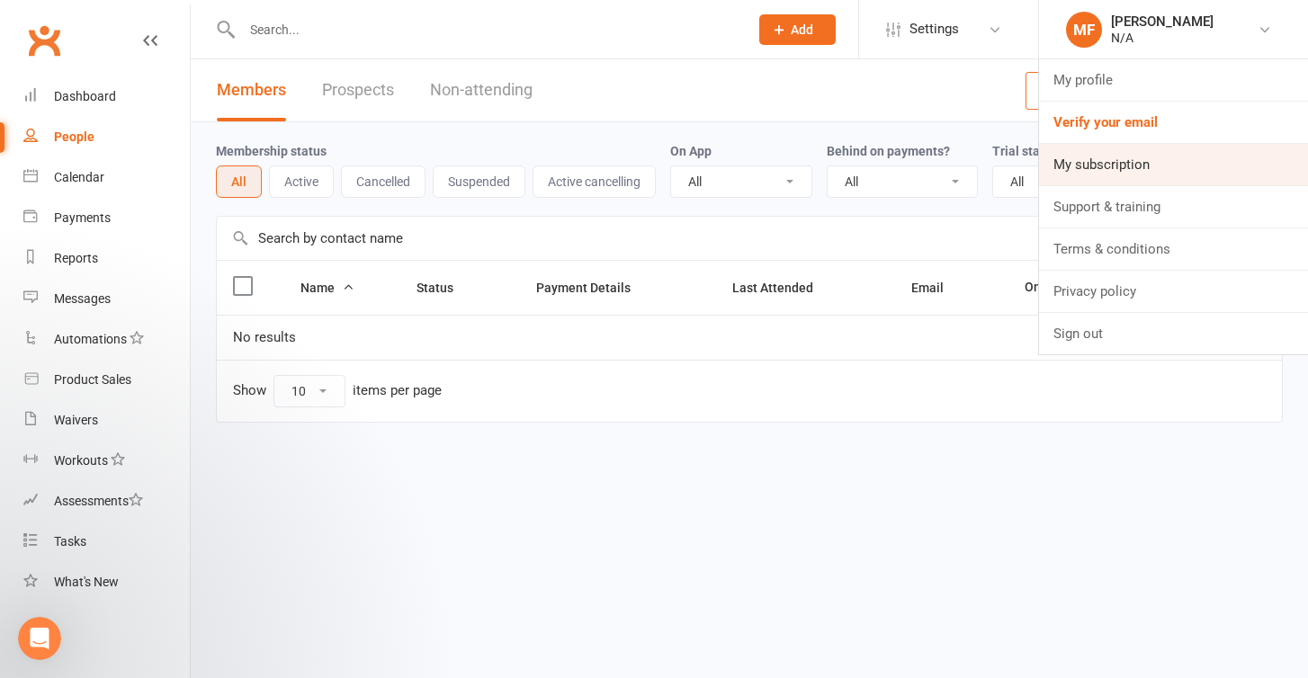
click at [1186, 162] on link "My subscription" at bounding box center [1173, 164] width 269 height 41
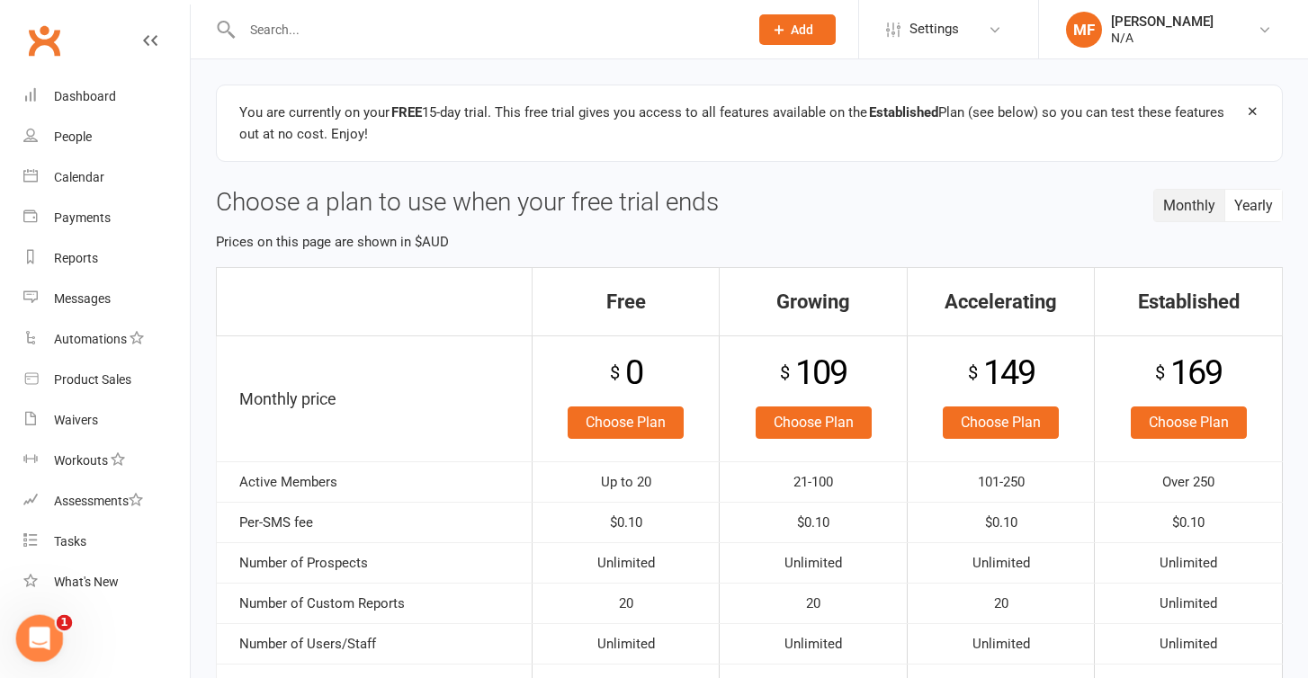
click at [49, 626] on div "Open Intercom Messenger" at bounding box center [36, 635] width 59 height 59
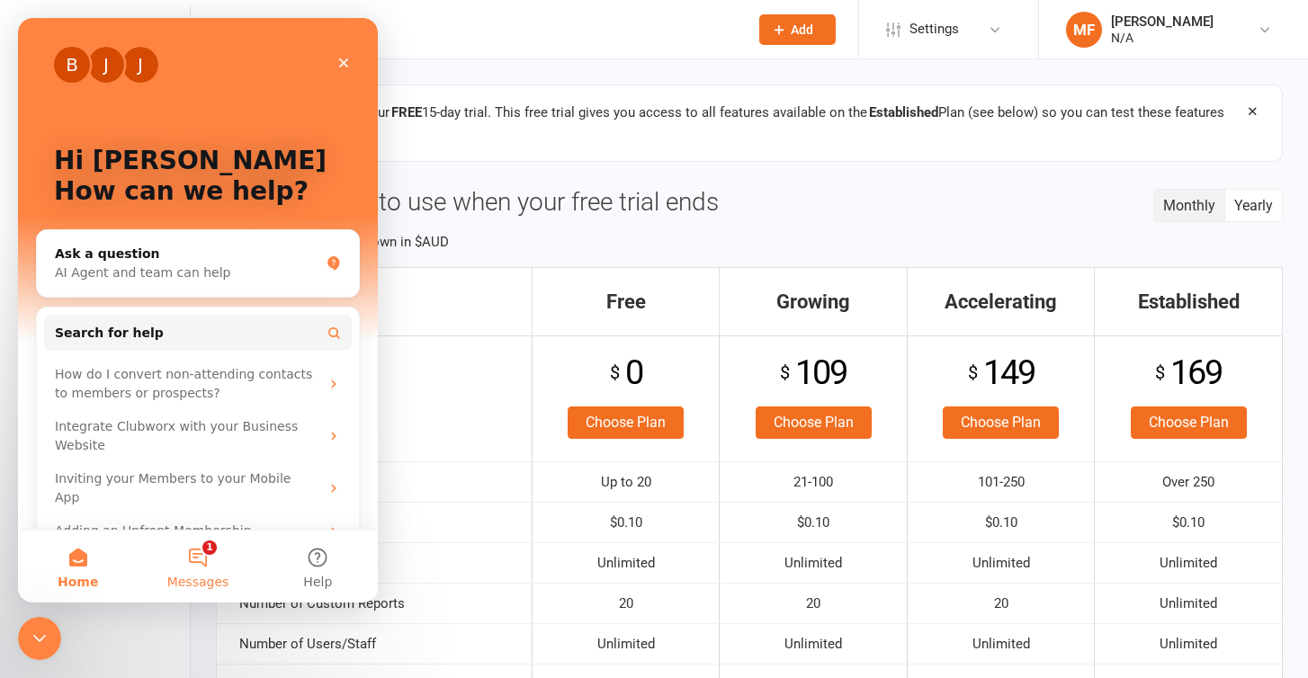
click at [179, 559] on button "1 Messages" at bounding box center [198, 567] width 120 height 72
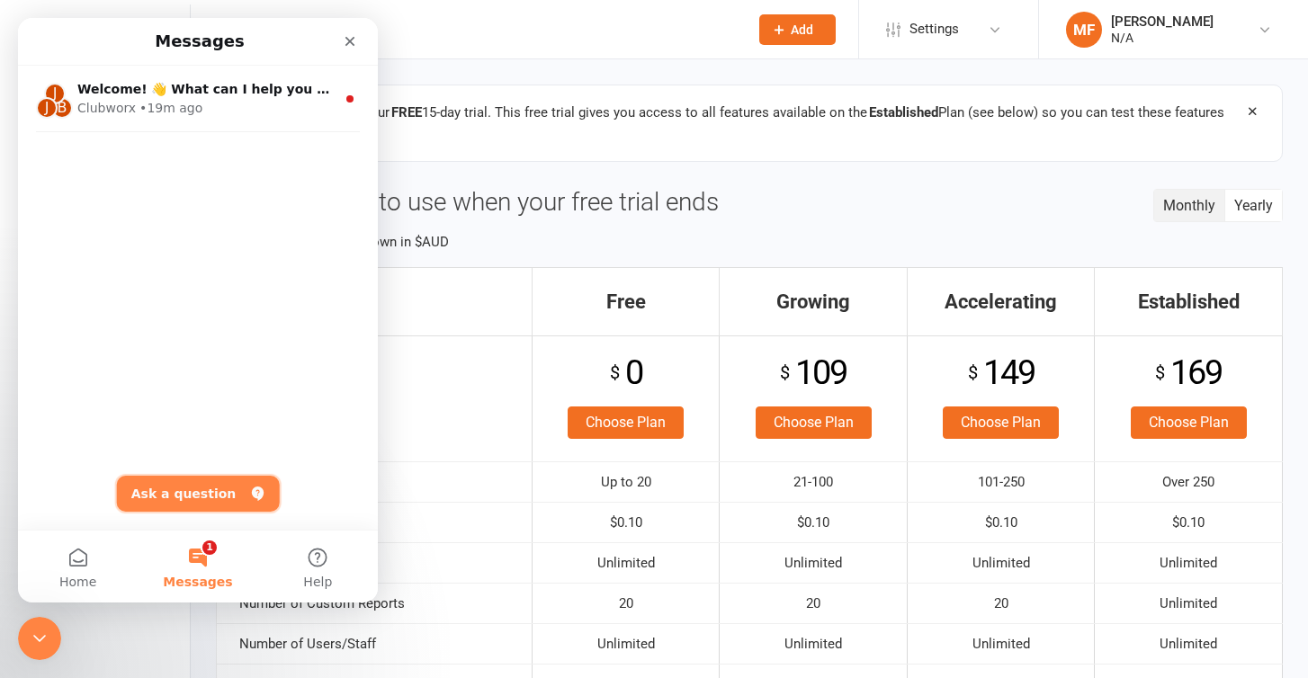
click at [178, 492] on button "Ask a question" at bounding box center [198, 494] width 163 height 36
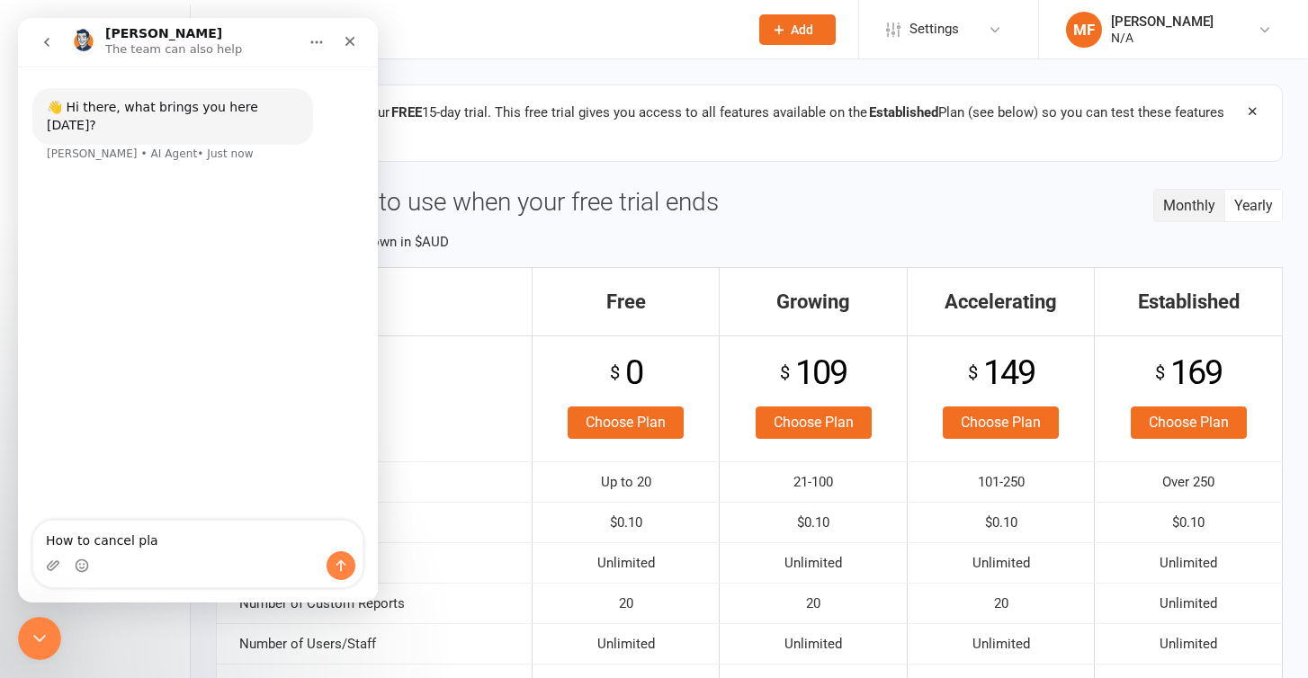
type textarea "How to cancel plan"
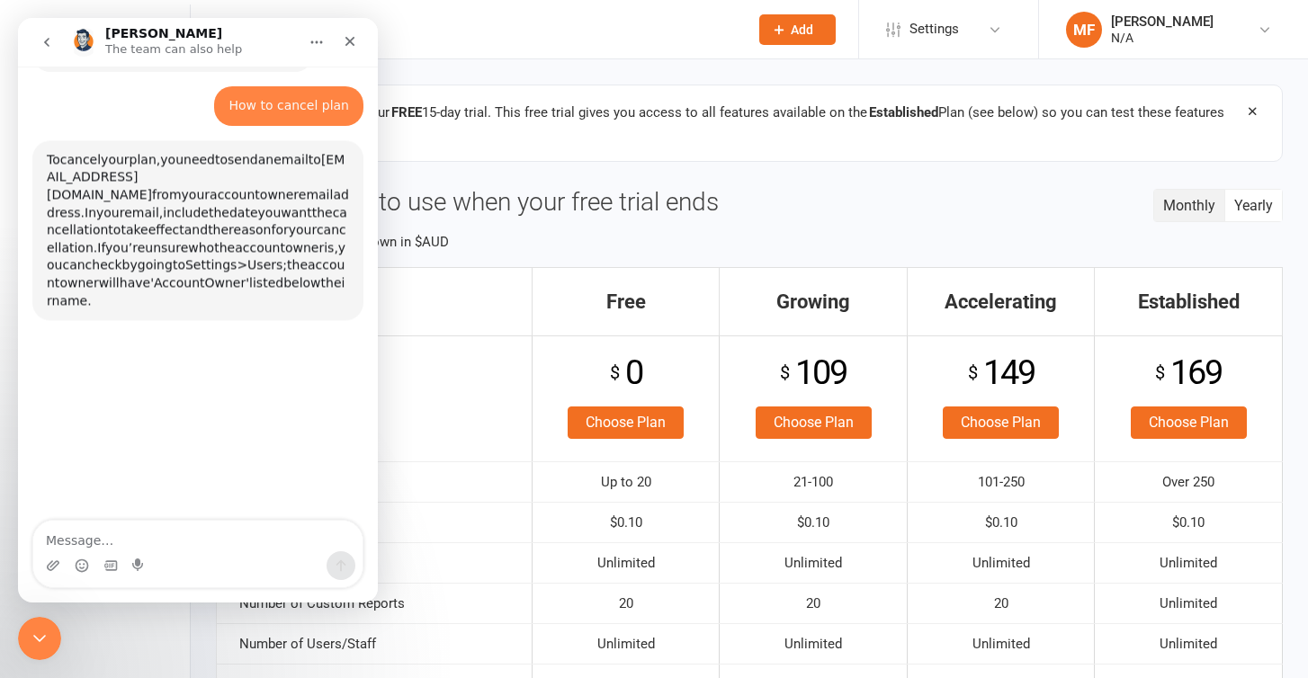
scroll to position [79, 0]
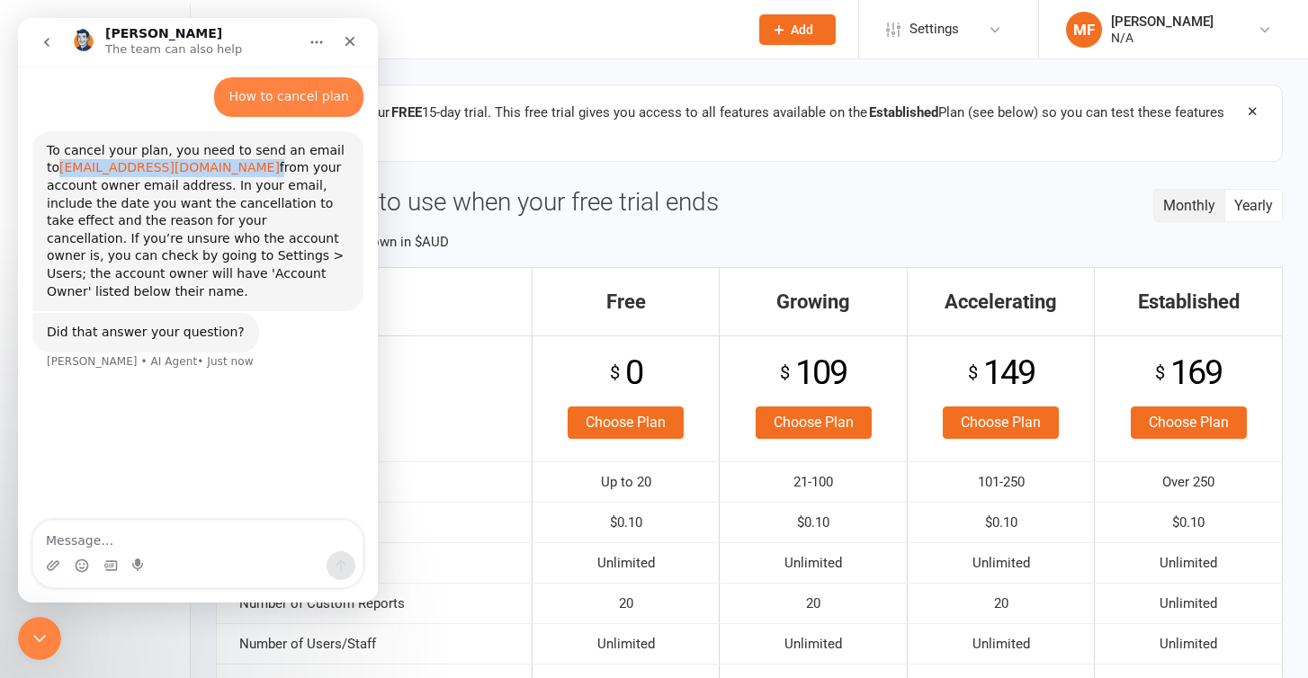
drag, startPoint x: 175, startPoint y: 151, endPoint x: 49, endPoint y: 157, distance: 125.2
click at [49, 157] on div "To cancel your plan, you need to send an email to [EMAIL_ADDRESS][DOMAIN_NAME] …" at bounding box center [198, 221] width 302 height 158
